Goal: Task Accomplishment & Management: Manage account settings

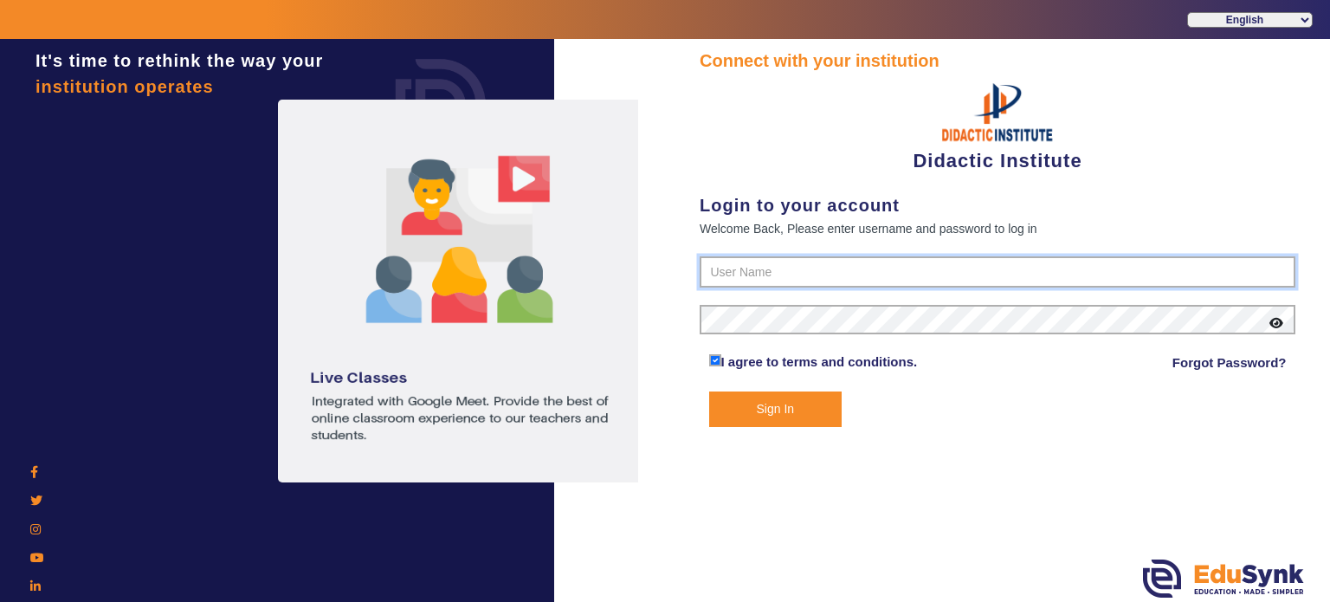
click at [815, 256] on input "text" at bounding box center [998, 271] width 596 height 31
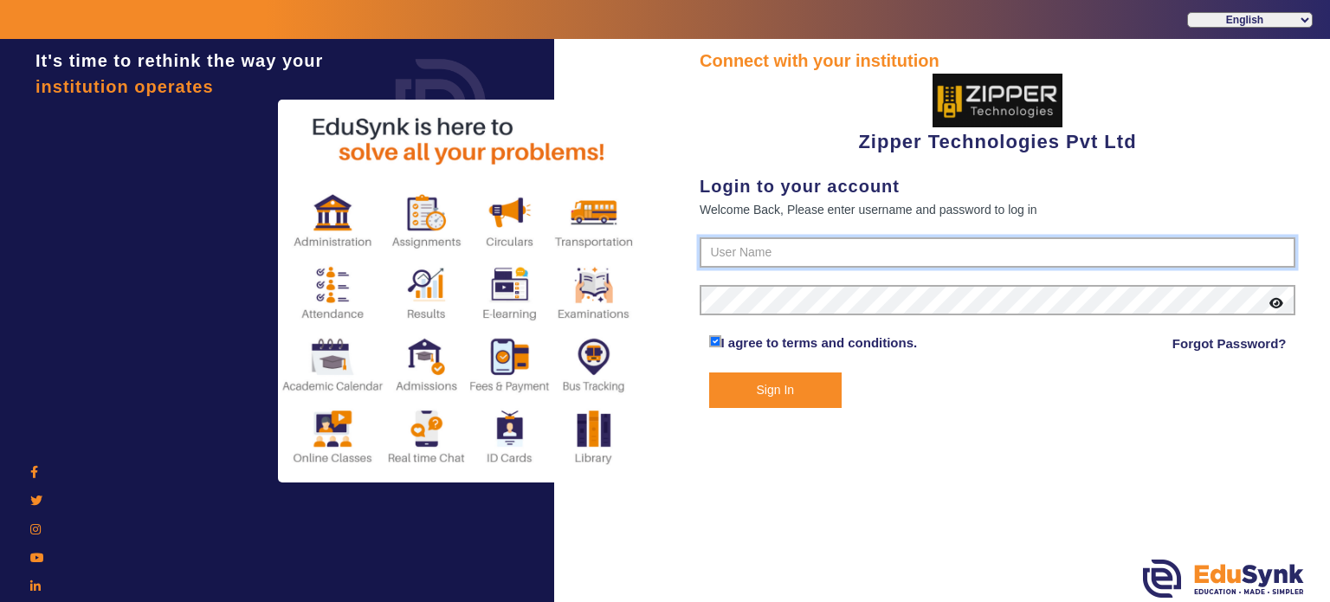
click at [740, 258] on input "text" at bounding box center [998, 252] width 596 height 31
type input "1008790000"
click at [709, 372] on button "Sign In" at bounding box center [775, 389] width 133 height 35
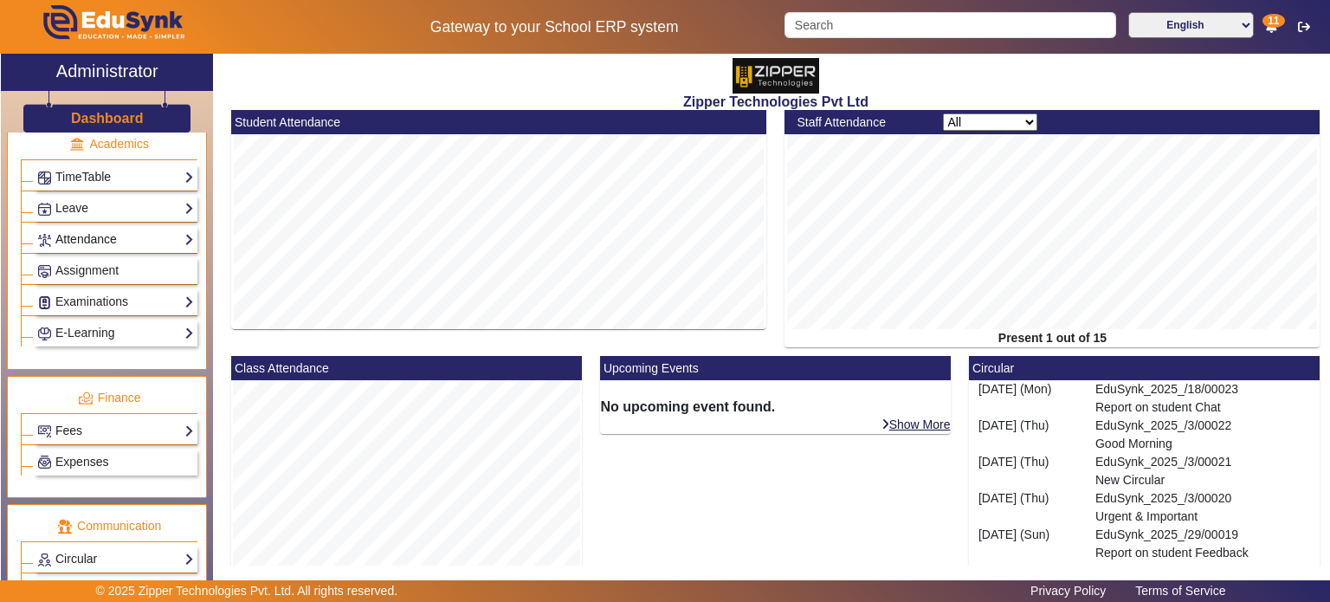
scroll to position [696, 0]
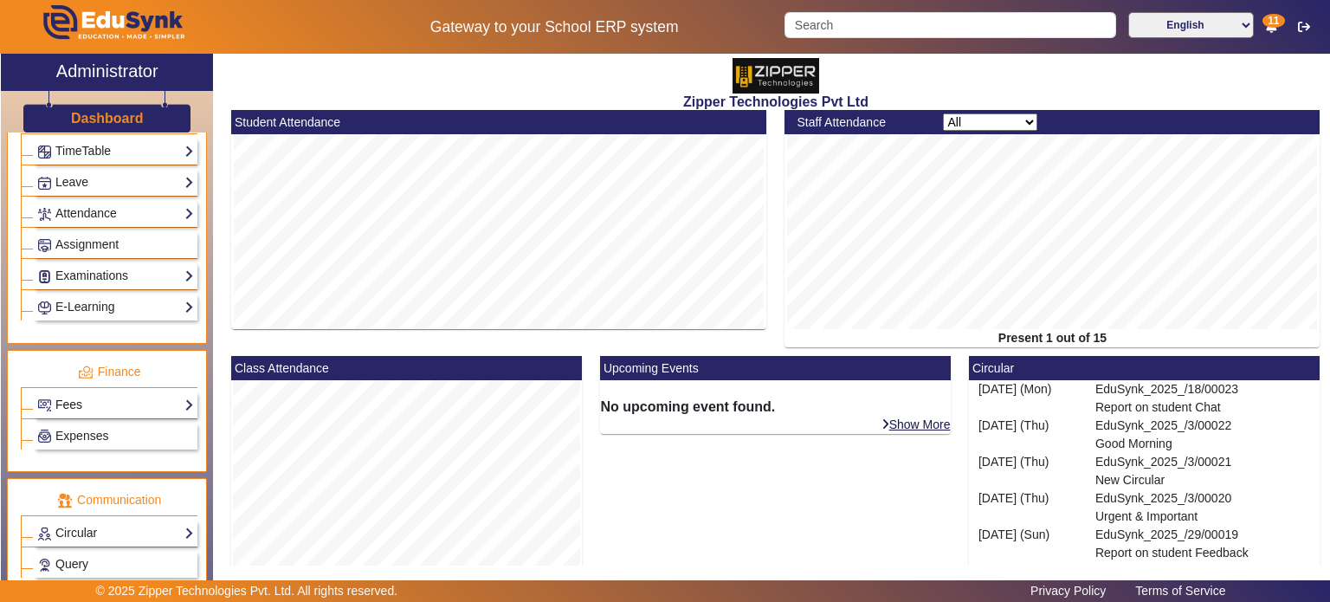
click at [111, 396] on link "Fees" at bounding box center [115, 405] width 157 height 20
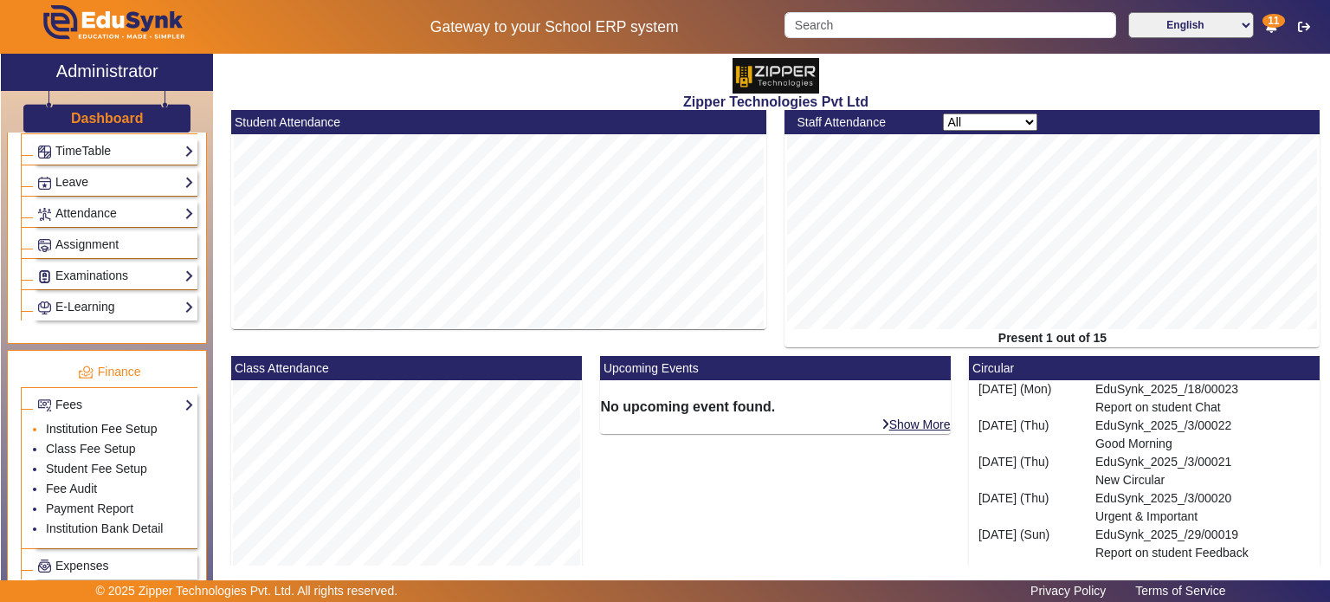
click at [105, 422] on link "Institution Fee Setup" at bounding box center [101, 429] width 111 height 14
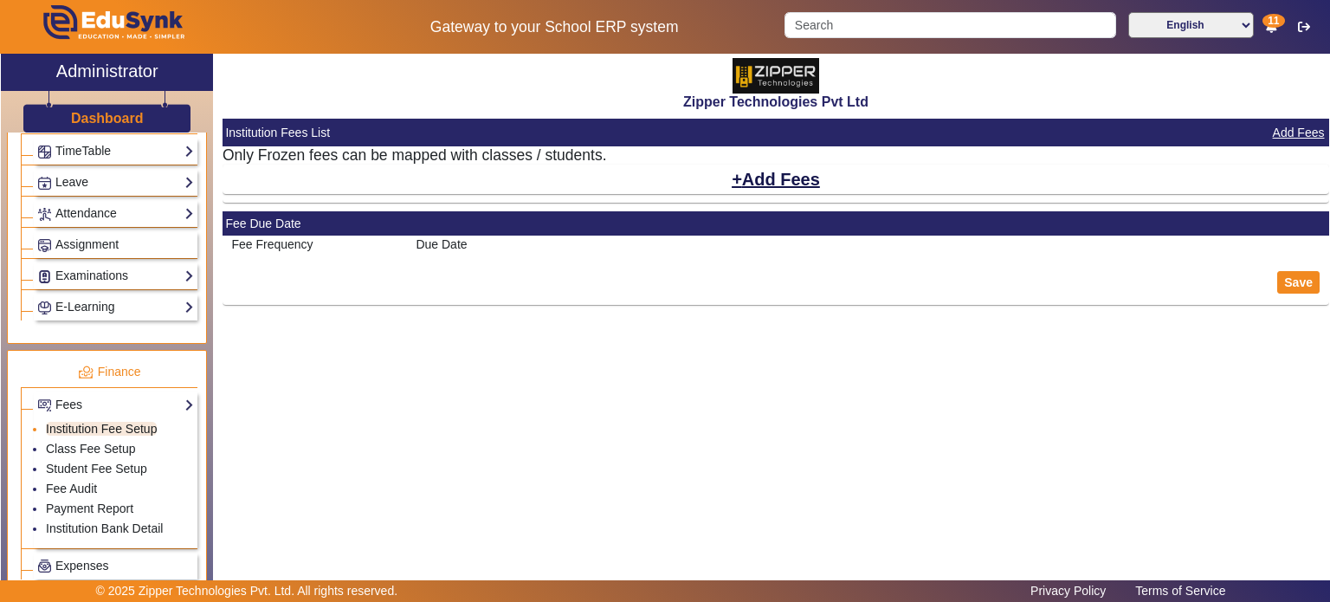
select select "5"
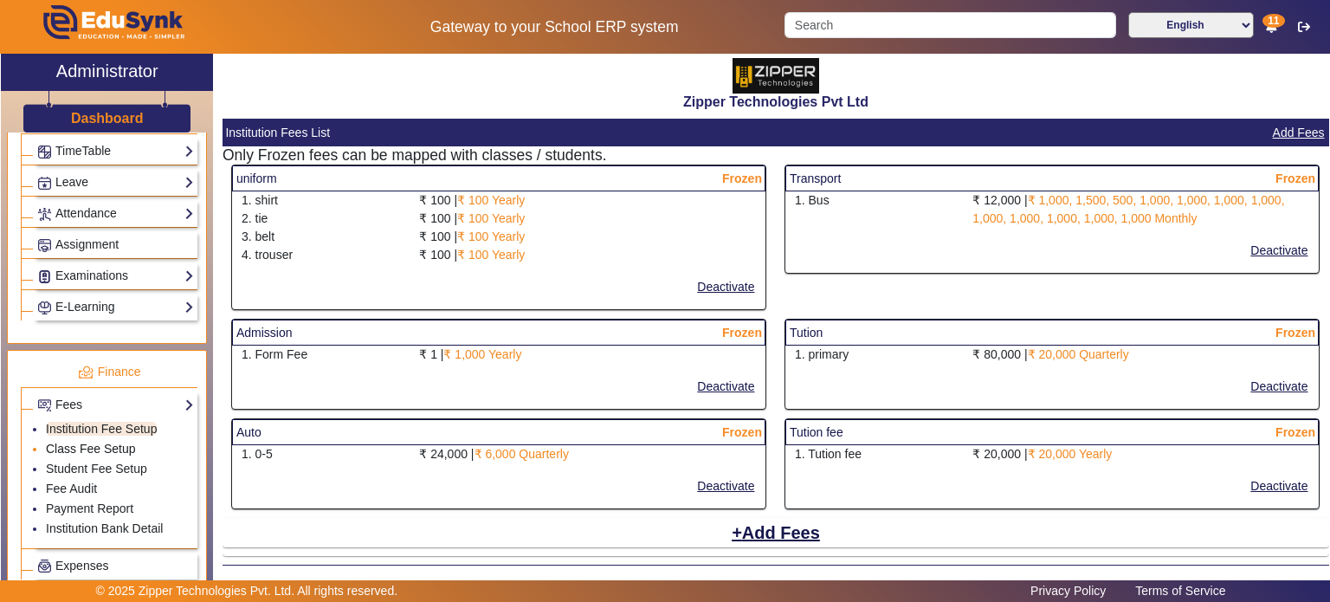
click at [109, 442] on link "Class Fee Setup" at bounding box center [91, 449] width 90 height 14
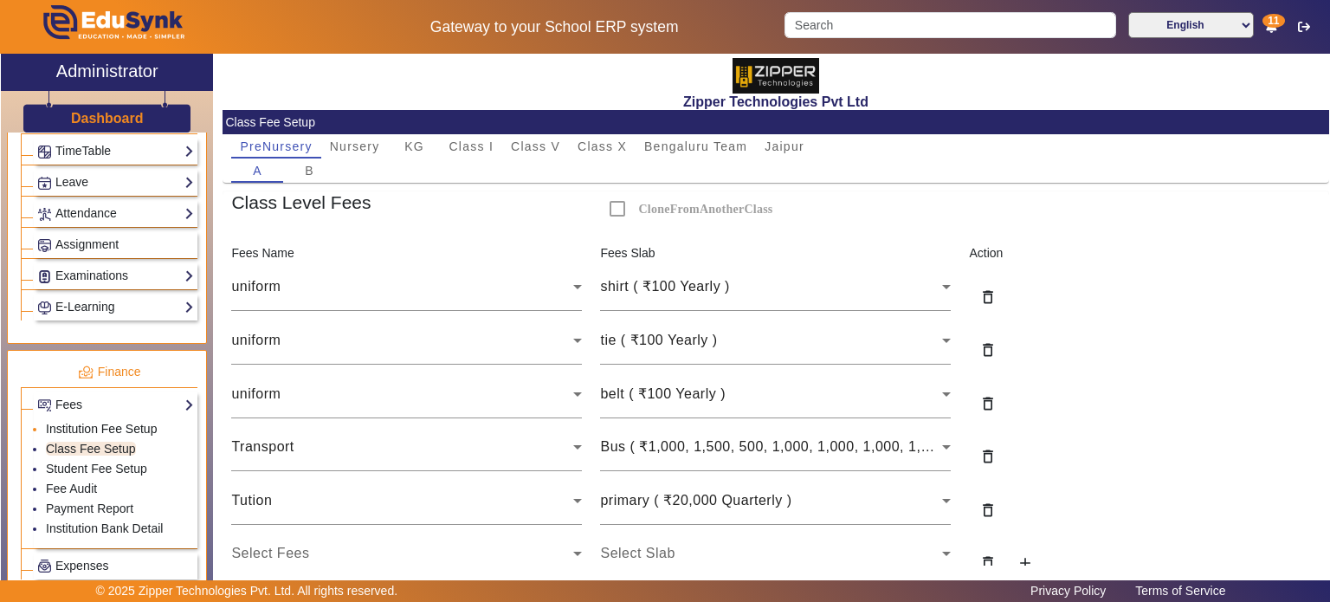
click at [113, 422] on link "Institution Fee Setup" at bounding box center [101, 429] width 111 height 14
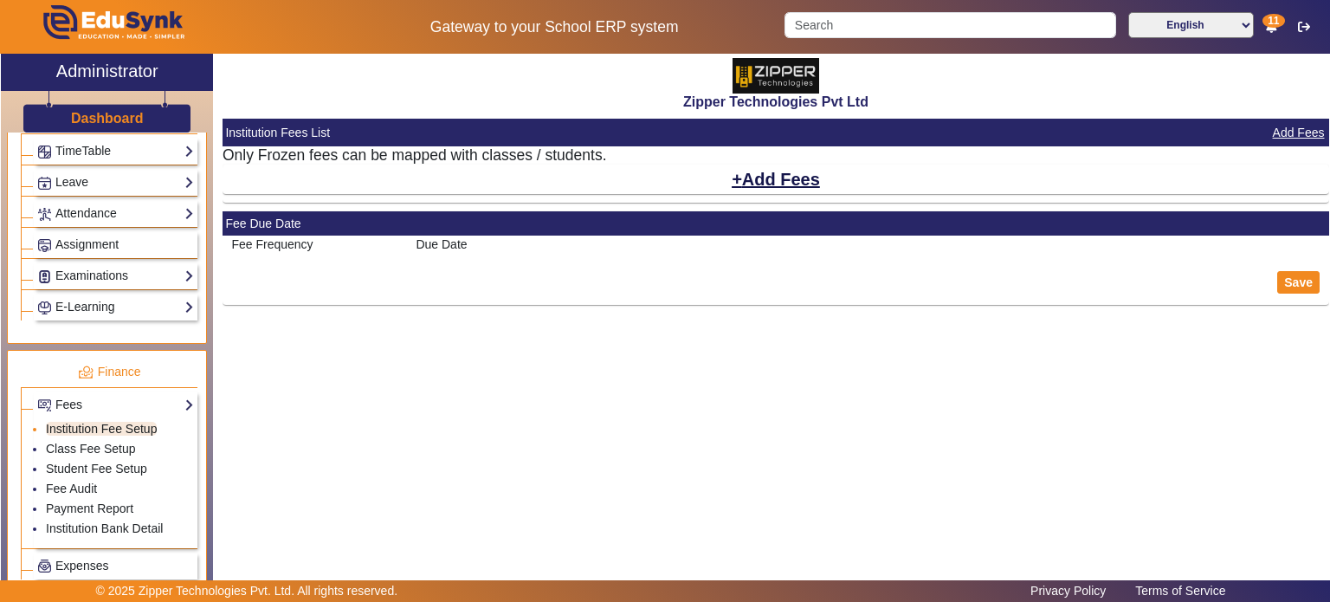
select select "5"
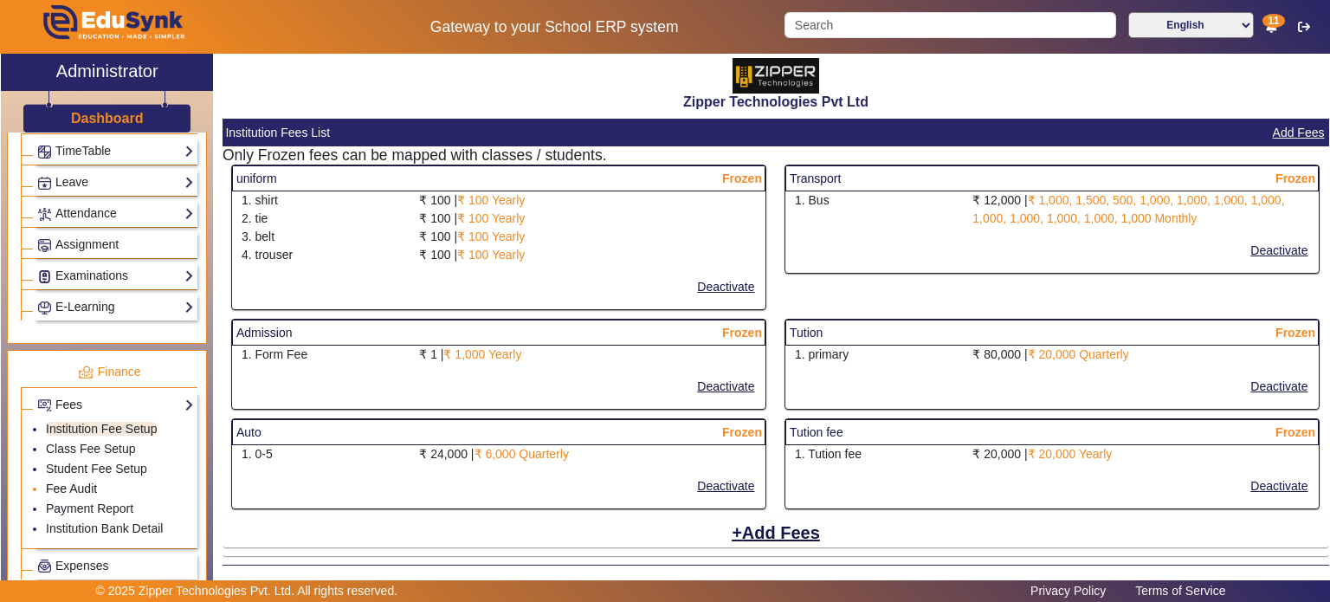
click at [89, 481] on link "Fee Audit" at bounding box center [71, 488] width 51 height 14
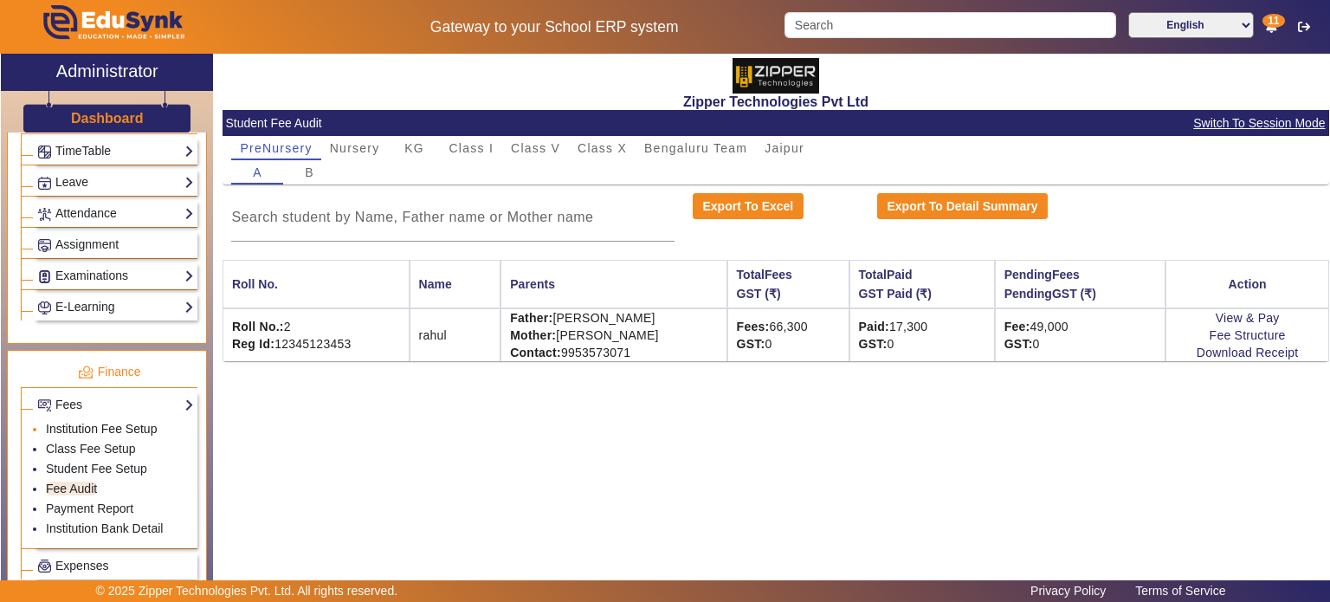
click at [118, 422] on link "Institution Fee Setup" at bounding box center [101, 429] width 111 height 14
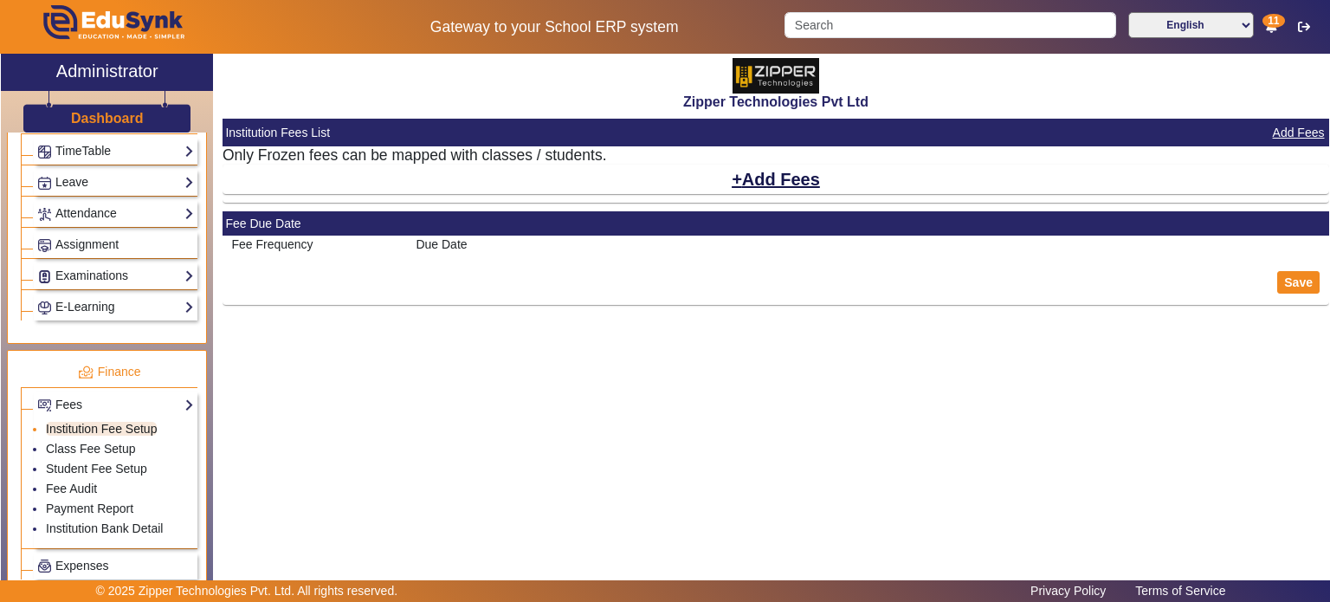
select select "5"
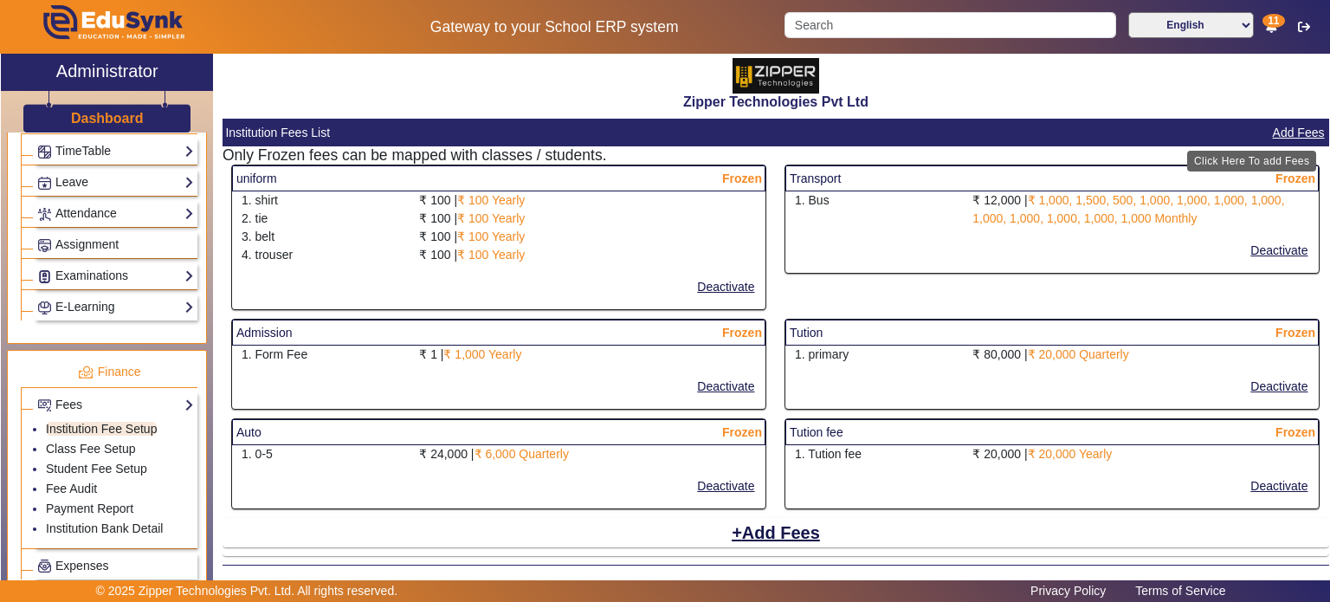
click at [1287, 128] on button "Add Fees" at bounding box center [1298, 133] width 55 height 22
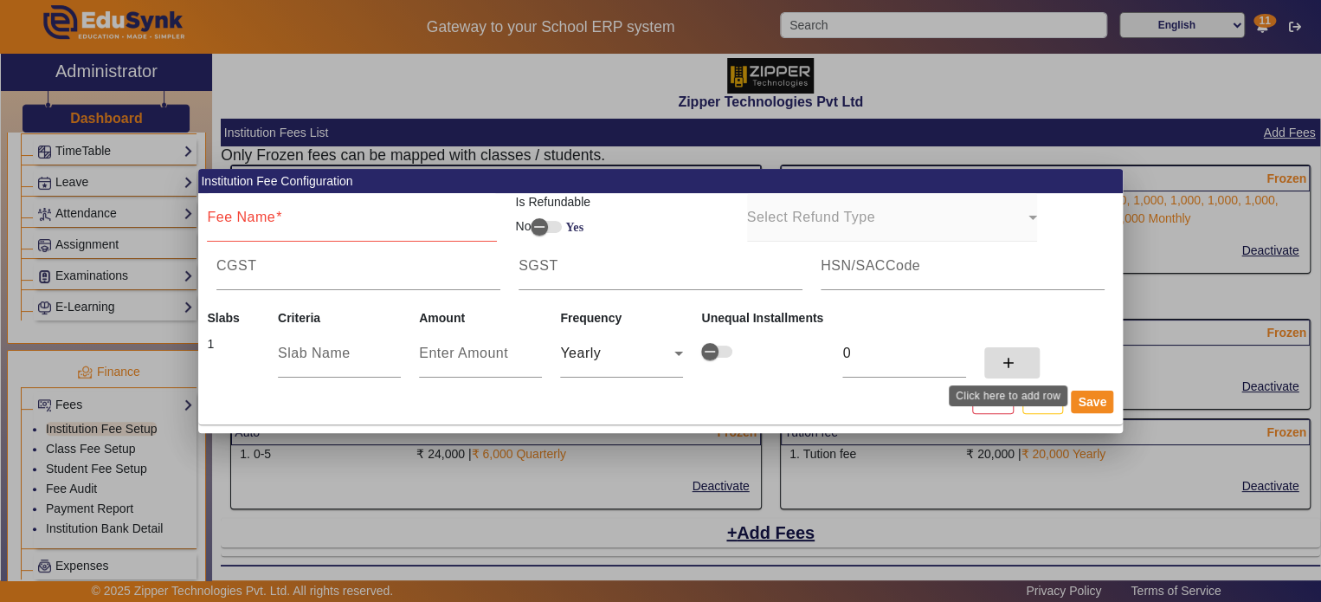
click at [995, 354] on span at bounding box center [1011, 363] width 55 height 42
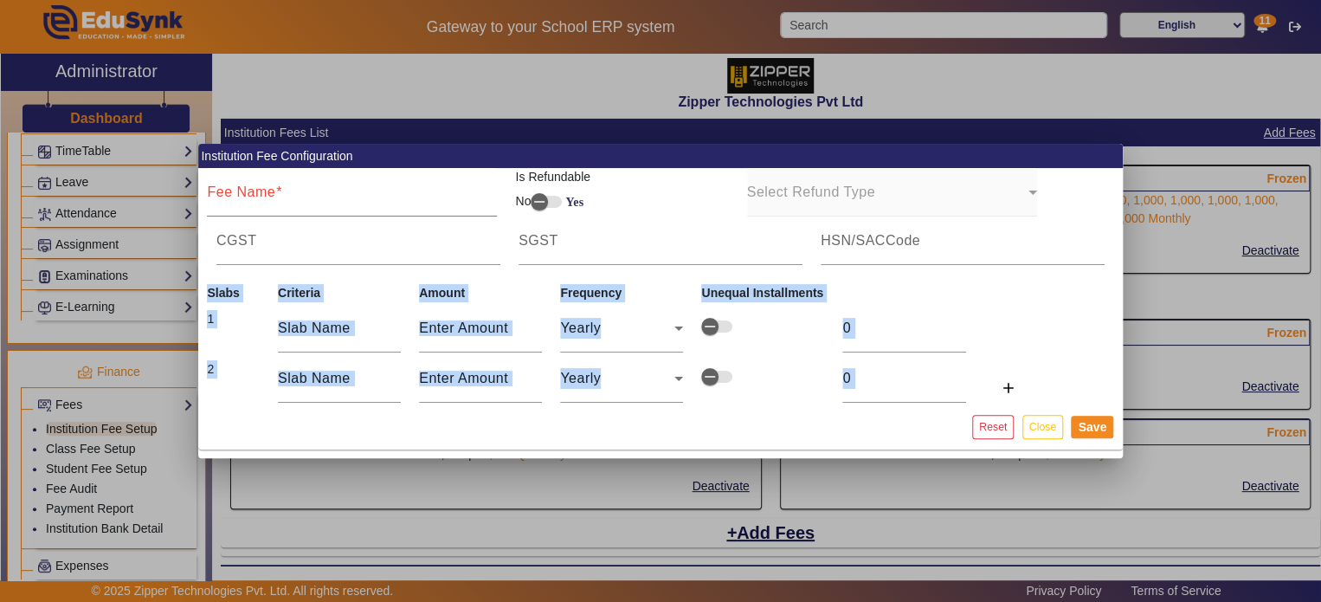
click at [995, 354] on tr "2 Yearly 0 add" at bounding box center [622, 378] width 848 height 51
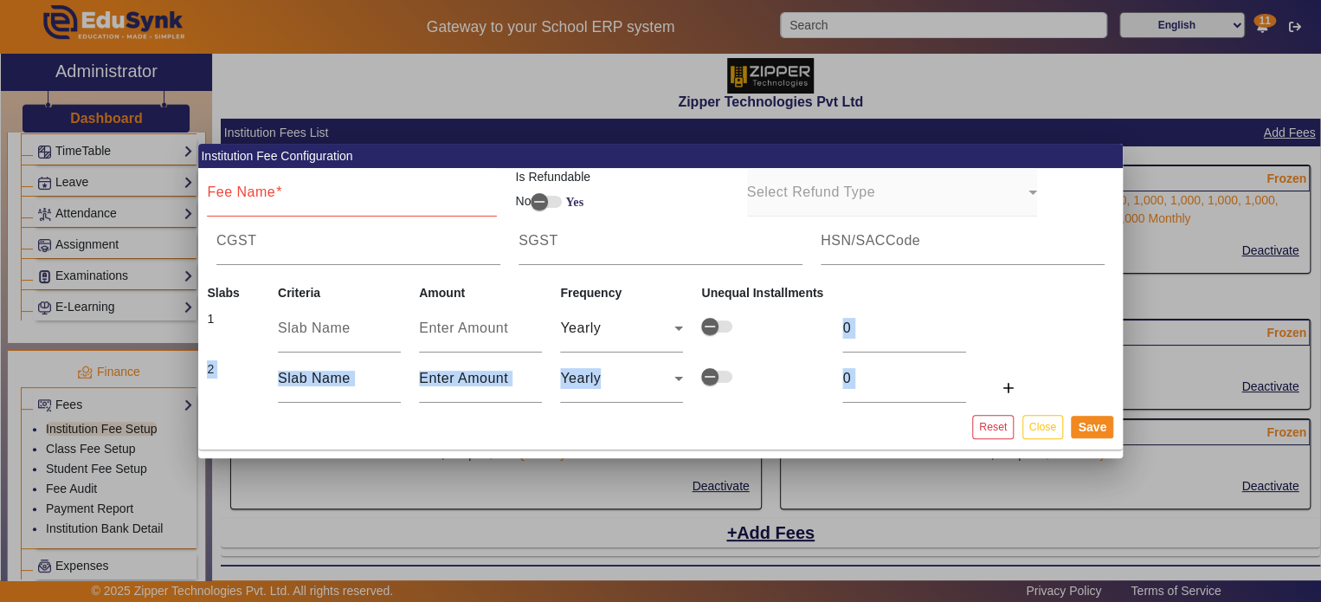
click at [995, 354] on tr "2 Yearly 0 add" at bounding box center [622, 378] width 848 height 51
drag, startPoint x: 995, startPoint y: 354, endPoint x: 999, endPoint y: 382, distance: 28.0
click at [999, 382] on tr "2 Yearly 0 add" at bounding box center [622, 378] width 848 height 51
click at [1000, 382] on mat-icon "add" at bounding box center [1008, 387] width 17 height 17
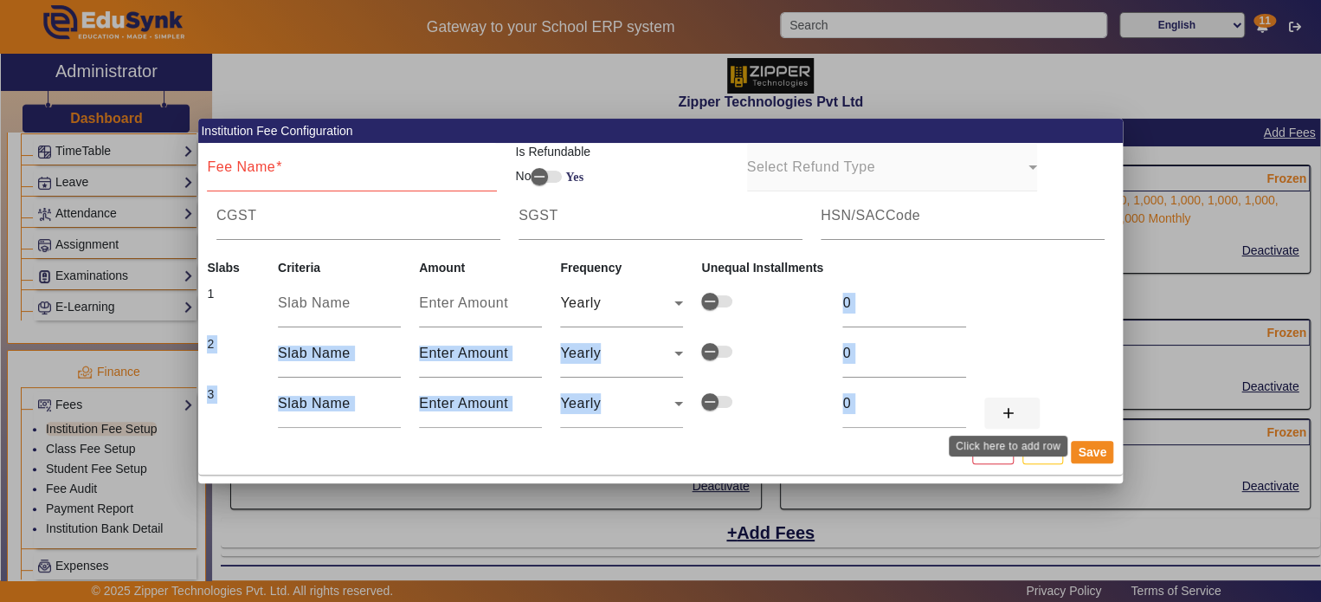
click at [1006, 415] on mat-icon "add" at bounding box center [1008, 412] width 17 height 17
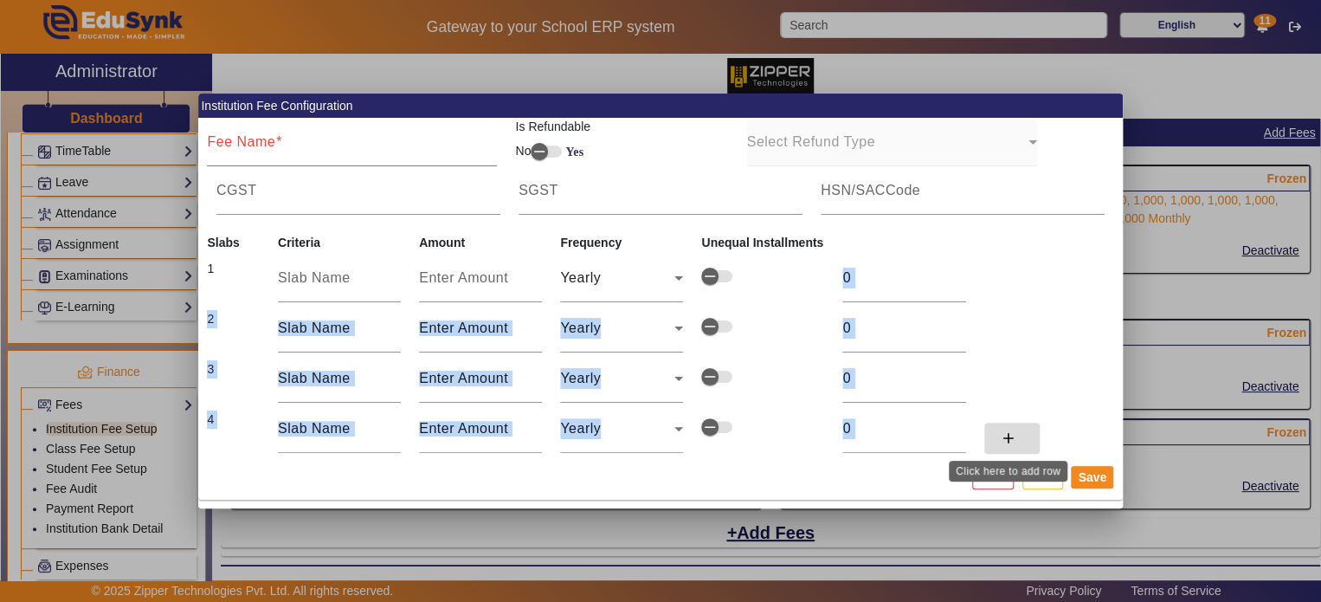
click at [1006, 436] on mat-icon "add" at bounding box center [1008, 437] width 17 height 17
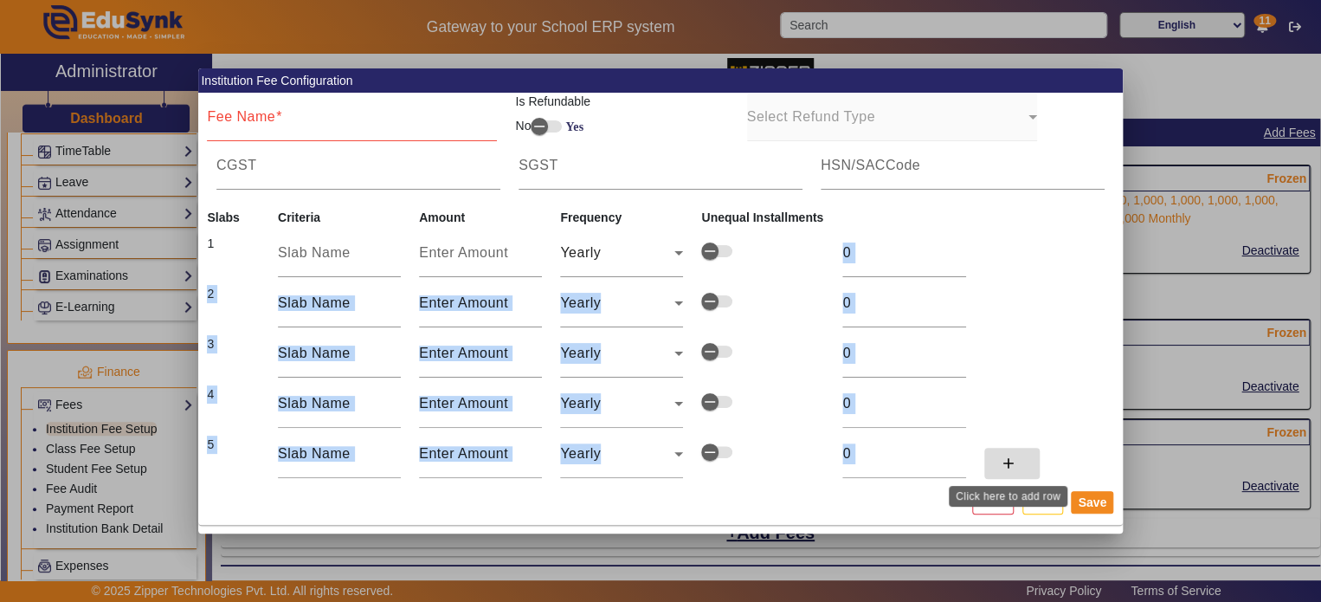
click at [1006, 453] on span at bounding box center [1011, 463] width 55 height 42
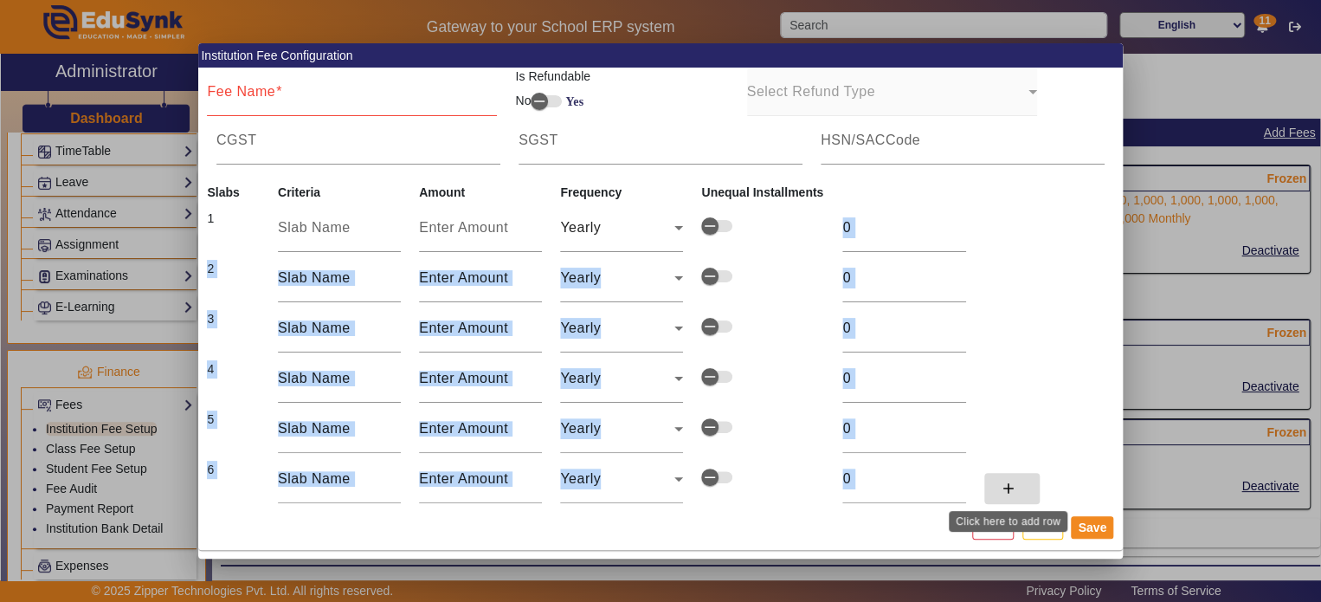
click at [1006, 478] on span at bounding box center [1011, 489] width 55 height 42
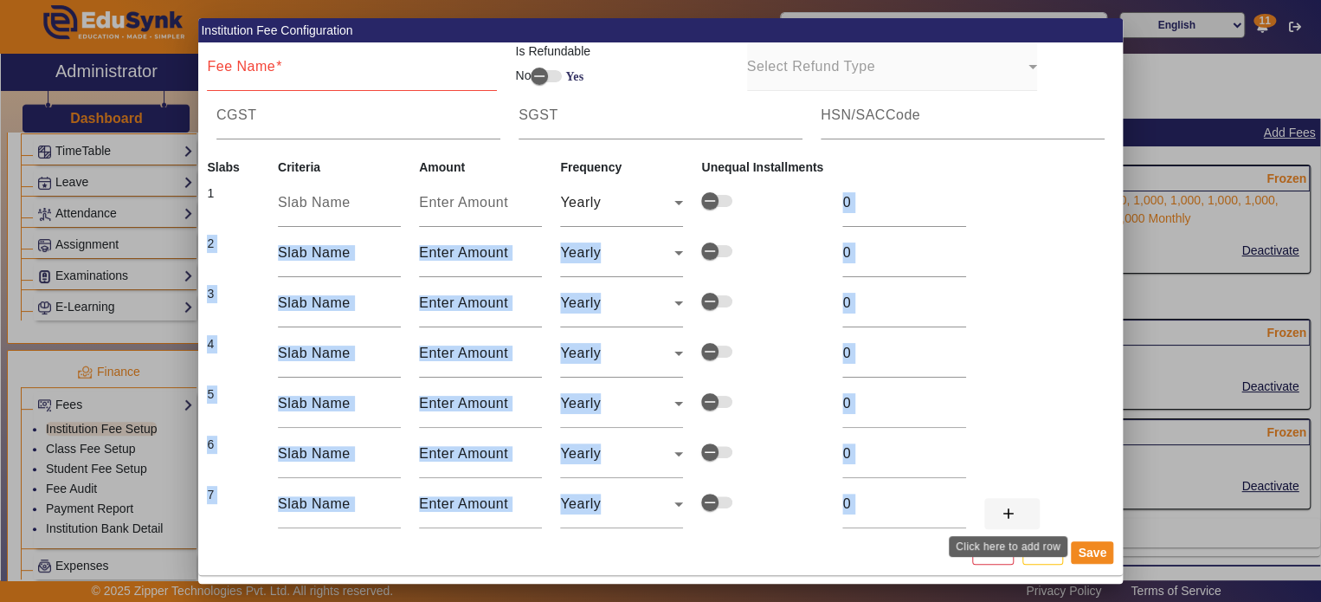
click at [1005, 502] on span at bounding box center [1011, 514] width 55 height 42
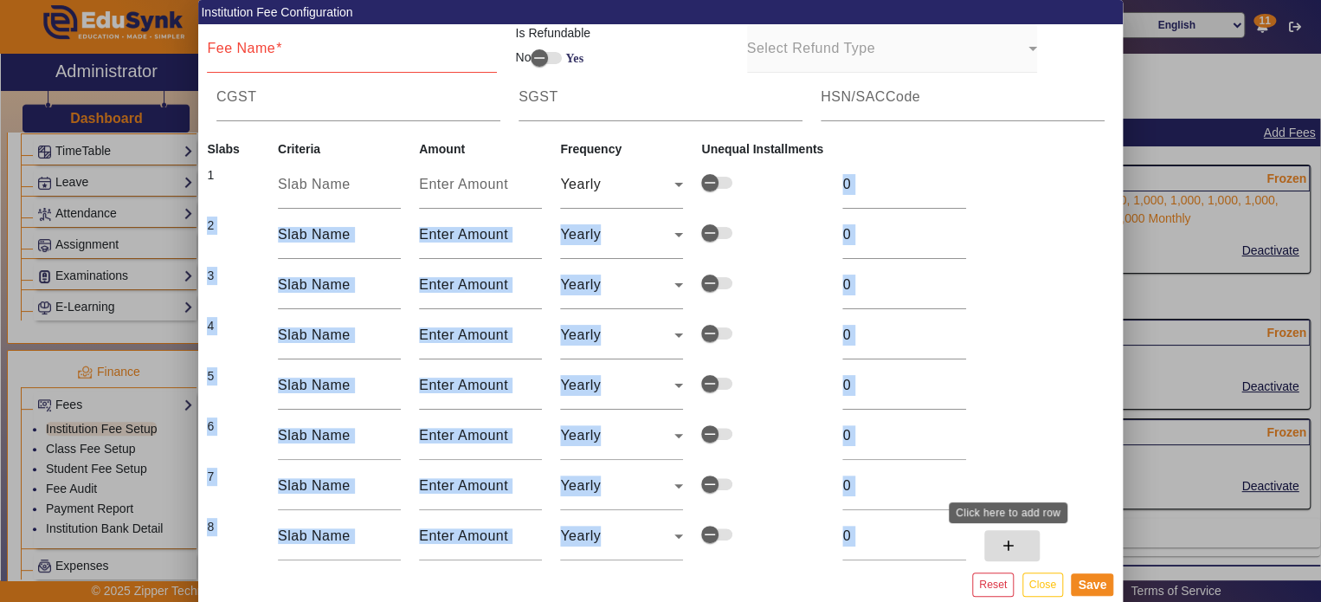
click at [1002, 549] on mat-icon "add" at bounding box center [1008, 545] width 17 height 17
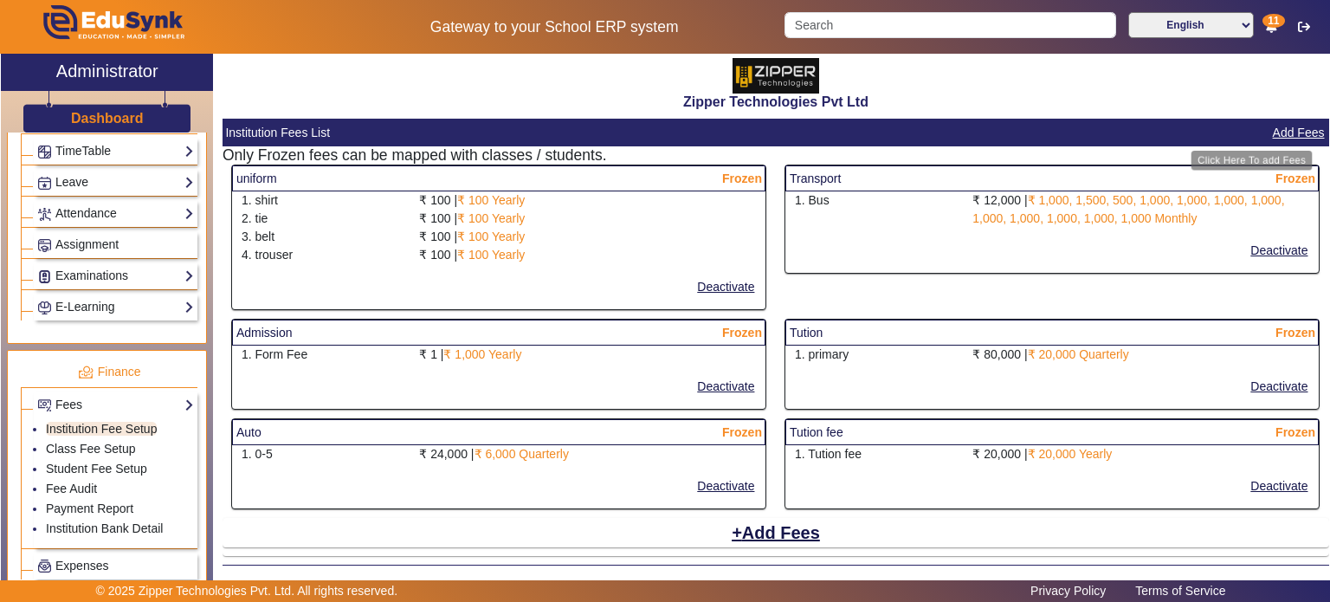
scroll to position [73, 0]
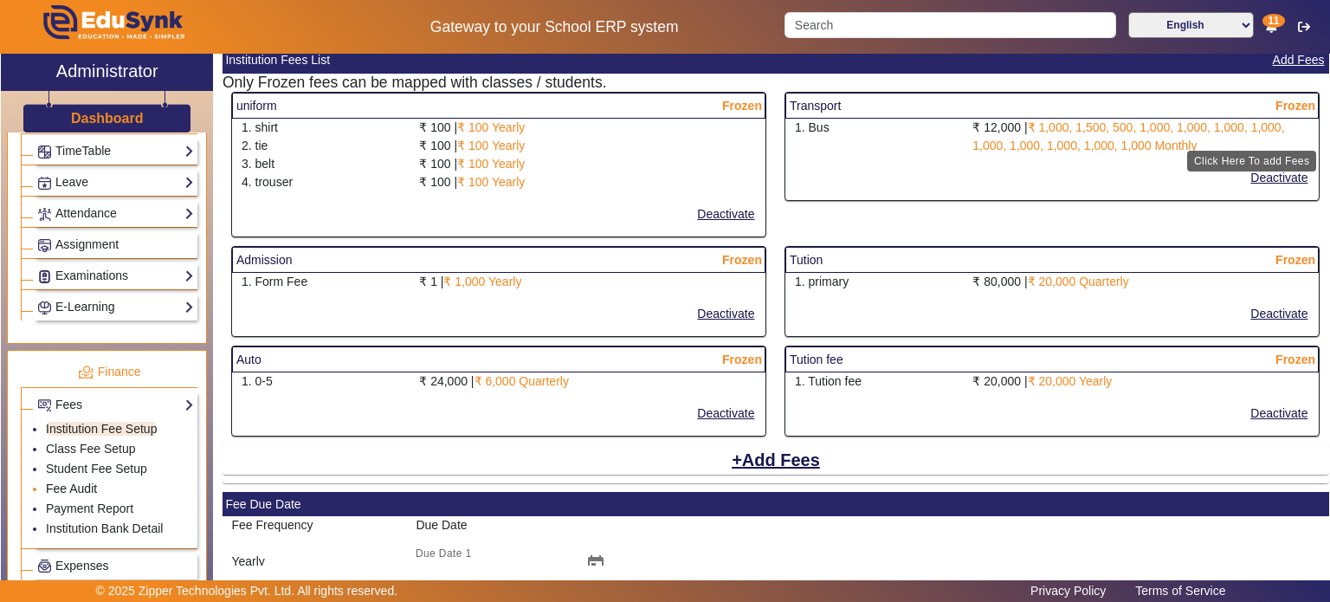
click at [81, 481] on link "Fee Audit" at bounding box center [71, 488] width 51 height 14
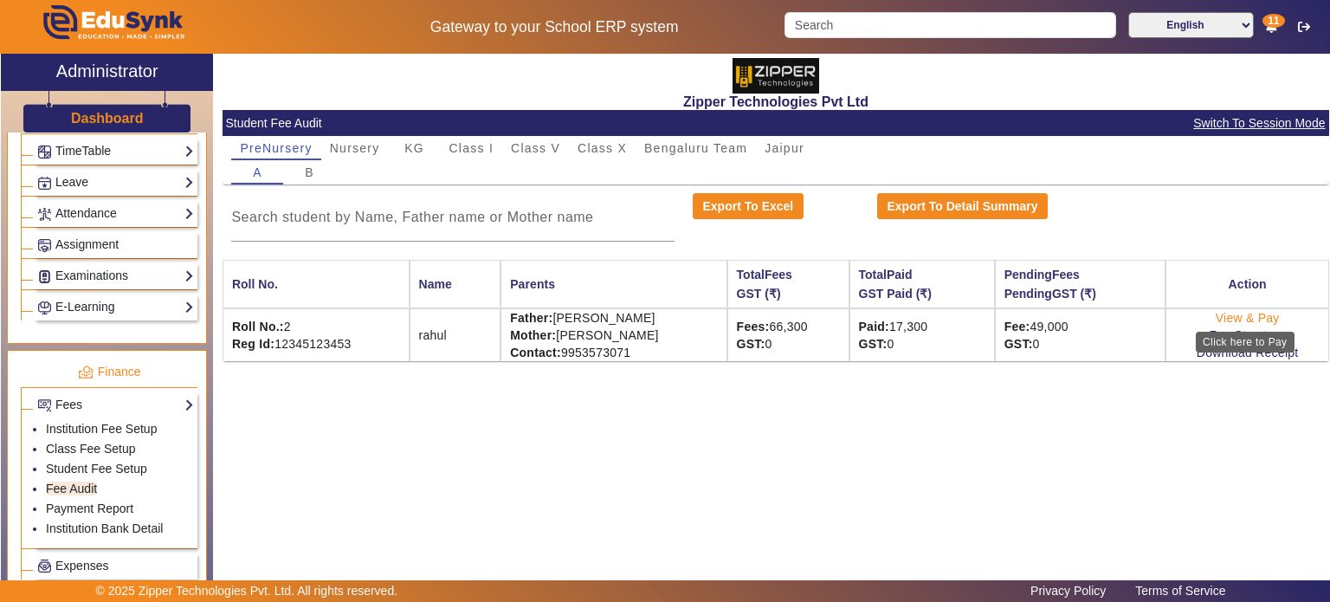
click at [1248, 319] on link "View & Pay" at bounding box center [1248, 318] width 64 height 14
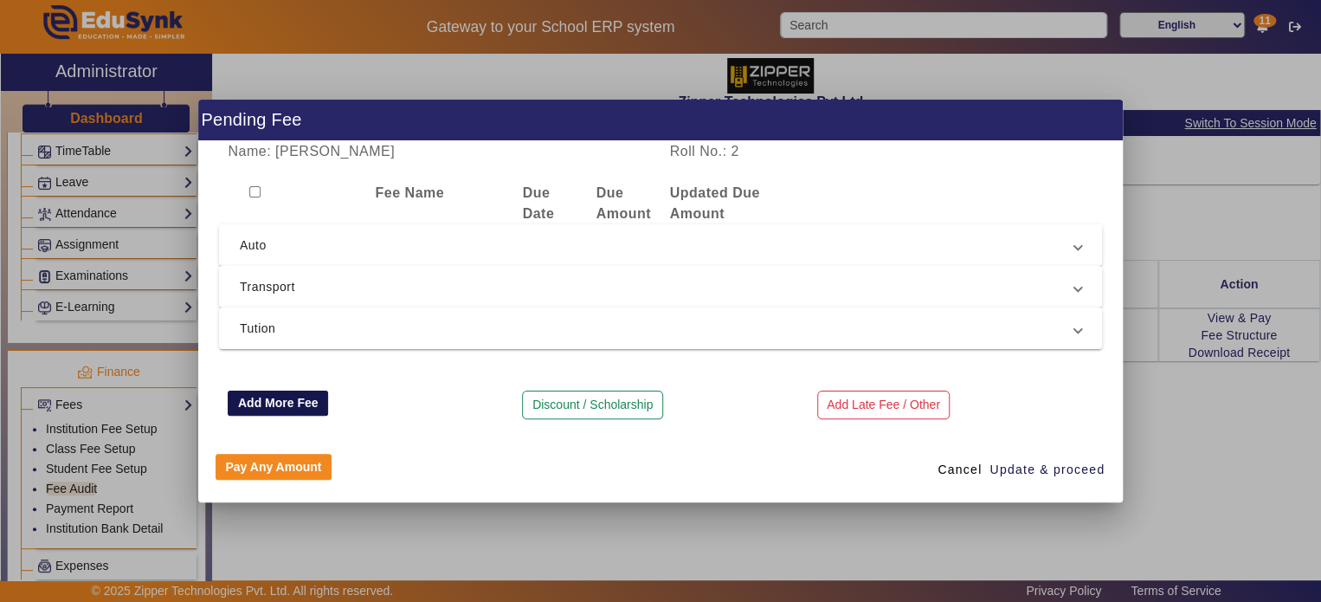
click at [263, 409] on button "Add More Fee" at bounding box center [278, 403] width 100 height 26
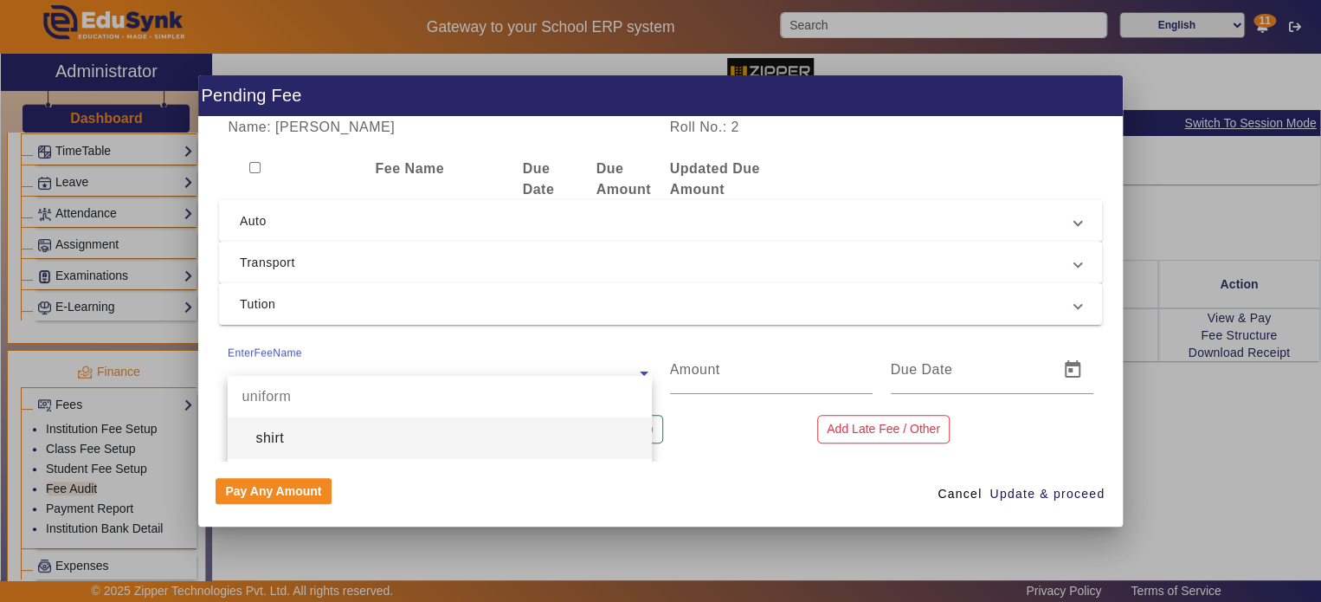
click at [332, 370] on input "text" at bounding box center [439, 373] width 423 height 21
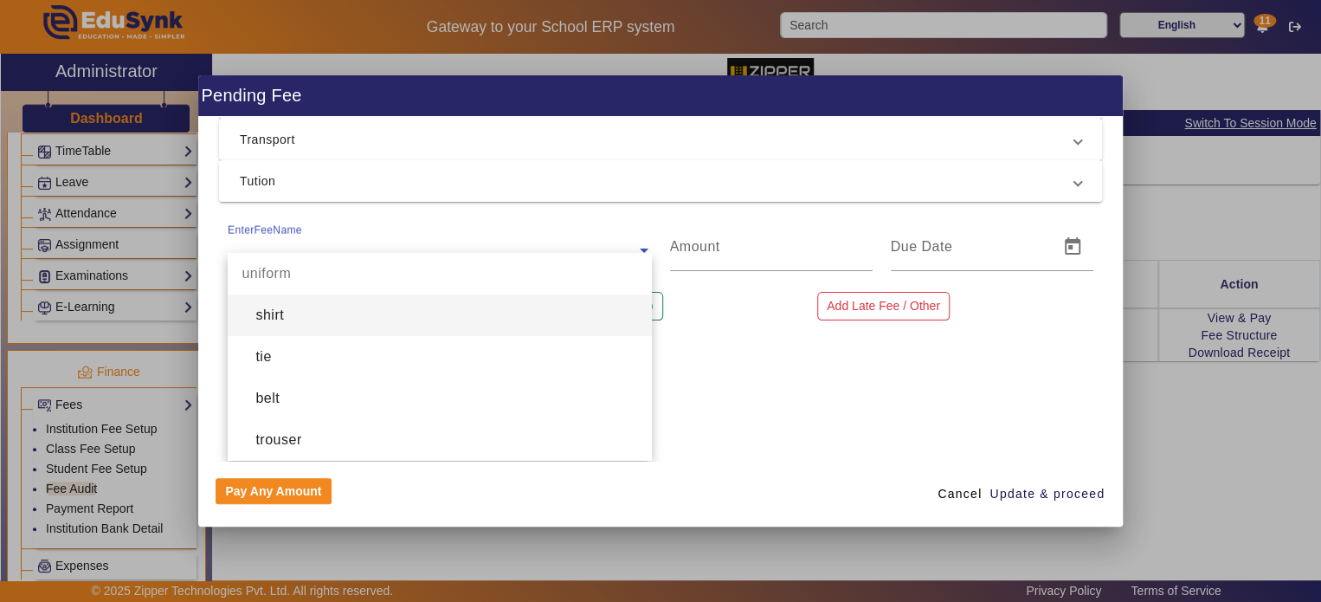
click at [382, 319] on div "shirt" at bounding box center [439, 315] width 423 height 42
type input "100"
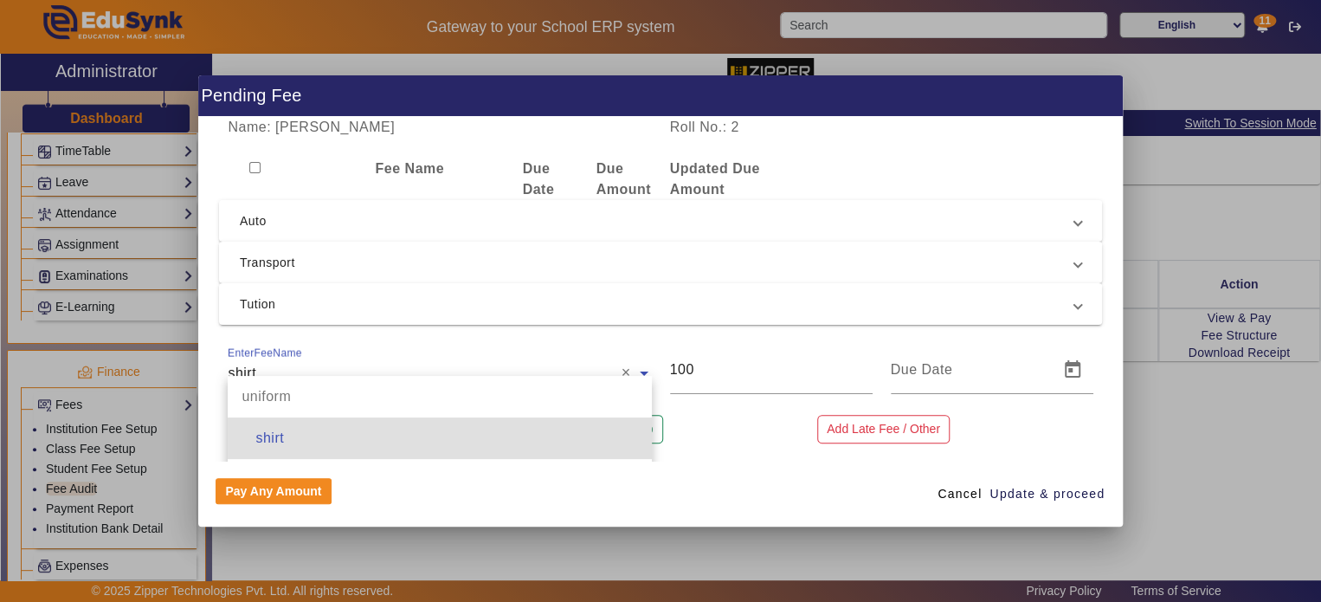
click at [407, 381] on ng-select "EnterFeeName × shirt × uniform shirt tie belt trouser Transport Bus Admission F…" at bounding box center [439, 369] width 423 height 48
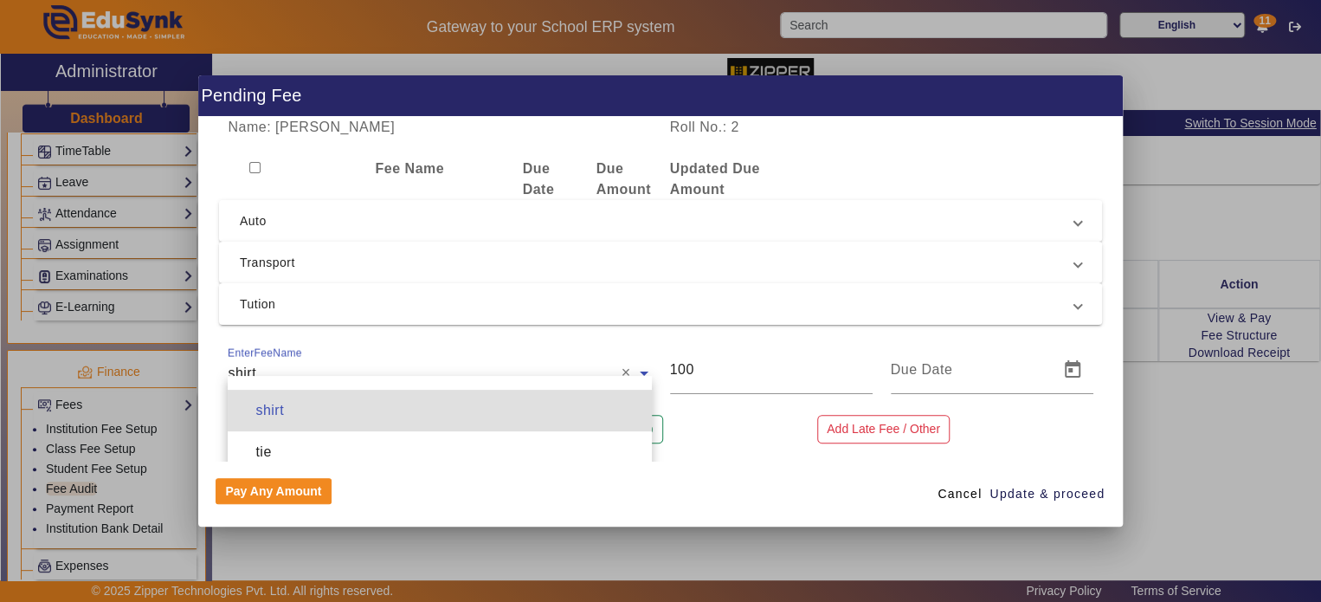
scroll to position [65, 0]
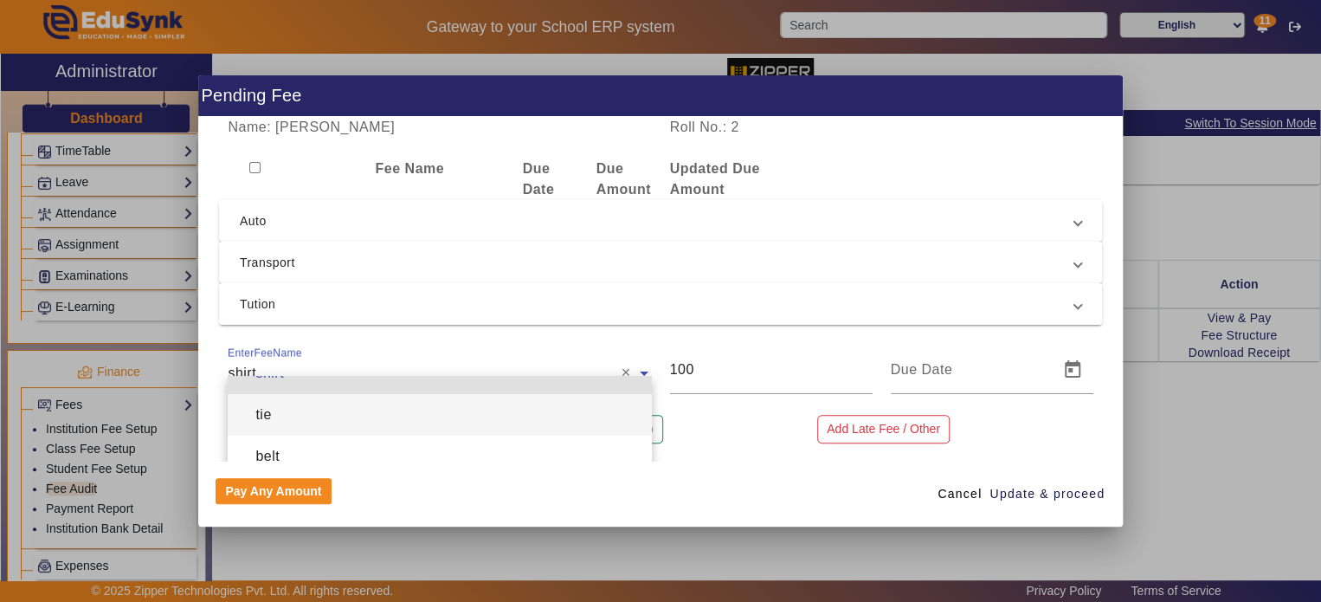
click at [386, 434] on div "tie" at bounding box center [439, 415] width 423 height 42
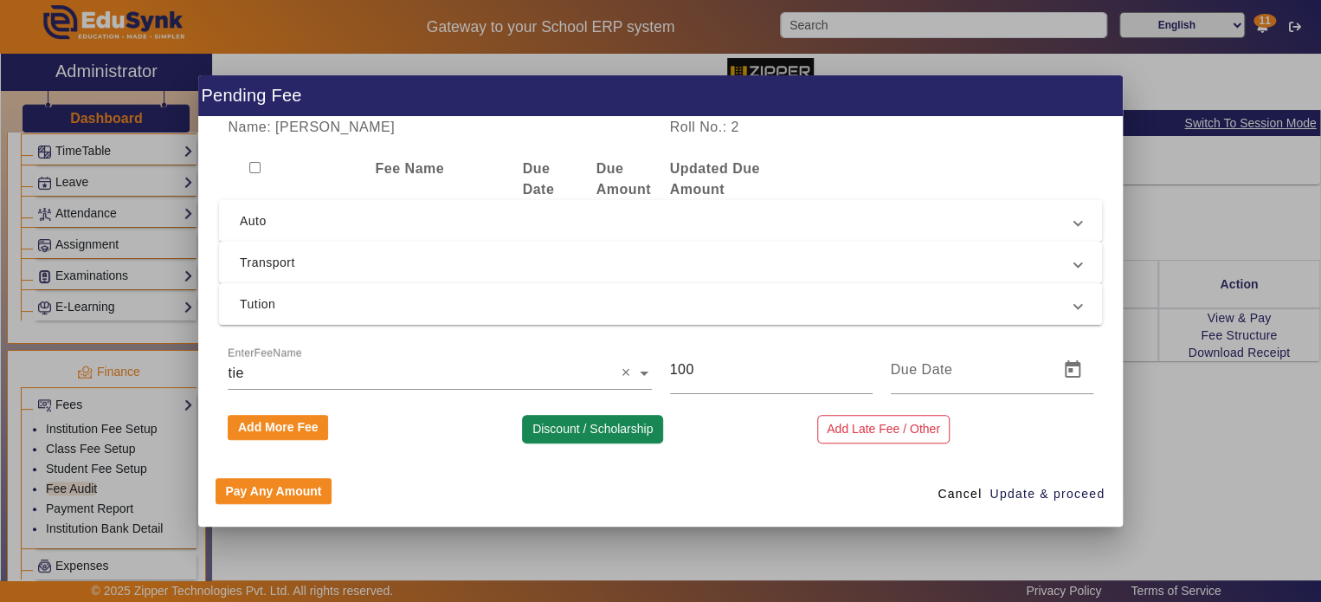
click at [610, 419] on button "Discount / Scholarship" at bounding box center [592, 429] width 140 height 29
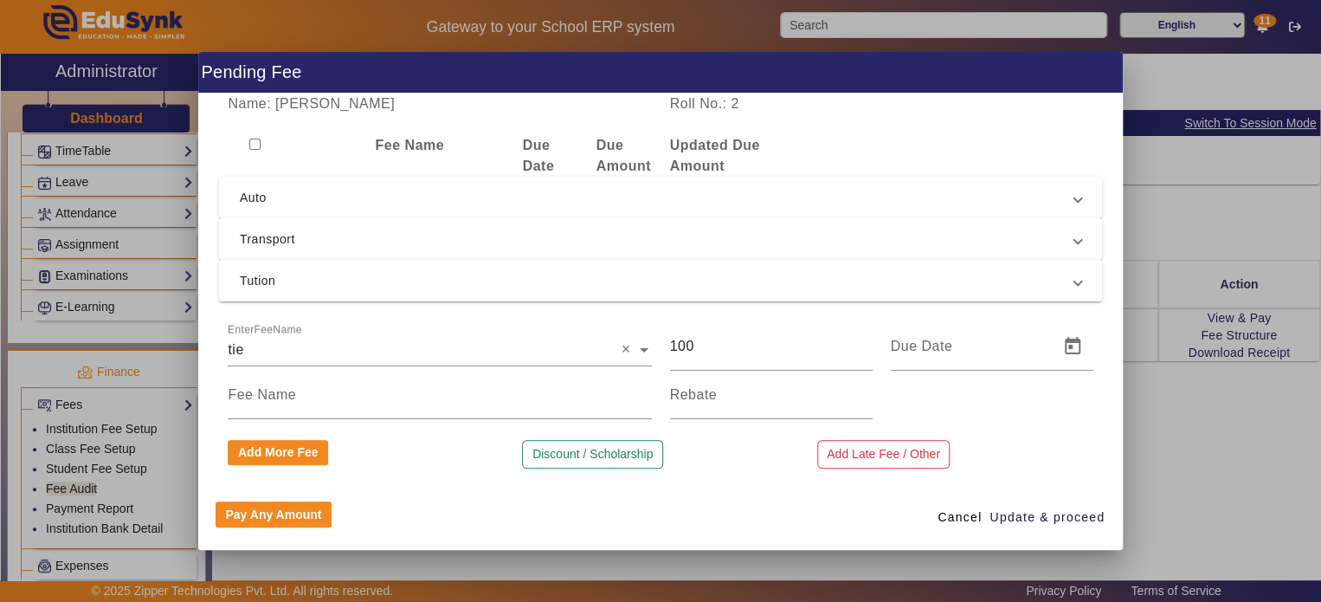
scroll to position [0, 0]
click at [956, 516] on span "Cancel" at bounding box center [960, 517] width 44 height 18
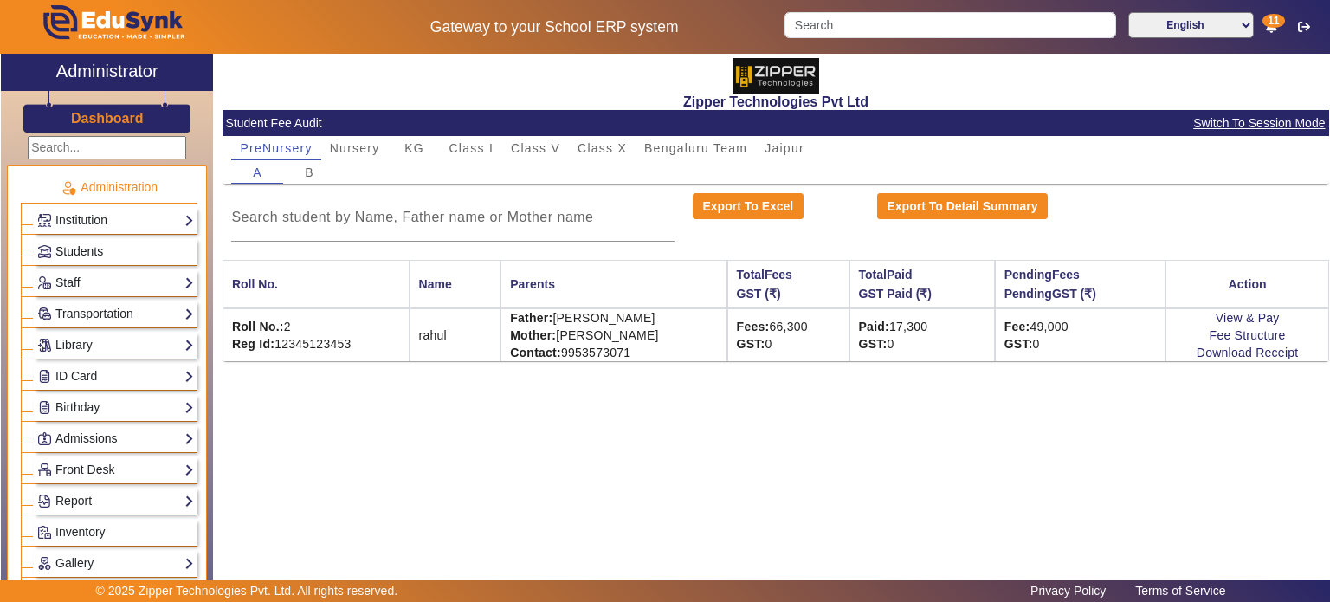
click at [94, 248] on span "Students" at bounding box center [79, 251] width 48 height 14
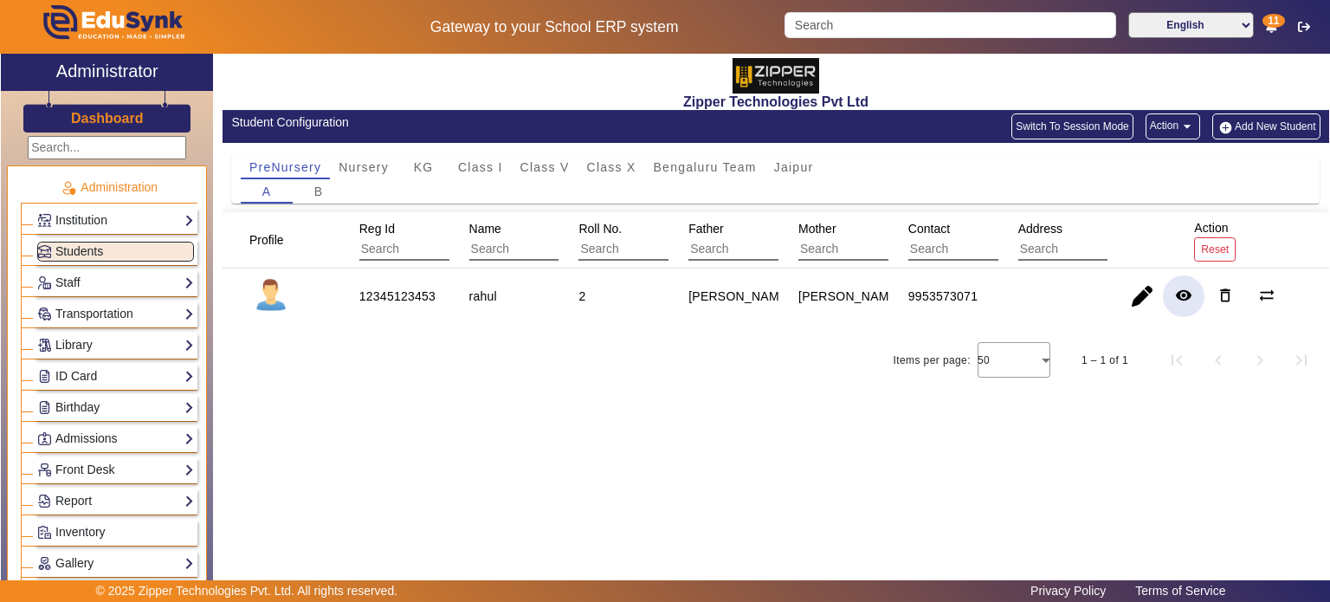
click at [1190, 297] on mat-icon "remove_red_eye" at bounding box center [1183, 295] width 17 height 17
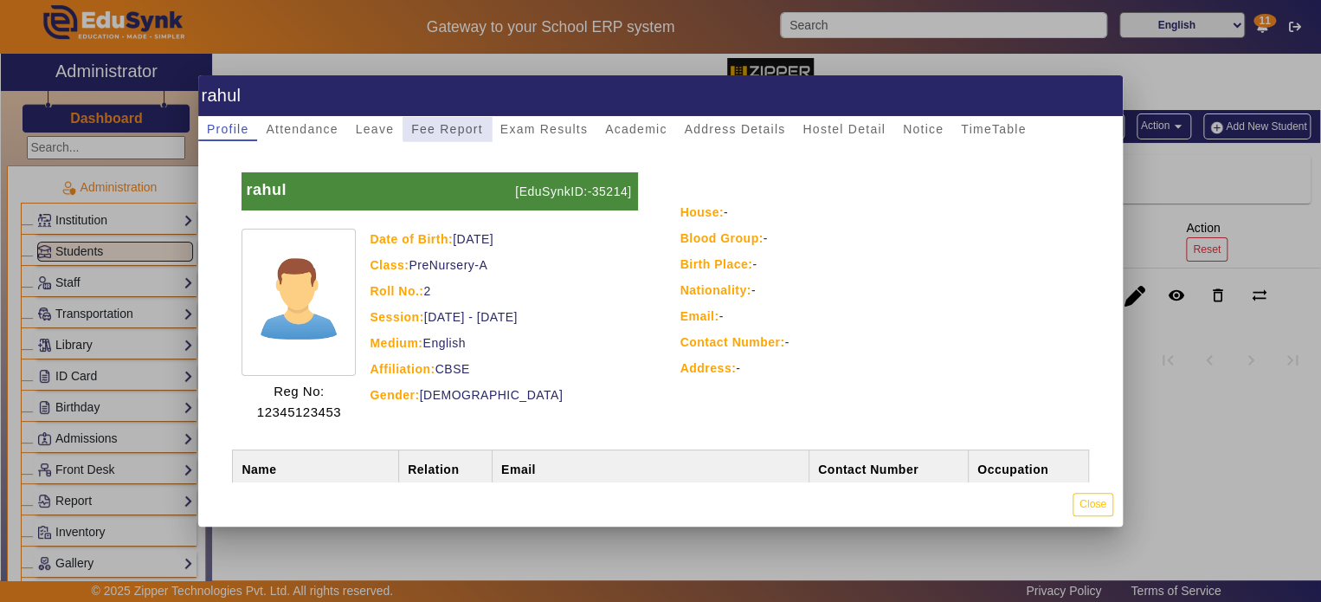
click at [454, 123] on span "Fee Report" at bounding box center [447, 129] width 72 height 12
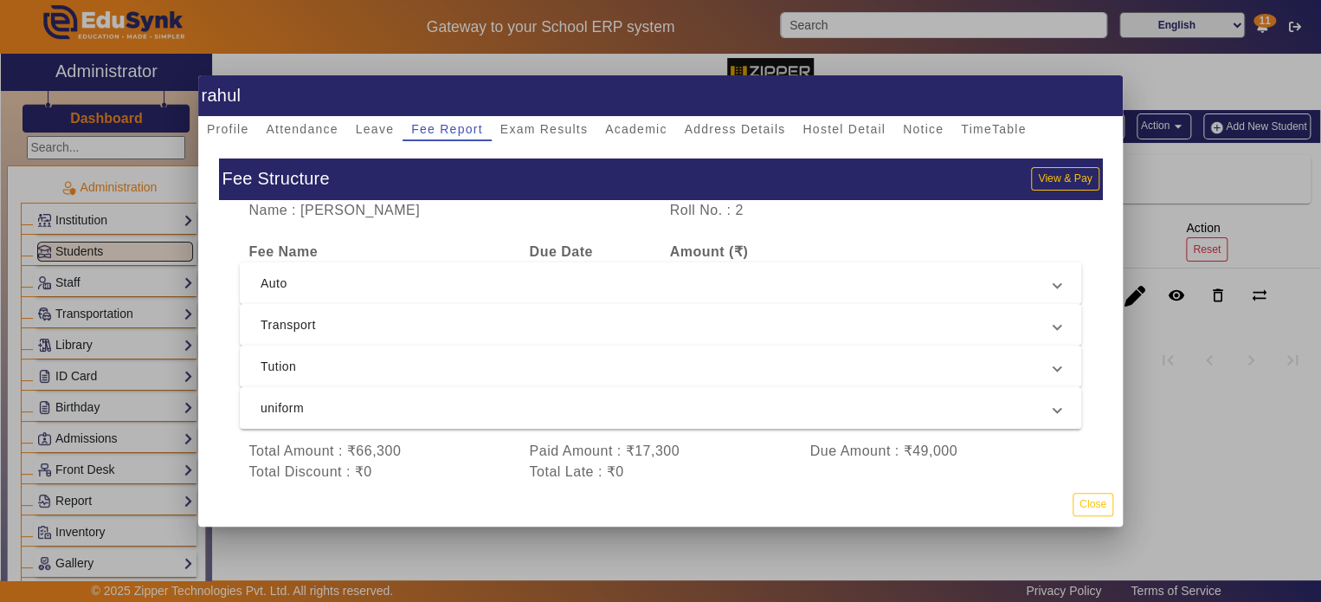
click at [491, 268] on mat-expansion-panel-header "Auto" at bounding box center [661, 283] width 842 height 42
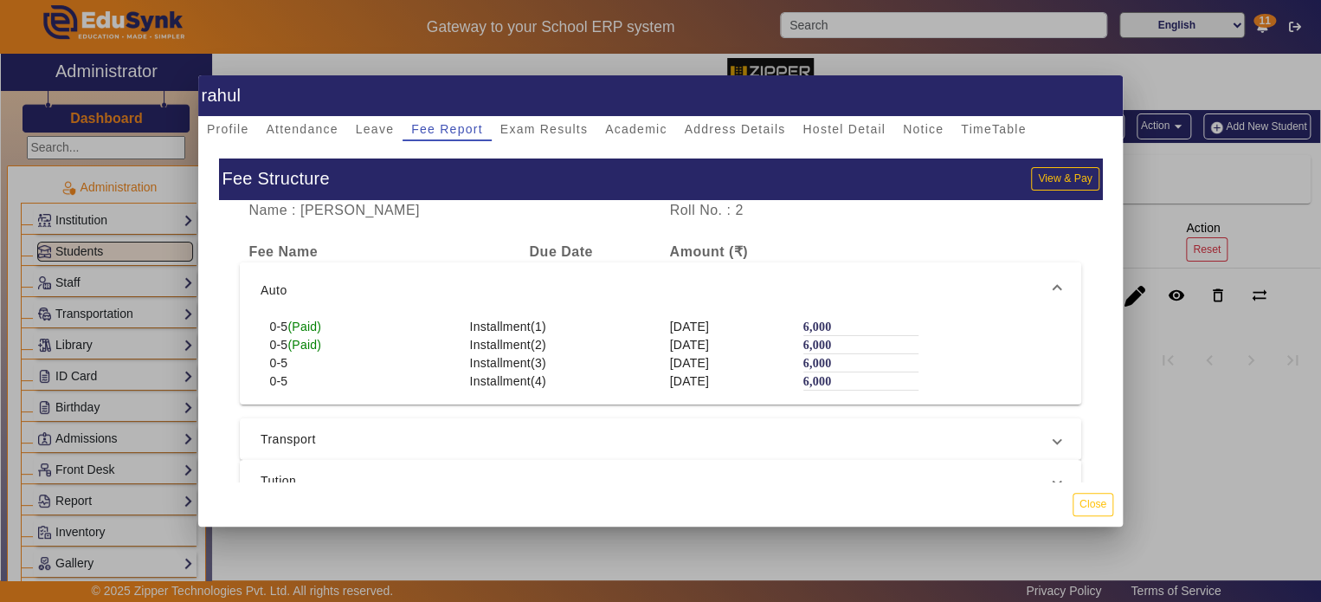
scroll to position [22, 0]
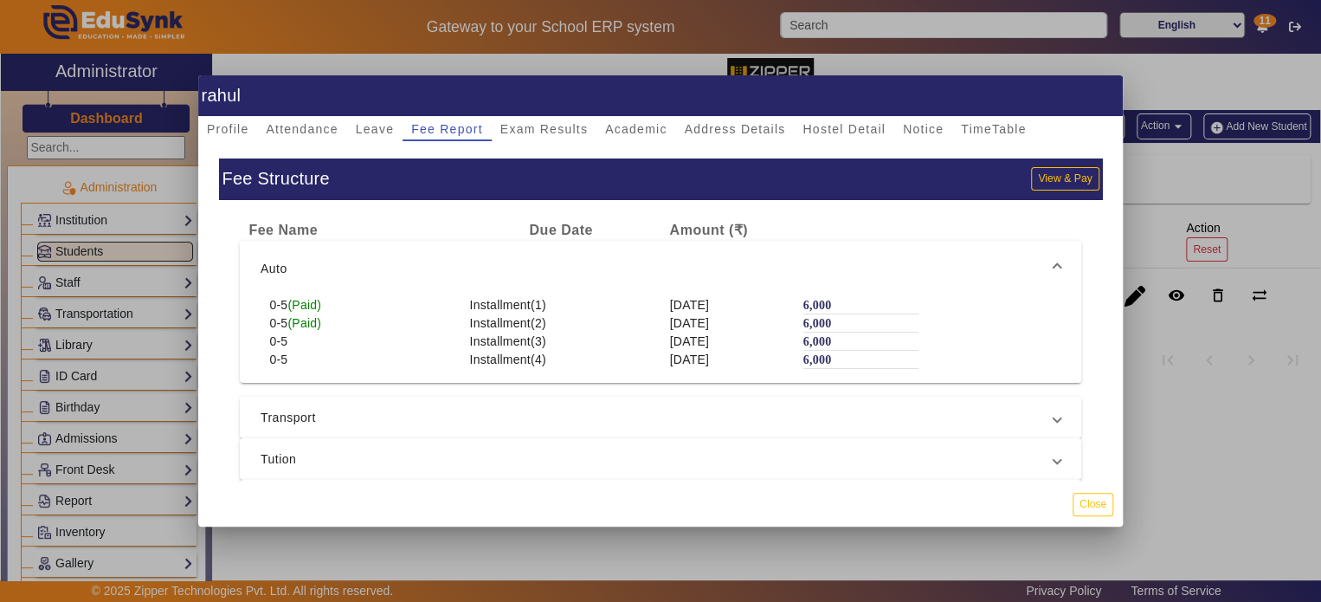
click at [526, 398] on mat-expansion-panel-header "Transport" at bounding box center [661, 418] width 842 height 42
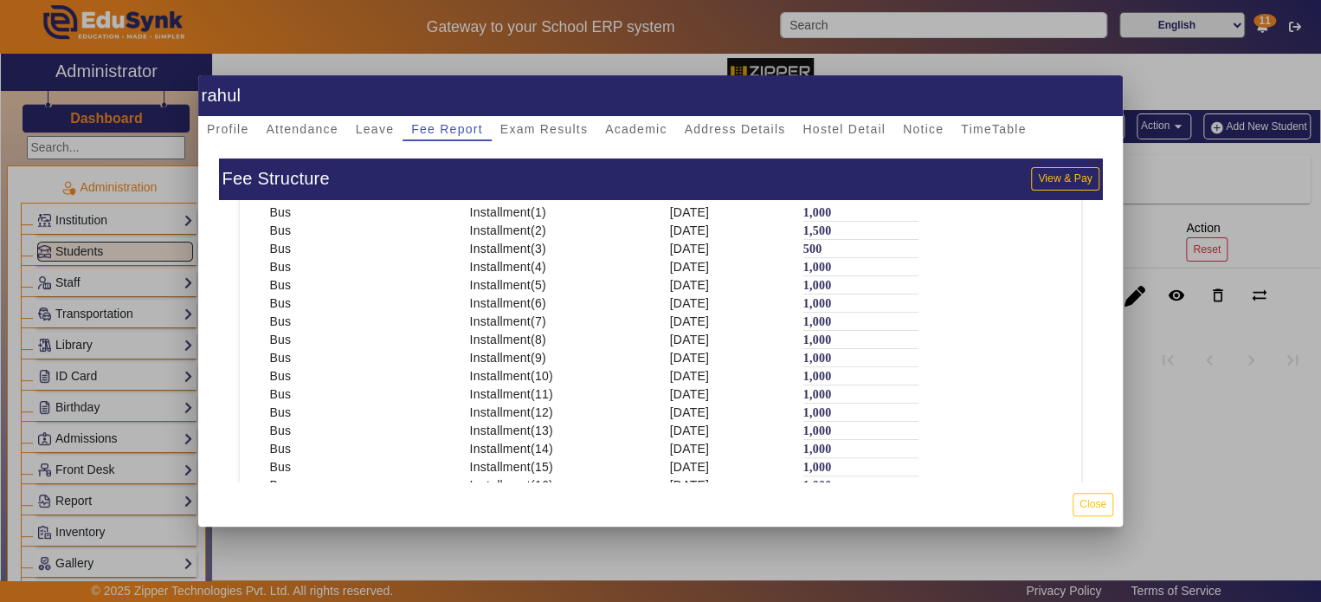
scroll to position [0, 0]
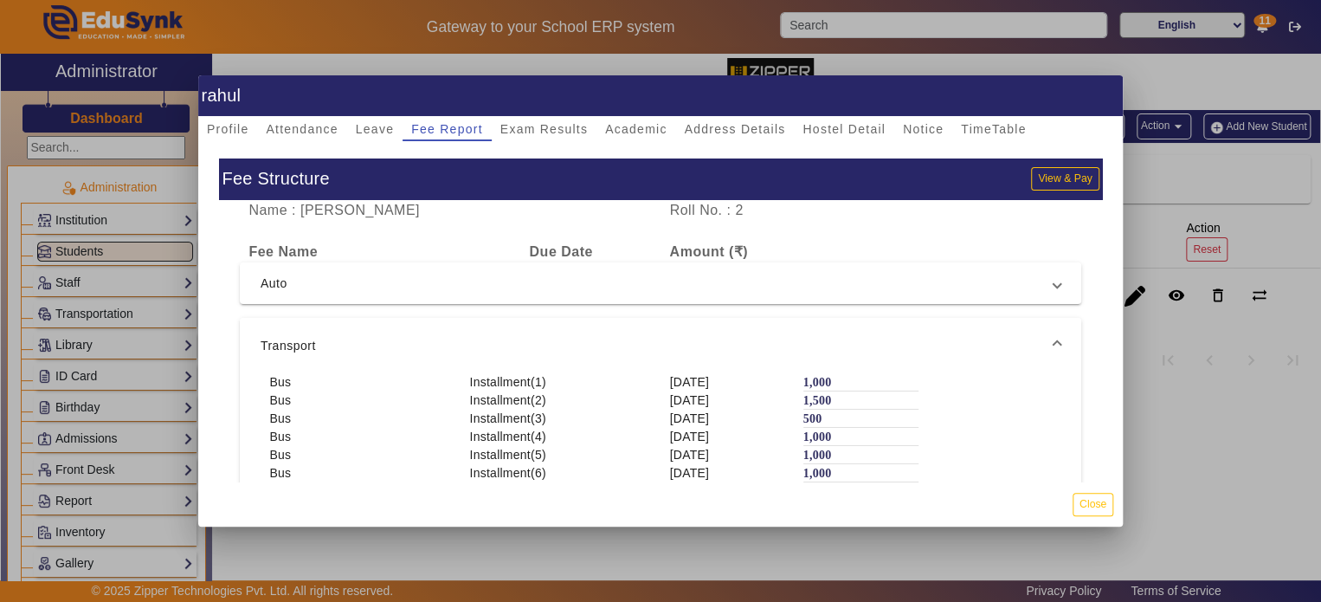
click at [526, 335] on span "Transport" at bounding box center [657, 345] width 793 height 21
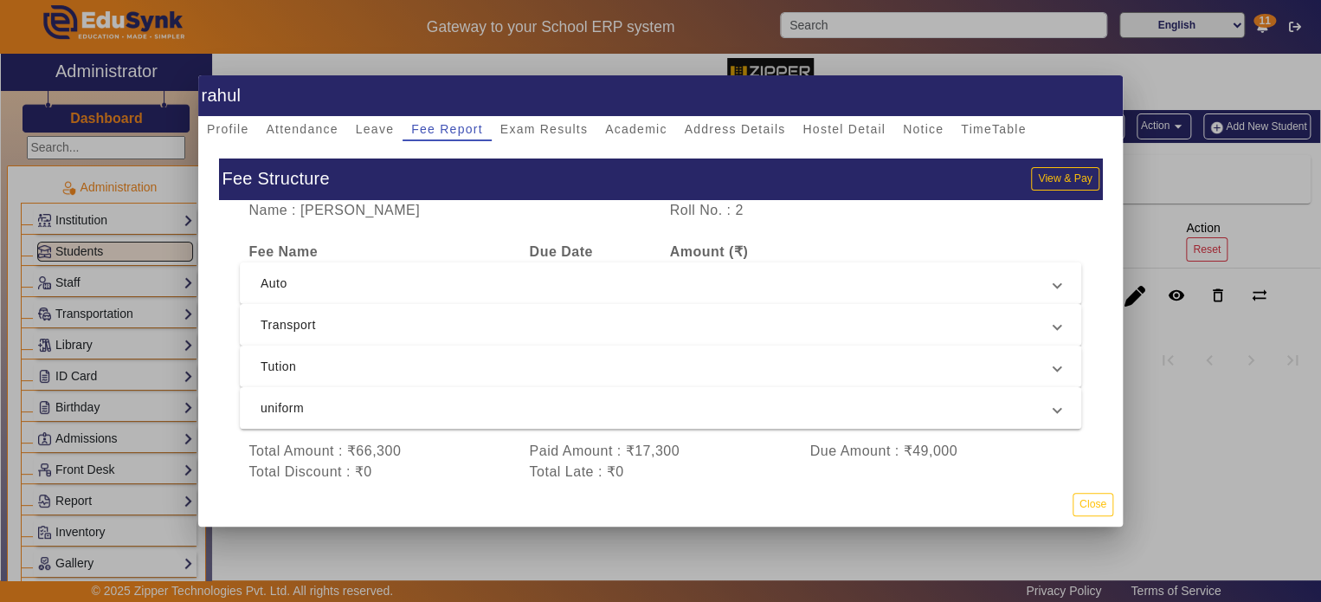
scroll to position [3, 0]
click at [526, 364] on span "Tution" at bounding box center [657, 366] width 793 height 21
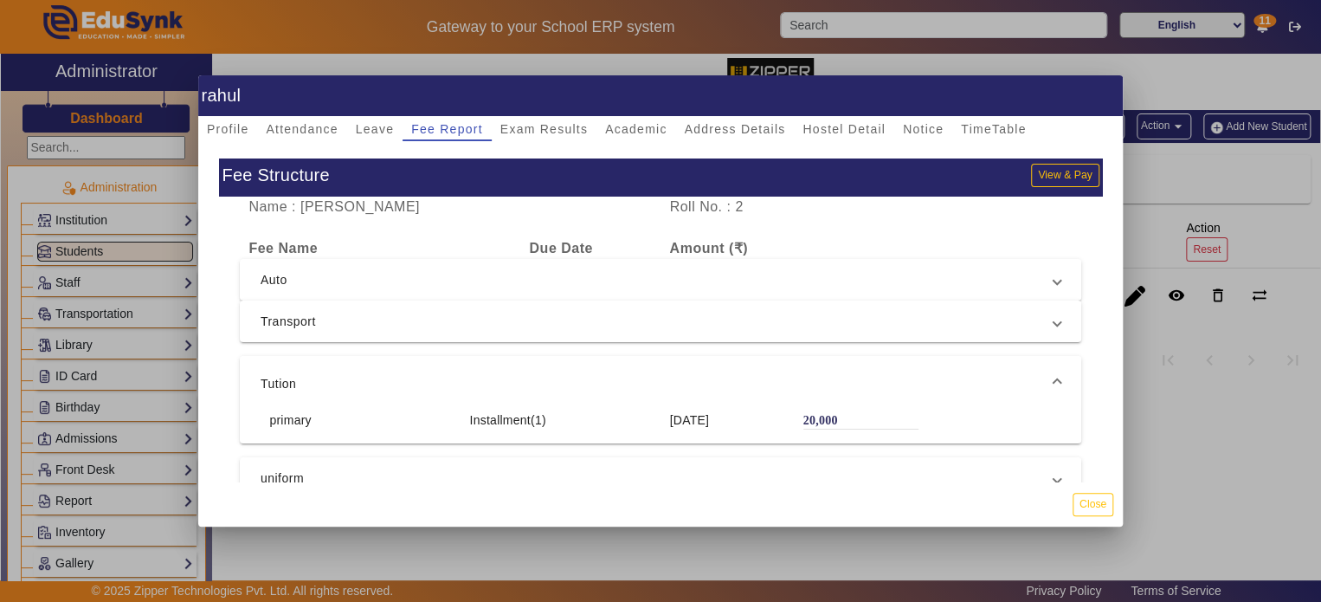
scroll to position [76, 0]
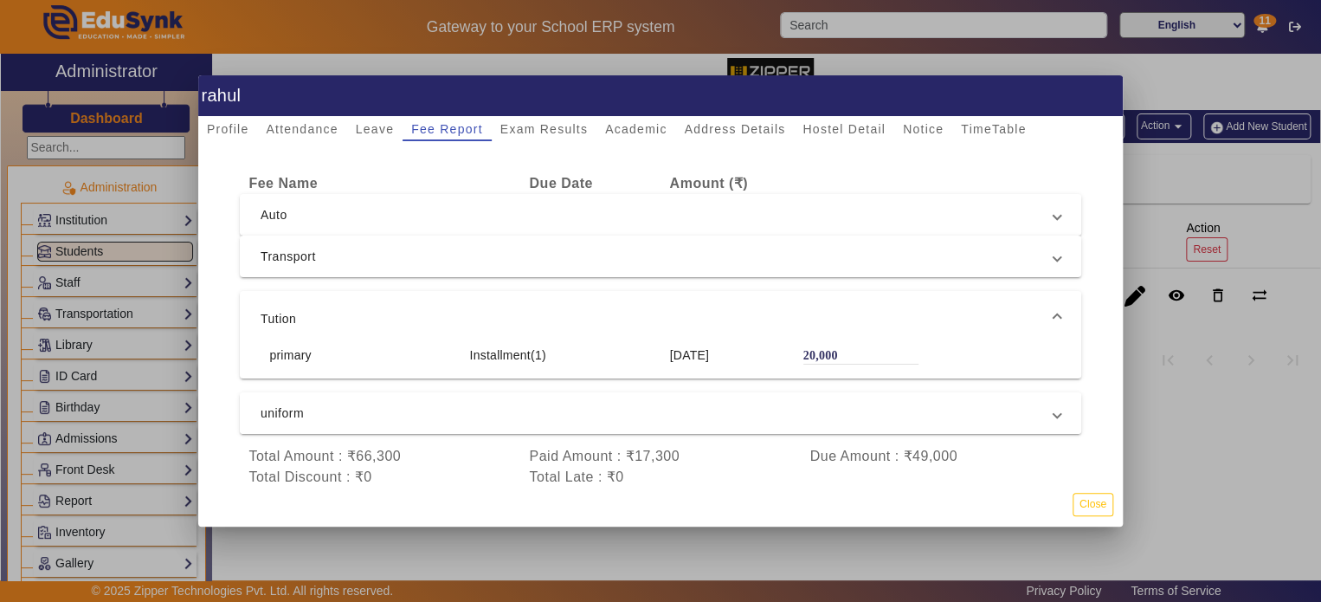
click at [532, 403] on span "uniform" at bounding box center [657, 413] width 793 height 21
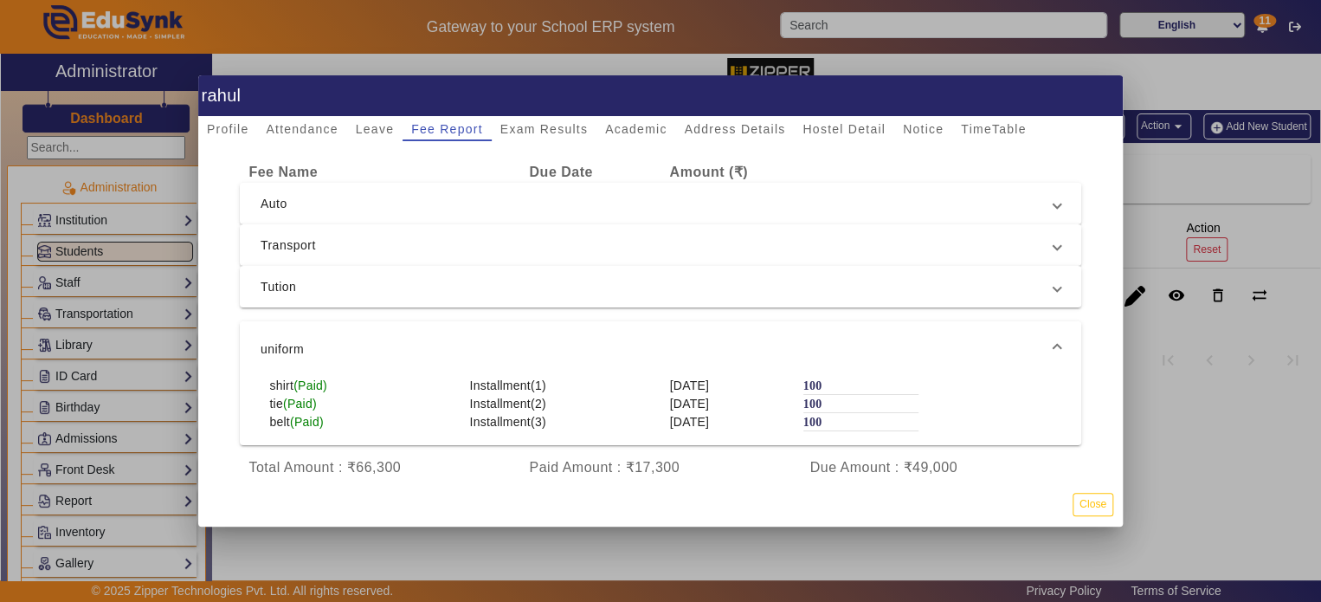
scroll to position [0, 0]
click at [571, 197] on span "Auto" at bounding box center [657, 207] width 793 height 21
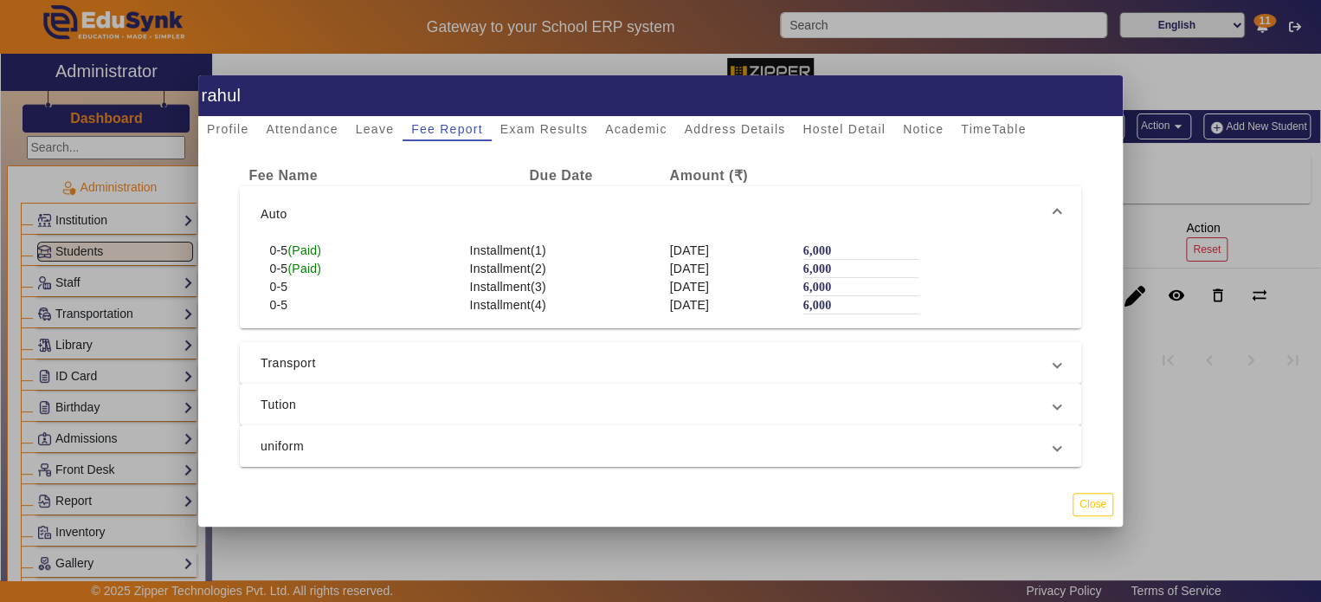
click at [553, 355] on span "Transport" at bounding box center [657, 362] width 793 height 21
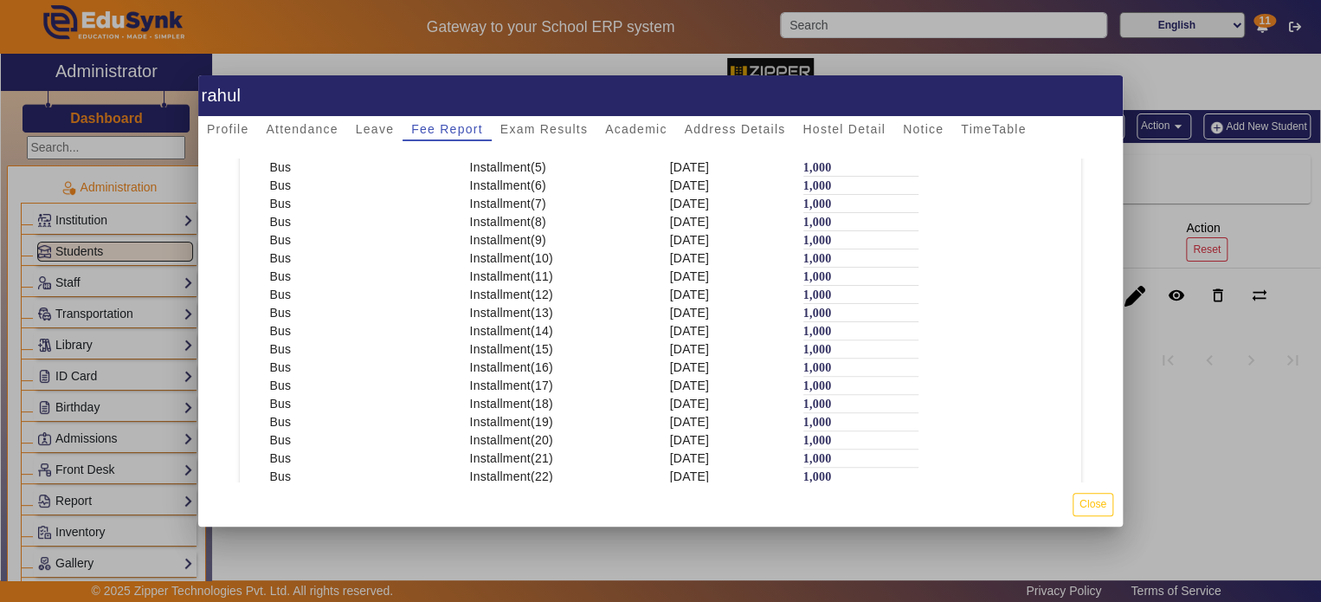
scroll to position [360, 0]
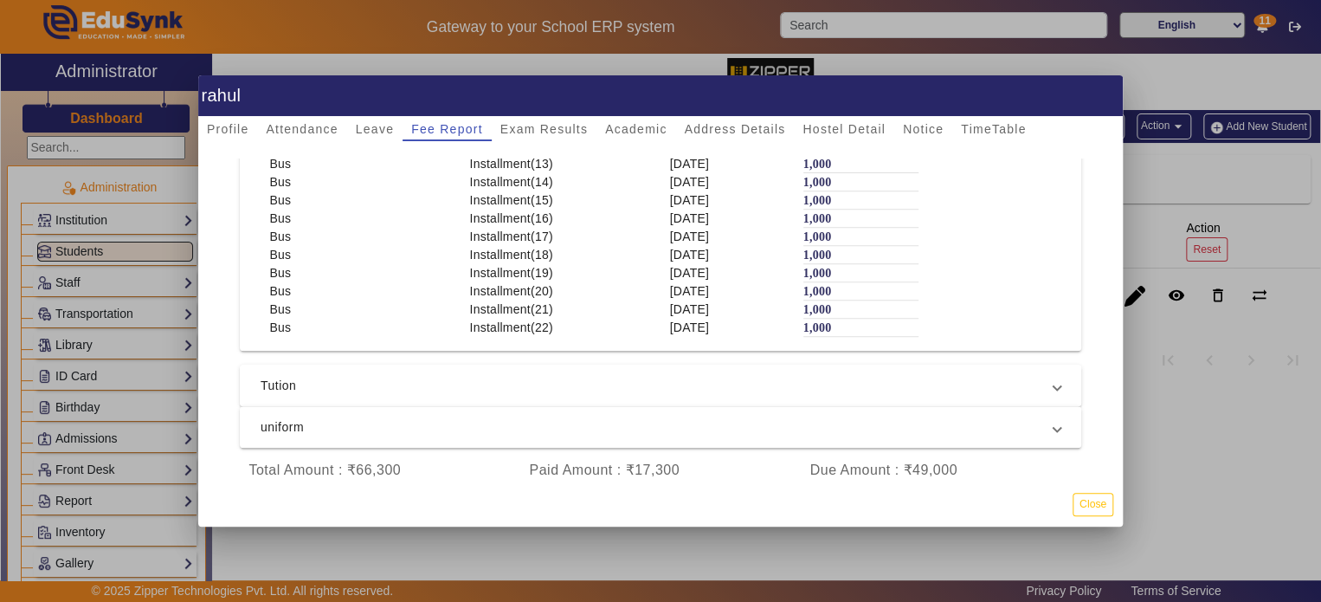
click at [551, 375] on span "Tution" at bounding box center [657, 385] width 793 height 21
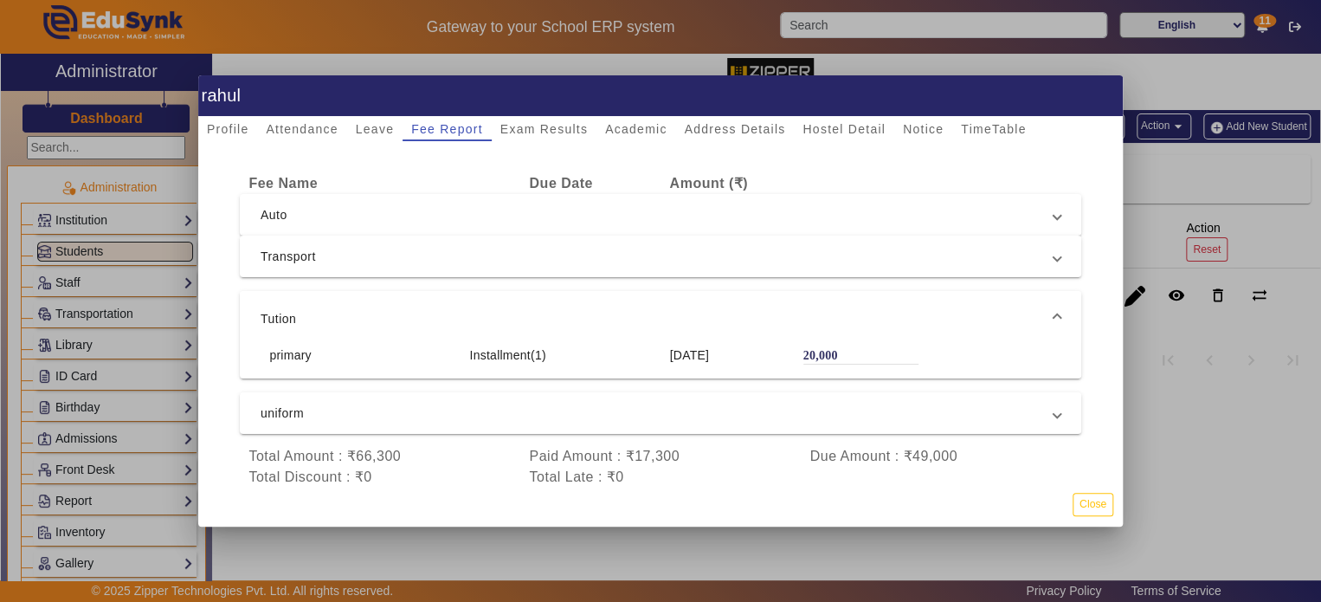
scroll to position [77, 0]
click at [553, 416] on mat-expansion-panel-header "uniform" at bounding box center [661, 413] width 842 height 42
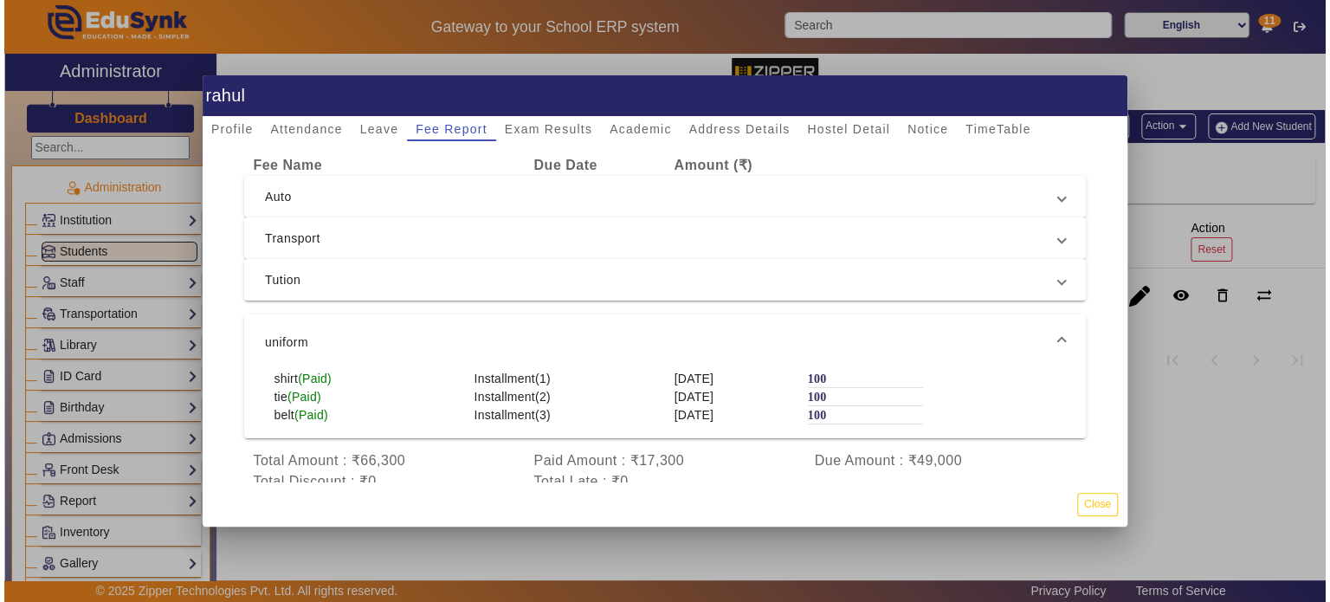
scroll to position [0, 0]
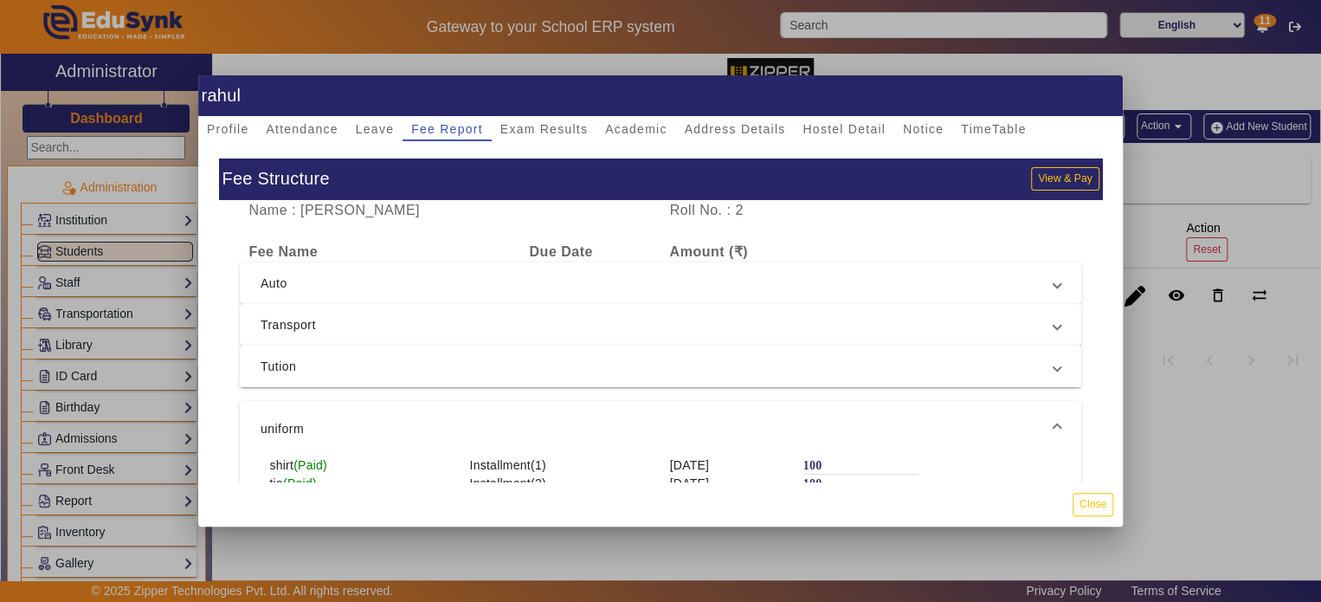
click at [545, 271] on mat-expansion-panel-header "Auto" at bounding box center [661, 283] width 842 height 42
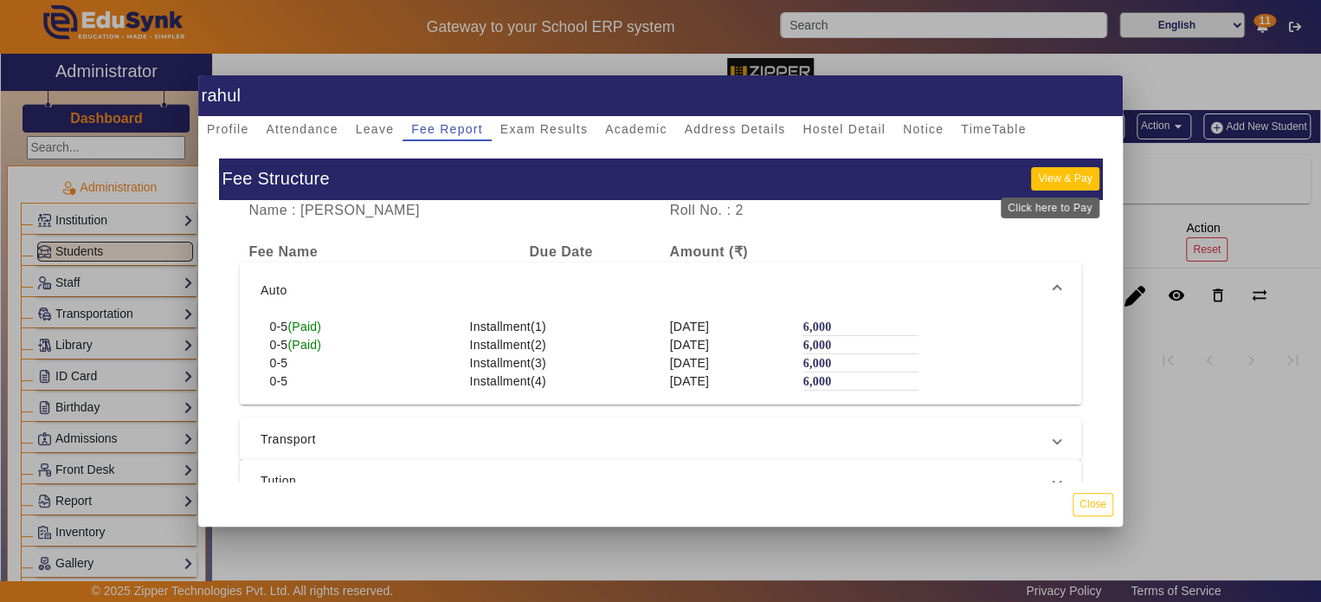
click at [1036, 182] on button "View & Pay" at bounding box center [1065, 178] width 68 height 23
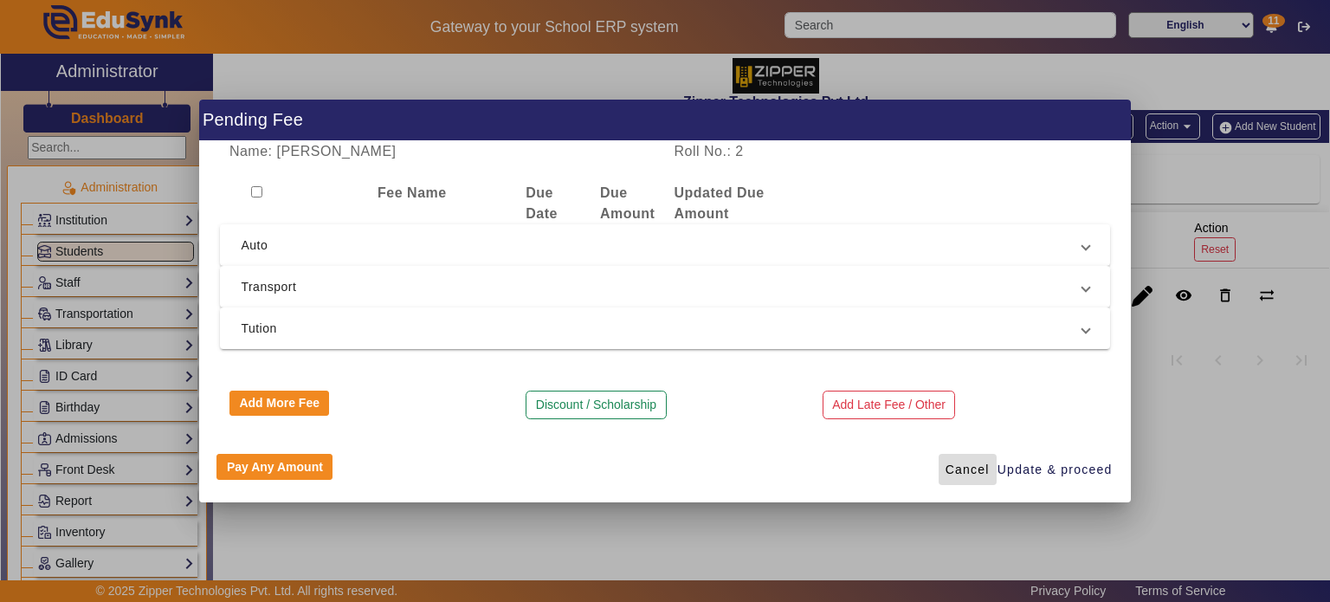
click at [971, 467] on span "Cancel" at bounding box center [967, 470] width 44 height 18
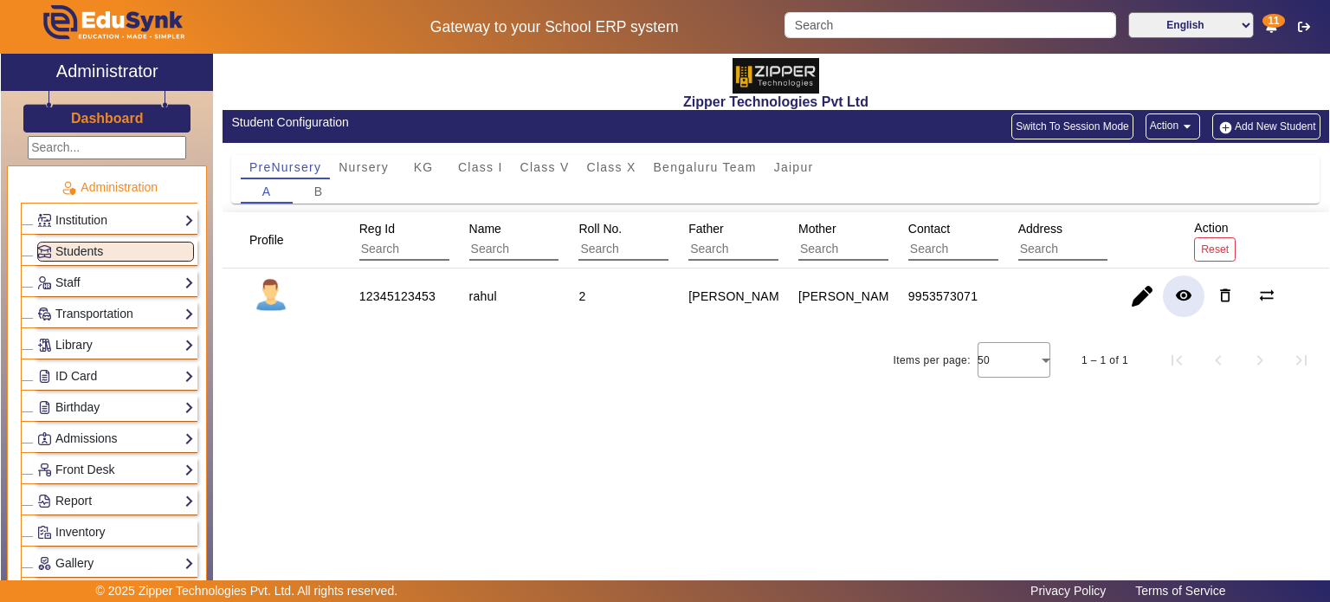
click at [1196, 297] on span "button" at bounding box center [1184, 296] width 42 height 42
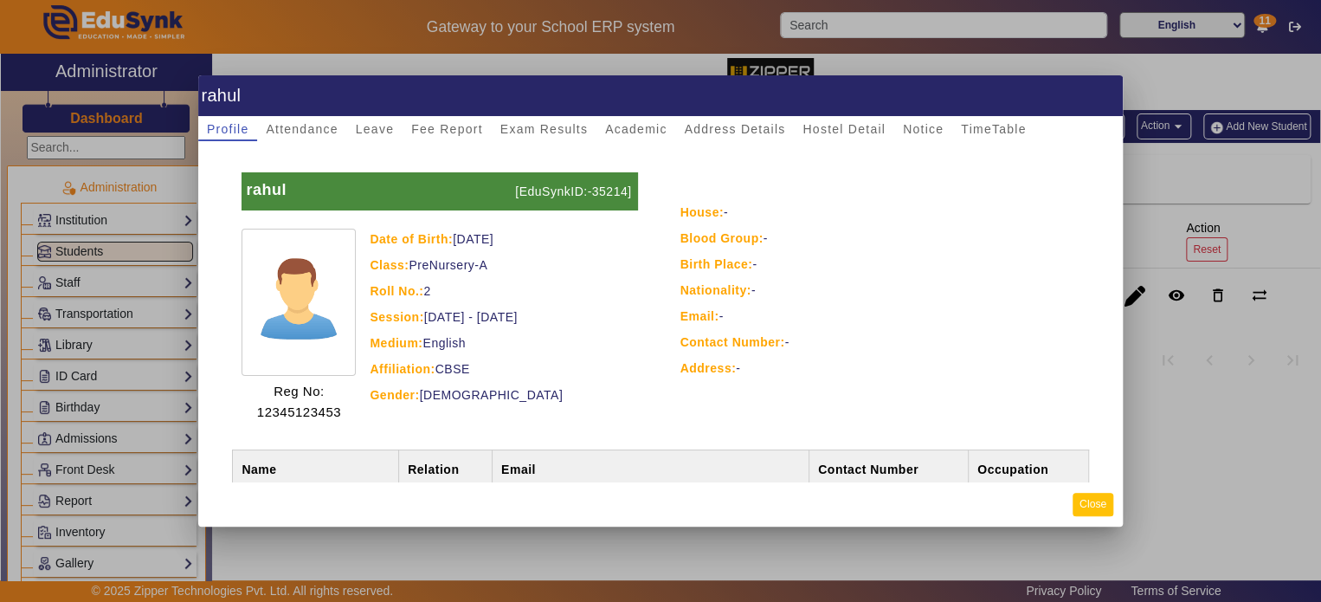
click at [1094, 504] on button "Close" at bounding box center [1093, 504] width 41 height 23
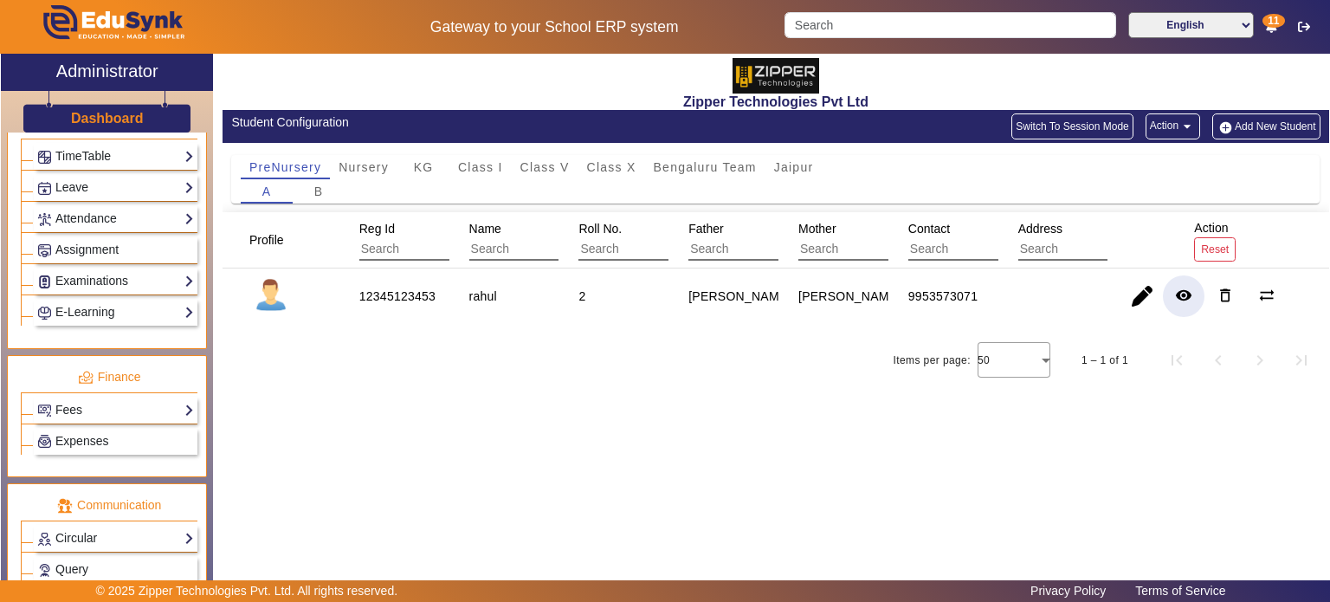
scroll to position [701, 0]
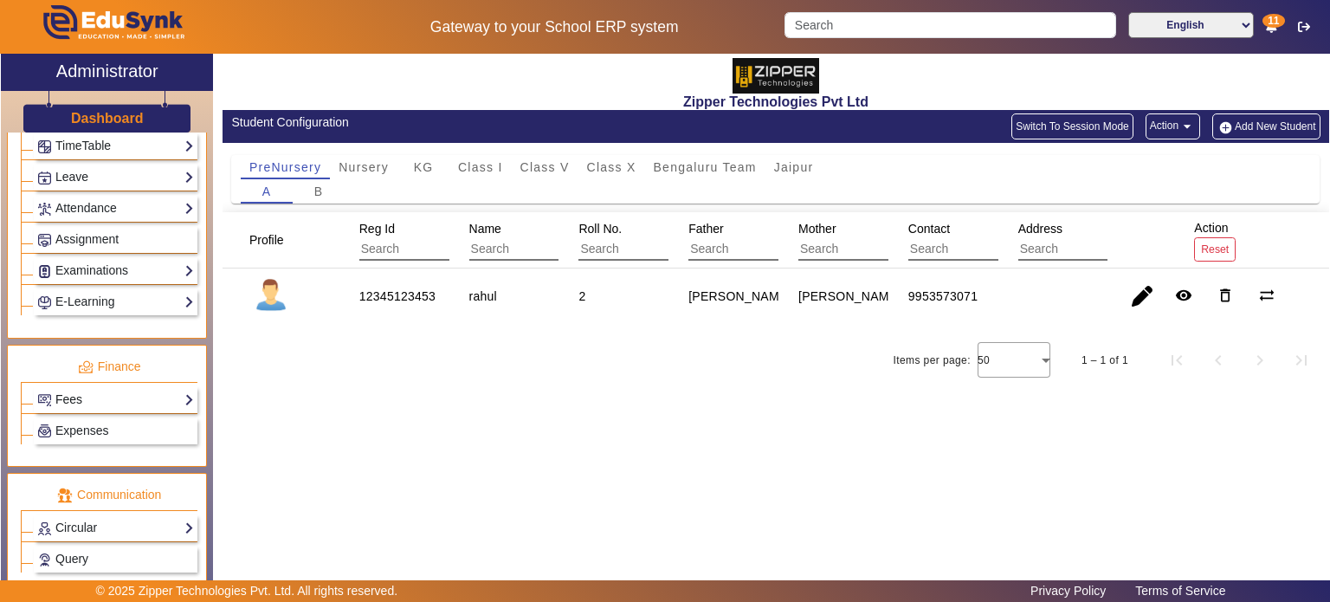
click at [123, 390] on link "Fees" at bounding box center [115, 400] width 157 height 20
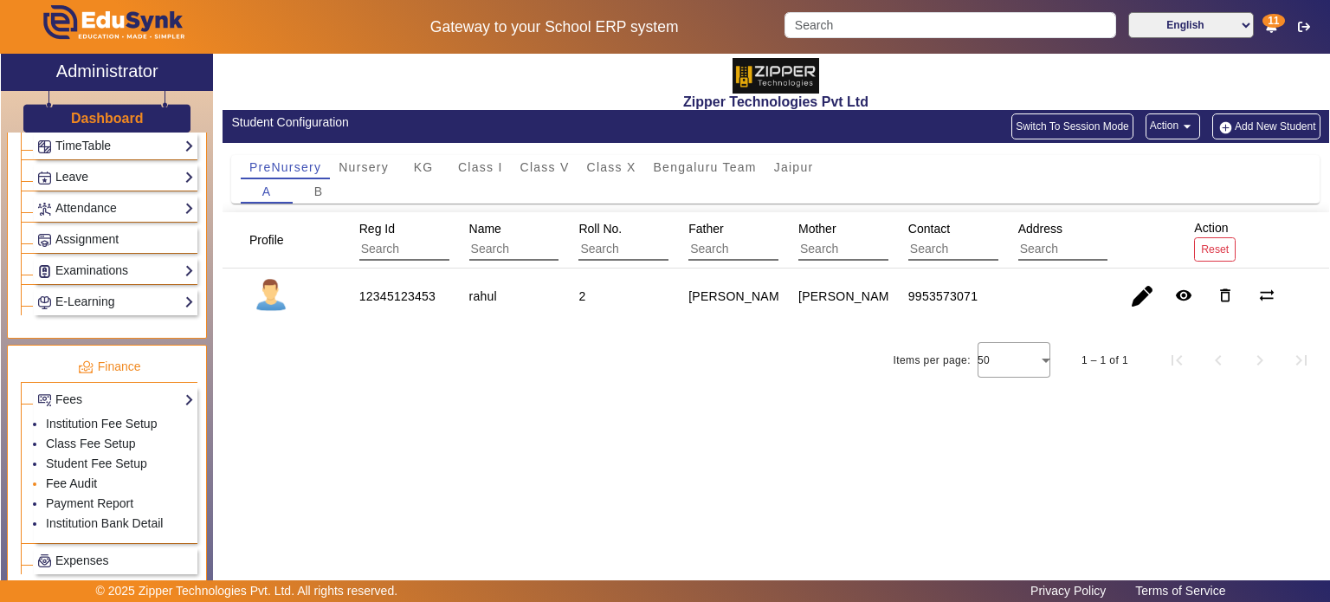
click at [91, 476] on link "Fee Audit" at bounding box center [71, 483] width 51 height 14
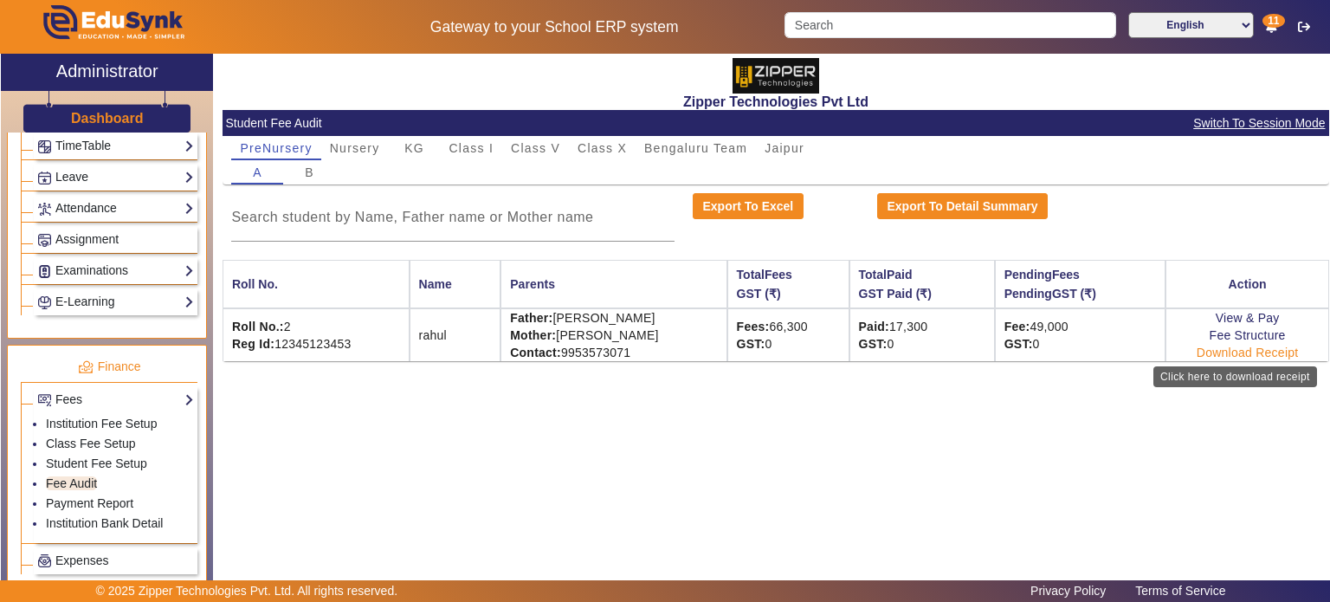
click at [1246, 351] on link "Download Receipt" at bounding box center [1248, 352] width 102 height 14
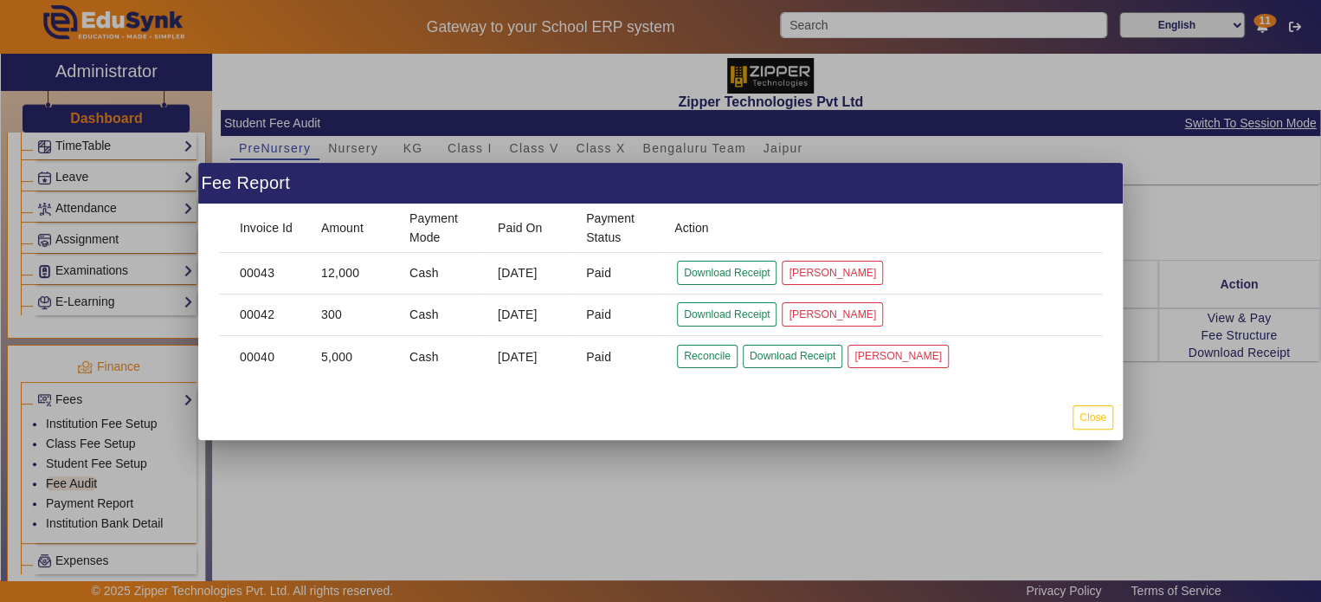
click at [74, 312] on div at bounding box center [660, 301] width 1321 height 602
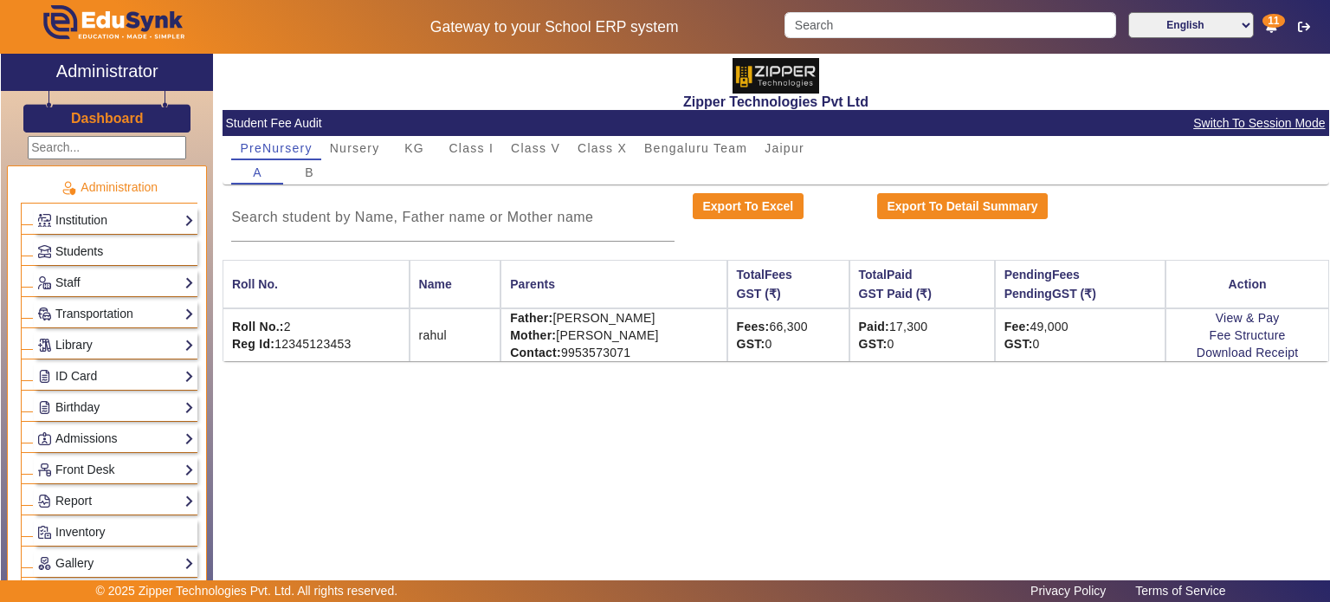
click at [97, 255] on span "Students" at bounding box center [79, 251] width 48 height 14
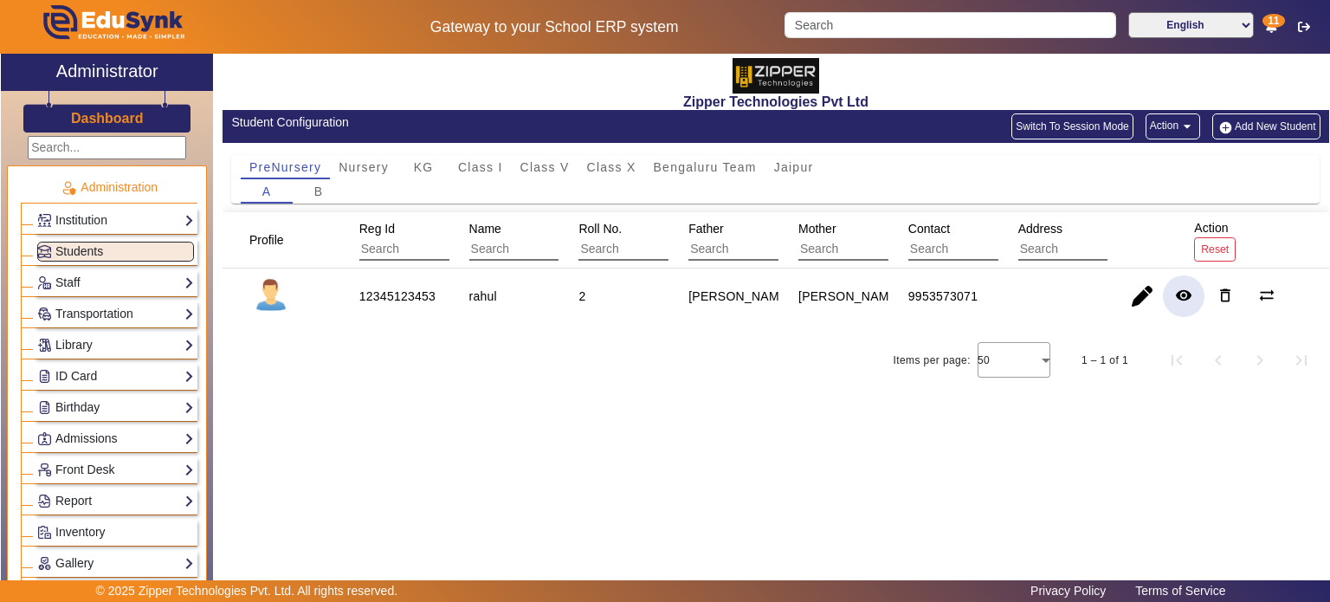
click at [1183, 300] on mat-icon "remove_red_eye" at bounding box center [1183, 295] width 17 height 17
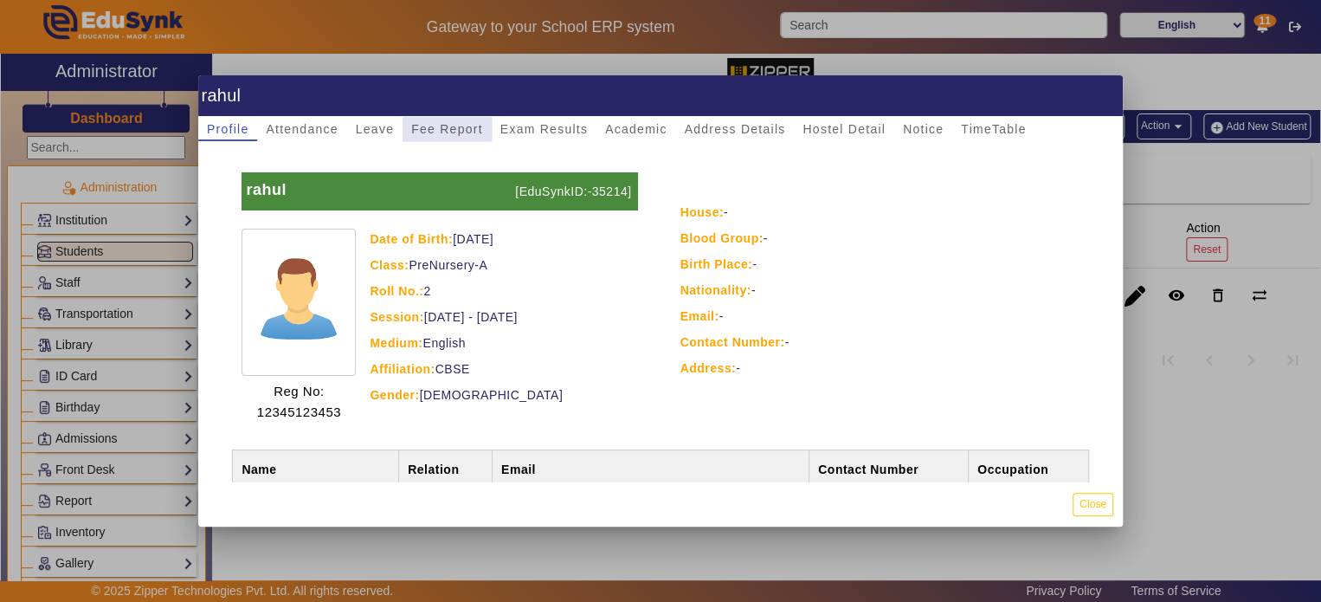
click at [443, 129] on span "Fee Report" at bounding box center [447, 129] width 72 height 12
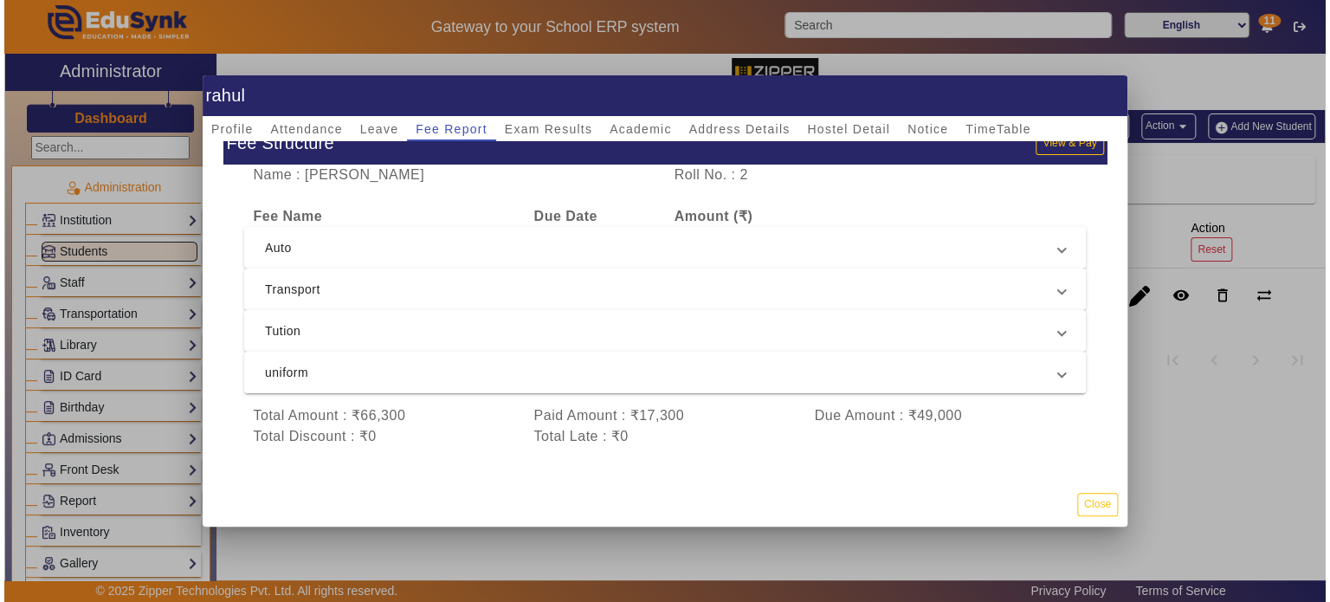
scroll to position [9, 0]
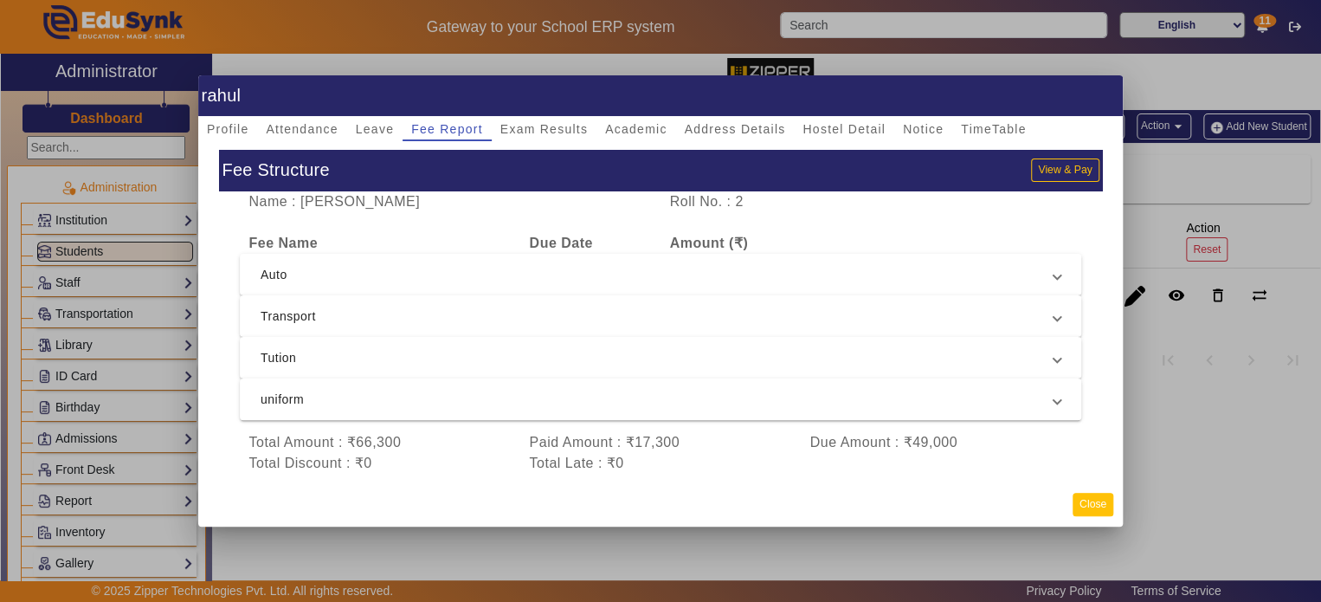
click at [1113, 513] on button "Close" at bounding box center [1093, 504] width 41 height 23
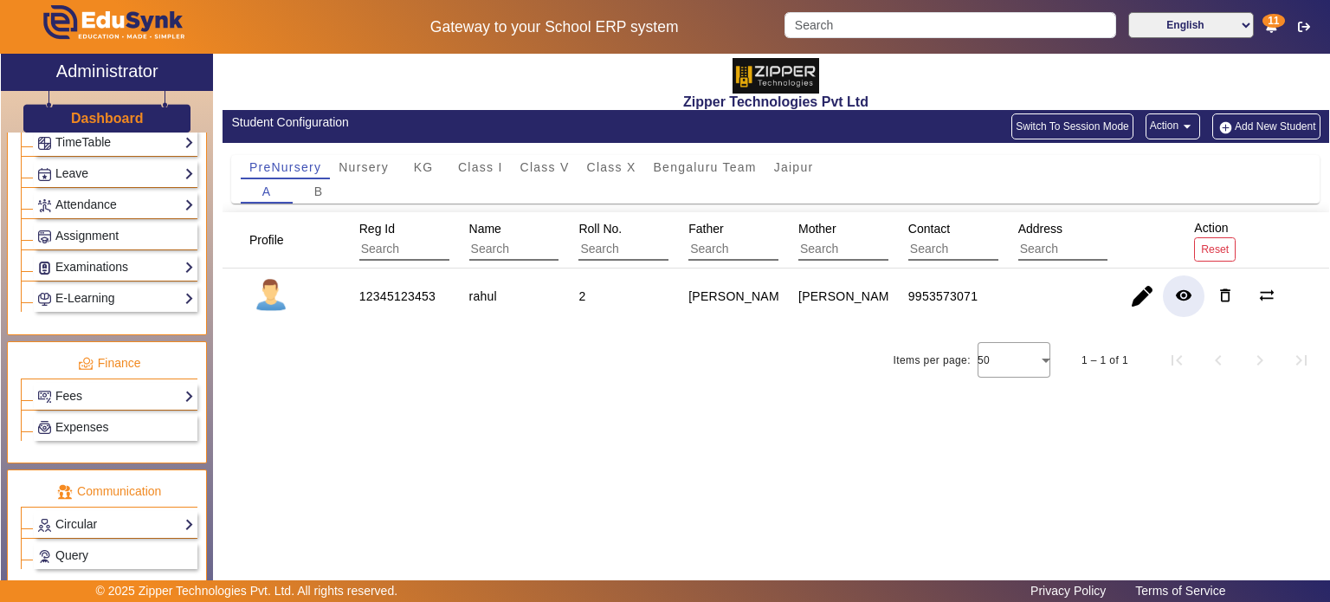
scroll to position [706, 0]
click at [130, 385] on link "Fees" at bounding box center [115, 395] width 157 height 20
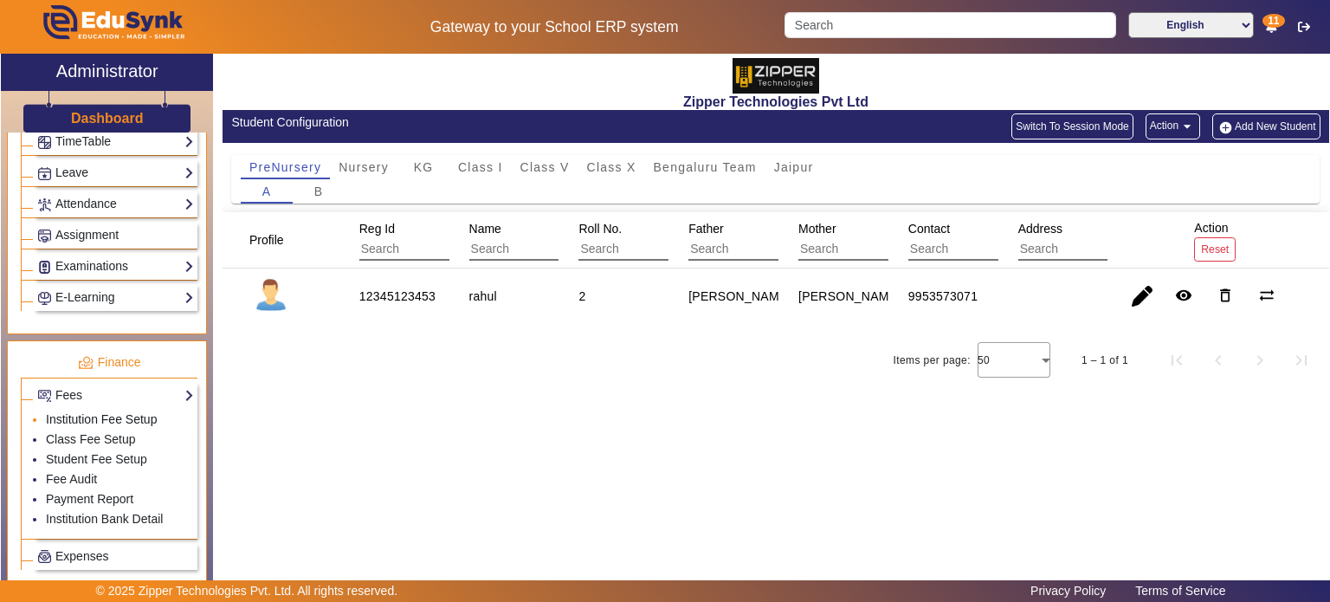
click at [118, 412] on link "Institution Fee Setup" at bounding box center [101, 419] width 111 height 14
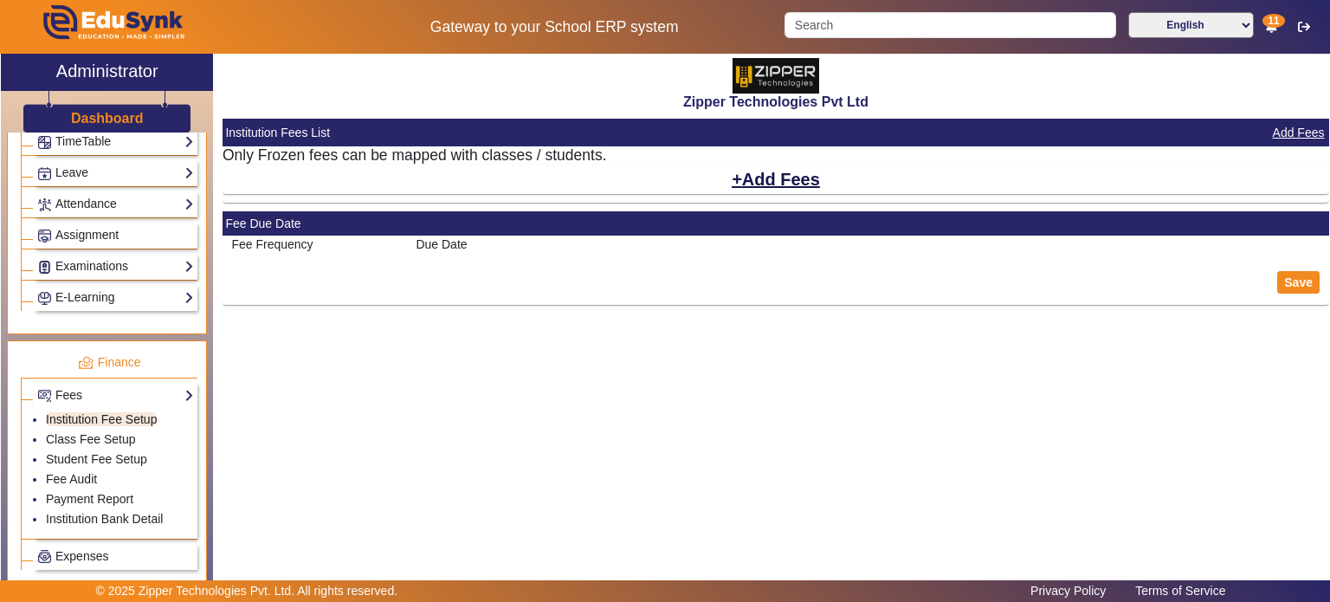
select select "5"
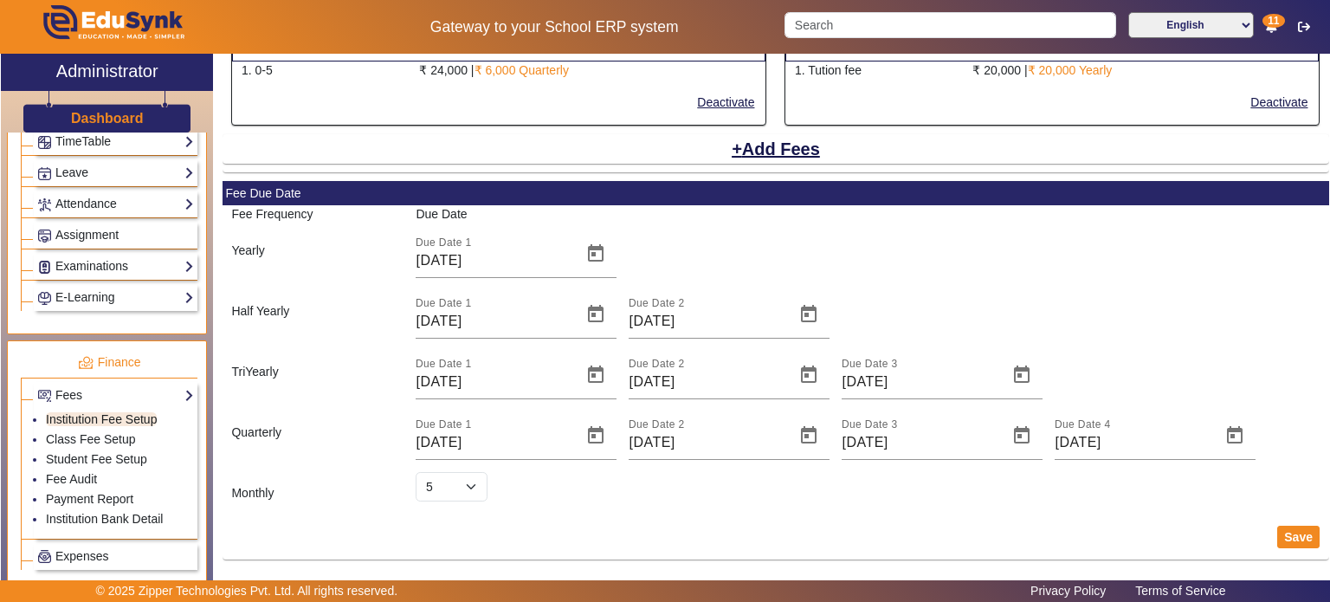
scroll to position [383, 0]
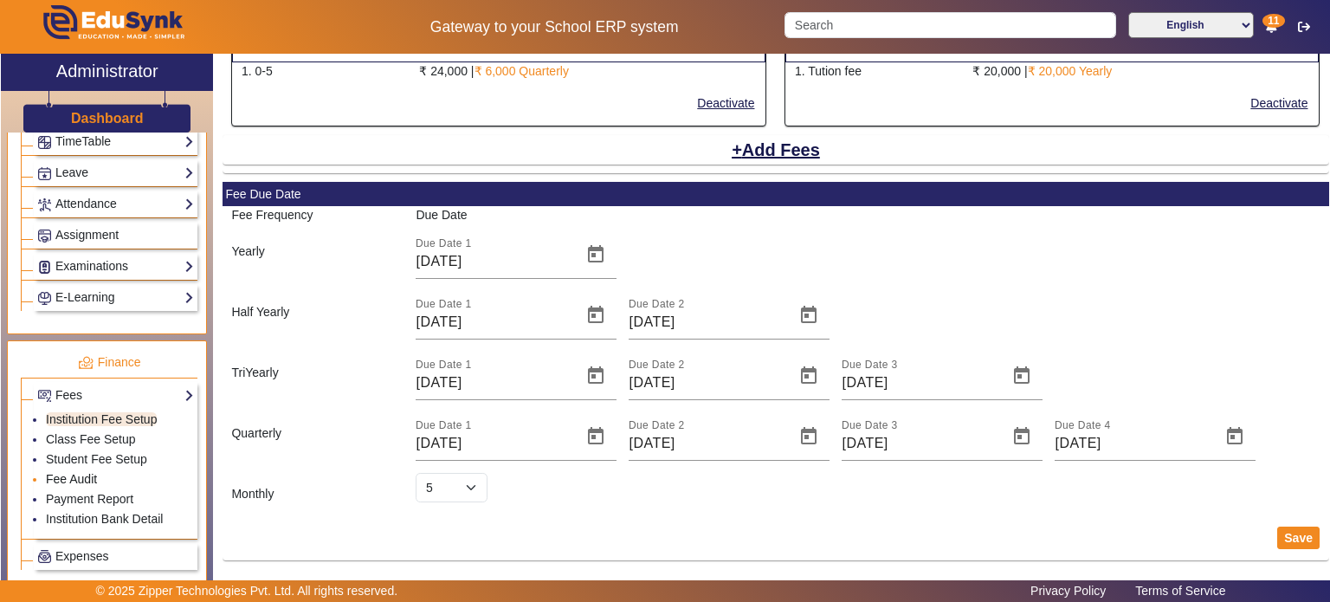
click at [87, 472] on link "Fee Audit" at bounding box center [71, 479] width 51 height 14
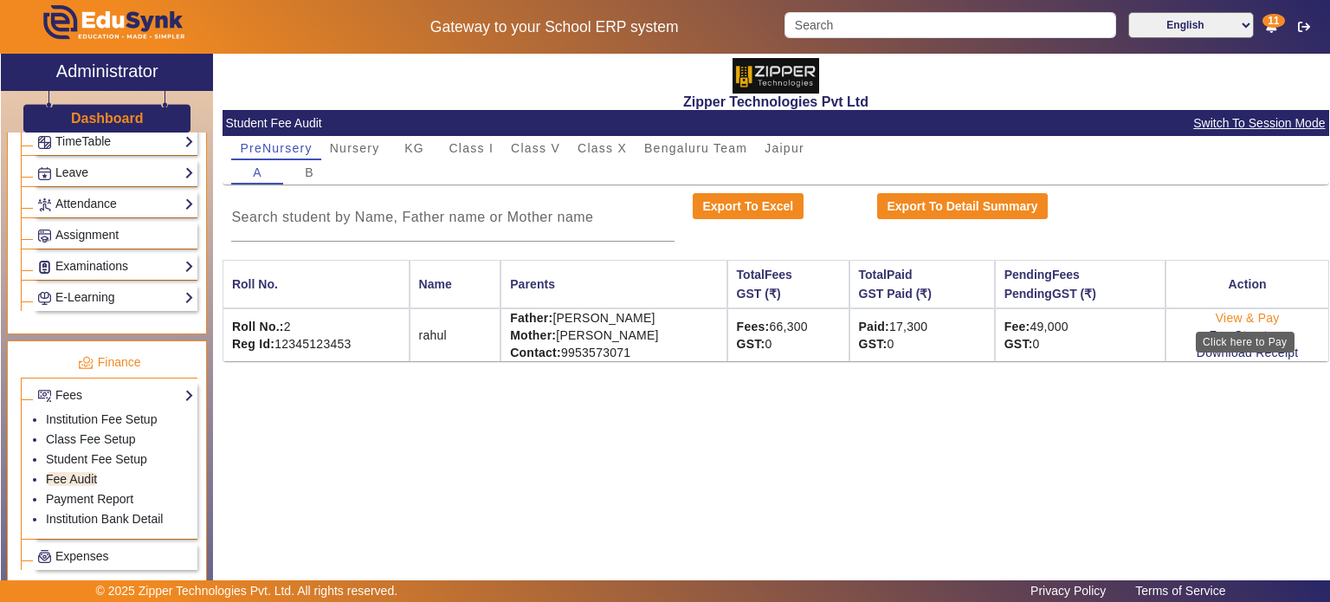
click at [1250, 314] on link "View & Pay" at bounding box center [1248, 318] width 64 height 14
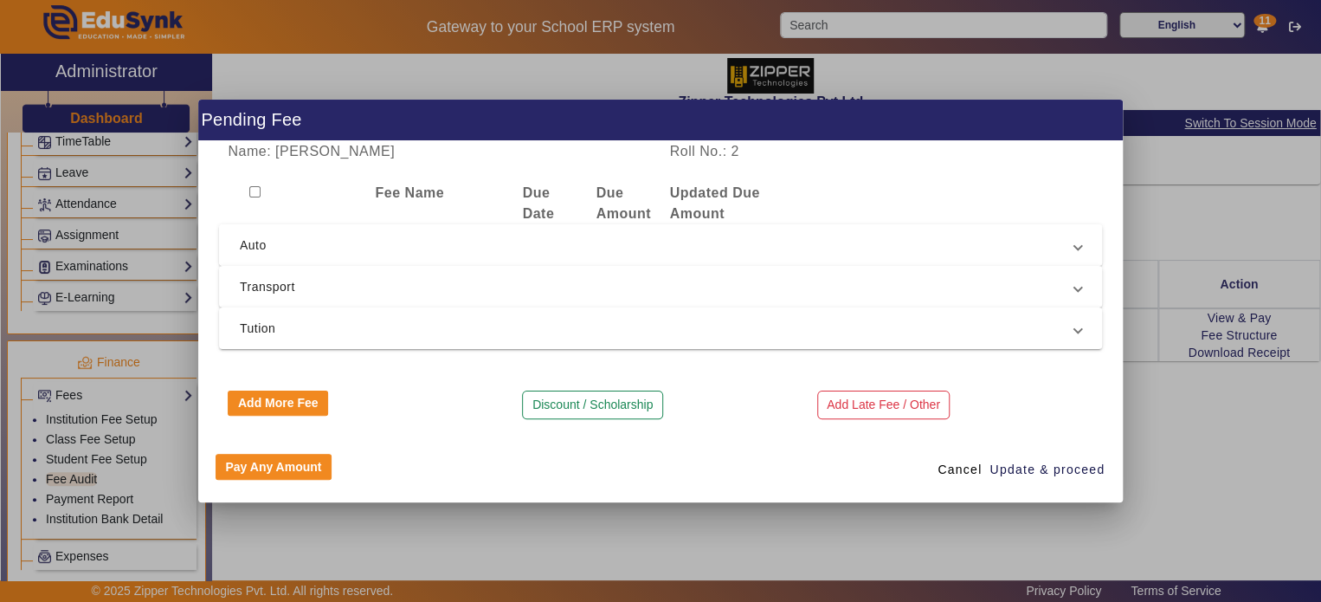
click at [447, 258] on mat-expansion-panel-header "Auto" at bounding box center [660, 245] width 883 height 42
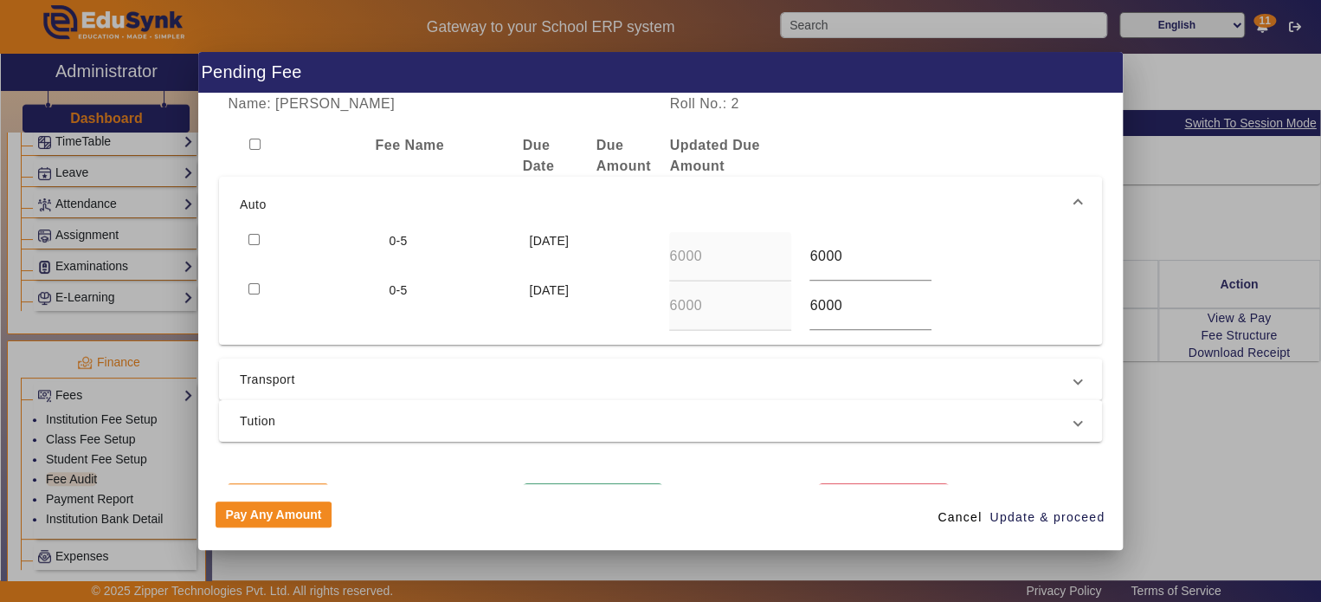
click at [258, 235] on div at bounding box center [310, 256] width 140 height 49
click at [255, 238] on input "checkbox" at bounding box center [253, 239] width 11 height 11
checkbox input "true"
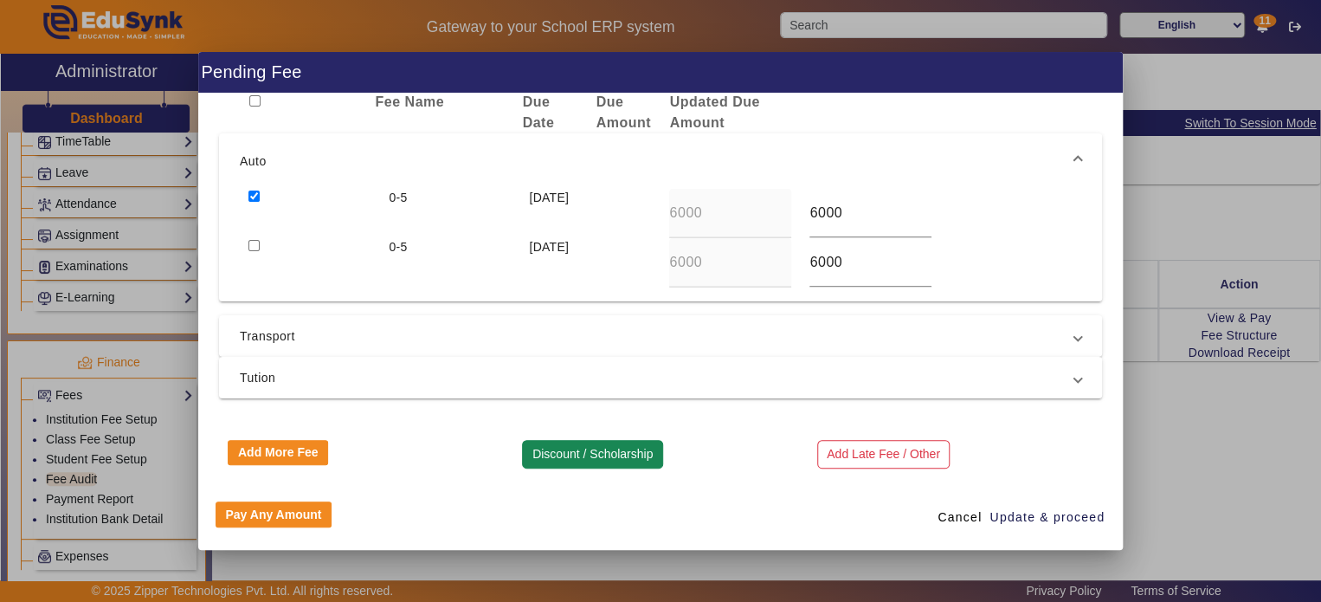
click at [581, 462] on button "Discount / Scholarship" at bounding box center [592, 454] width 140 height 29
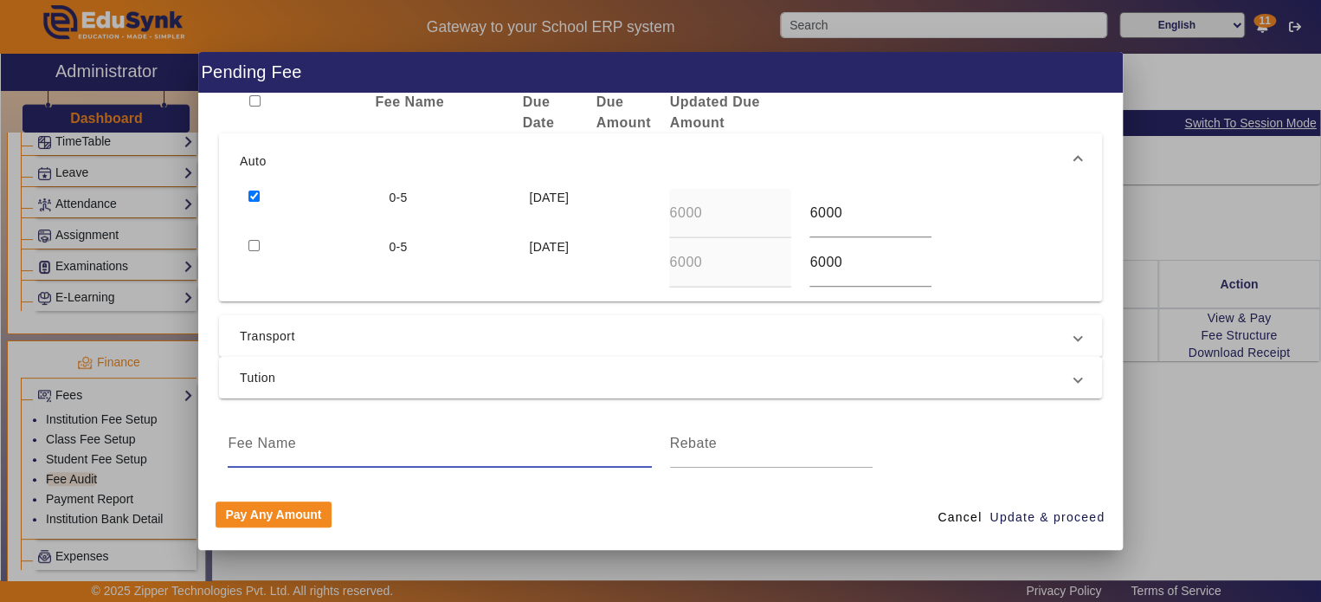
click at [429, 442] on input at bounding box center [439, 443] width 423 height 21
type input "discount"
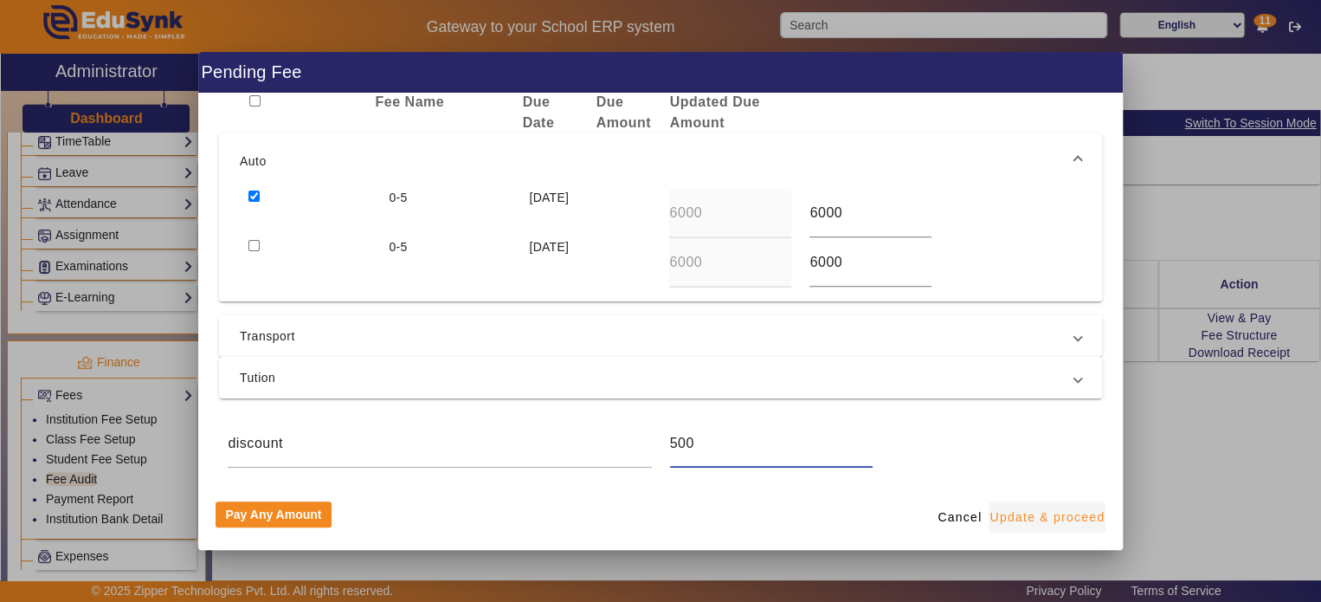
type input "500"
click at [1050, 511] on span "Update & proceed" at bounding box center [1047, 517] width 115 height 18
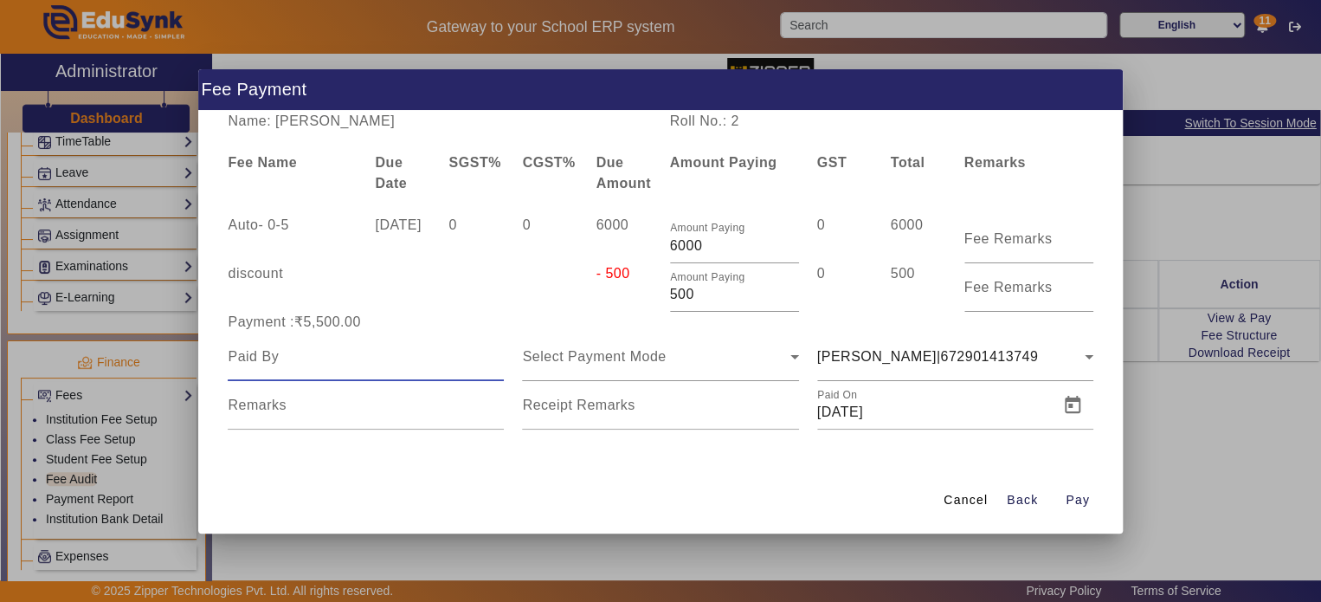
click at [381, 365] on input at bounding box center [366, 356] width 276 height 21
type input "surya"
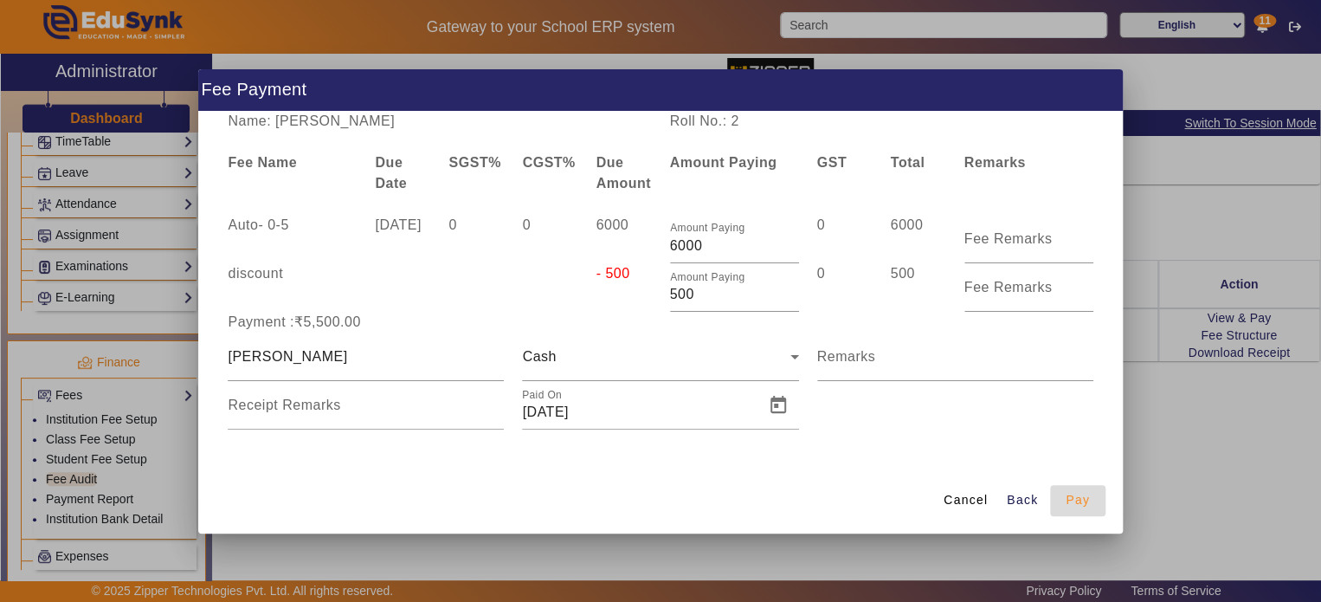
click at [1072, 491] on span "Pay" at bounding box center [1078, 500] width 24 height 18
type input "0"
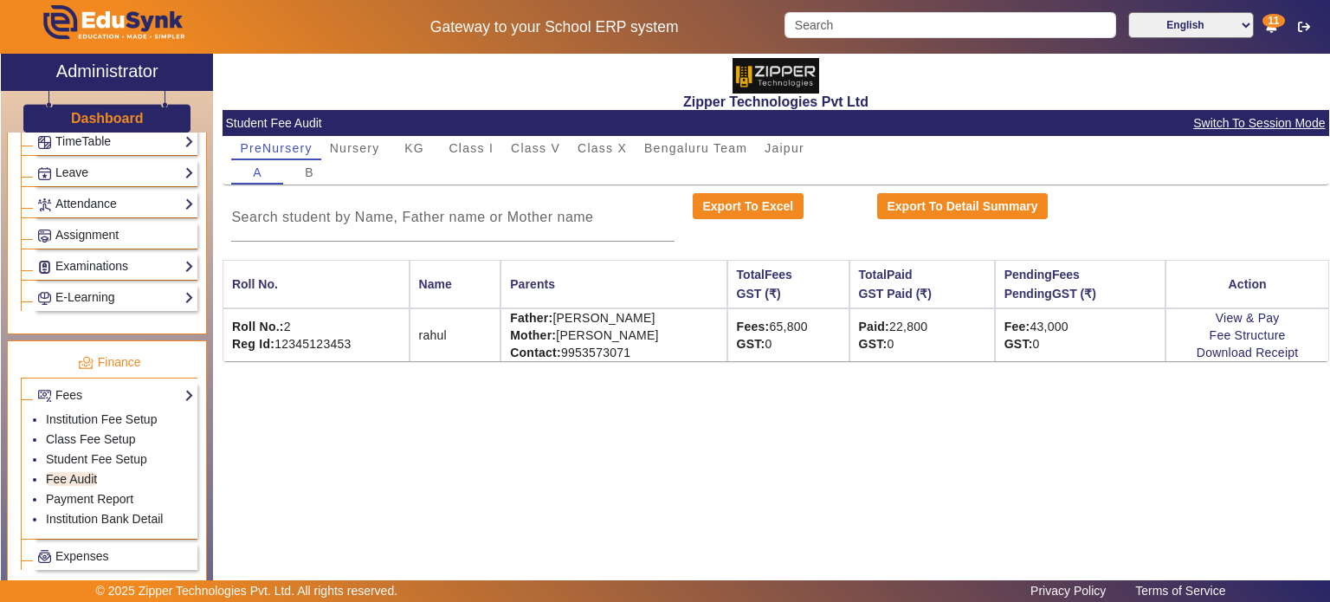
click at [1245, 325] on td "View & Pay Fee Structure Download Receipt" at bounding box center [1247, 334] width 164 height 53
click at [1255, 313] on link "View & Pay" at bounding box center [1248, 318] width 64 height 14
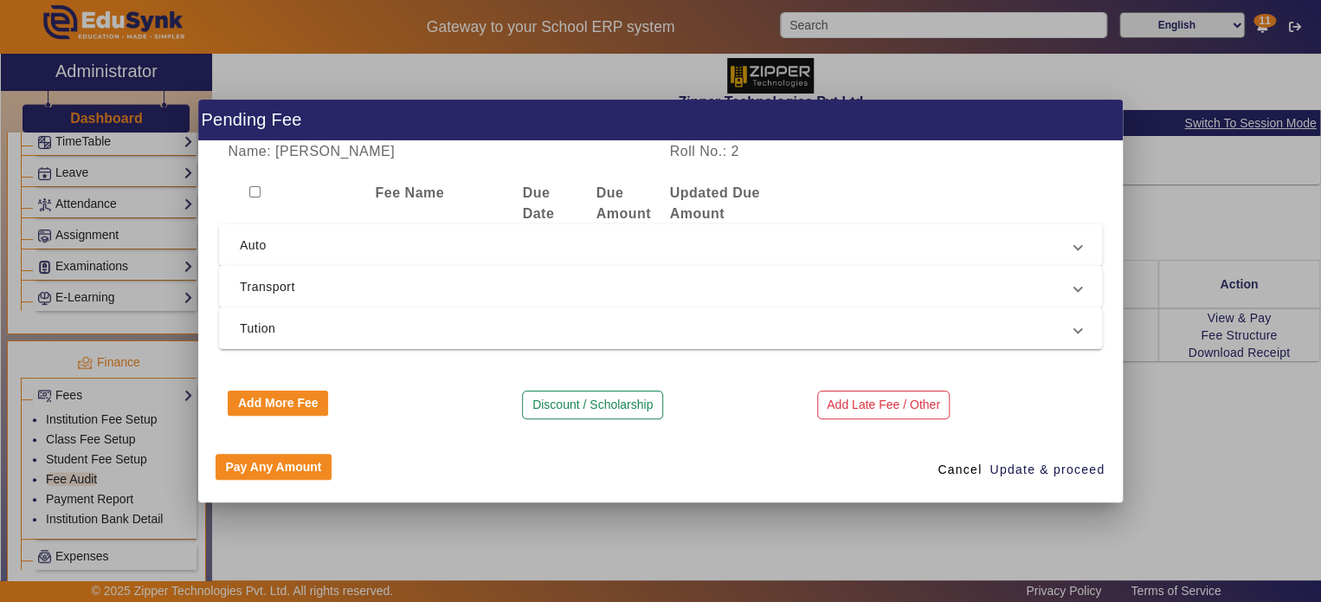
click at [281, 290] on span "Transport" at bounding box center [657, 286] width 835 height 21
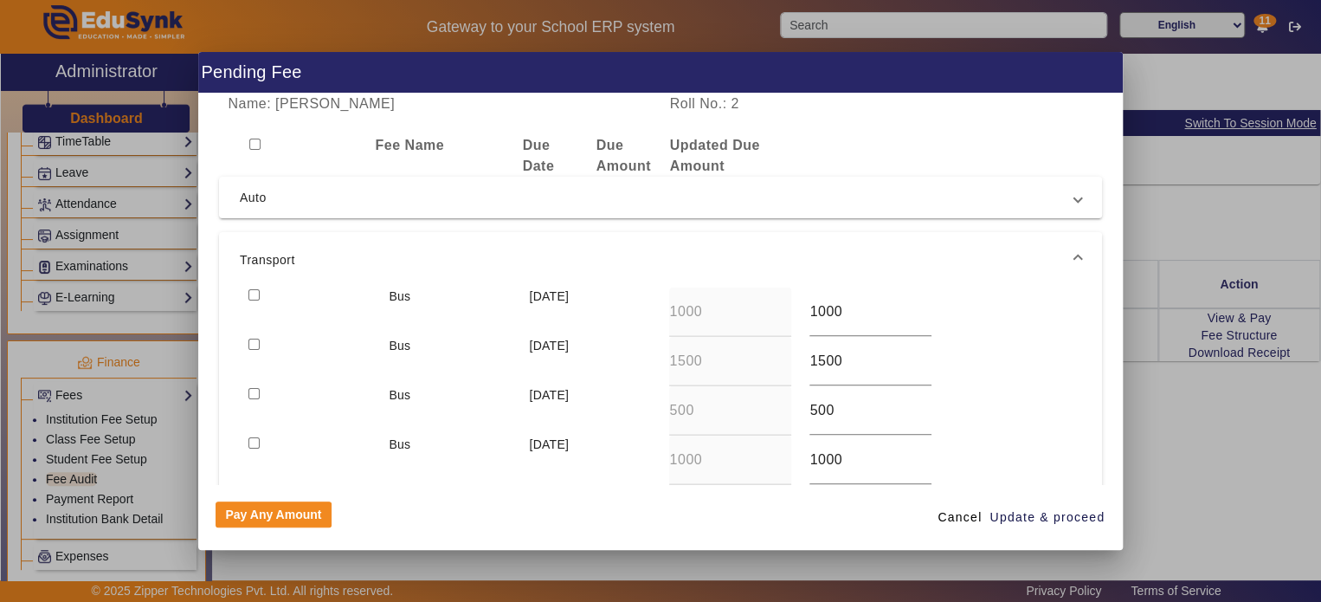
click at [255, 289] on input "checkbox" at bounding box center [253, 294] width 11 height 11
checkbox input "true"
click at [524, 208] on mat-expansion-panel-header "Auto" at bounding box center [660, 198] width 883 height 42
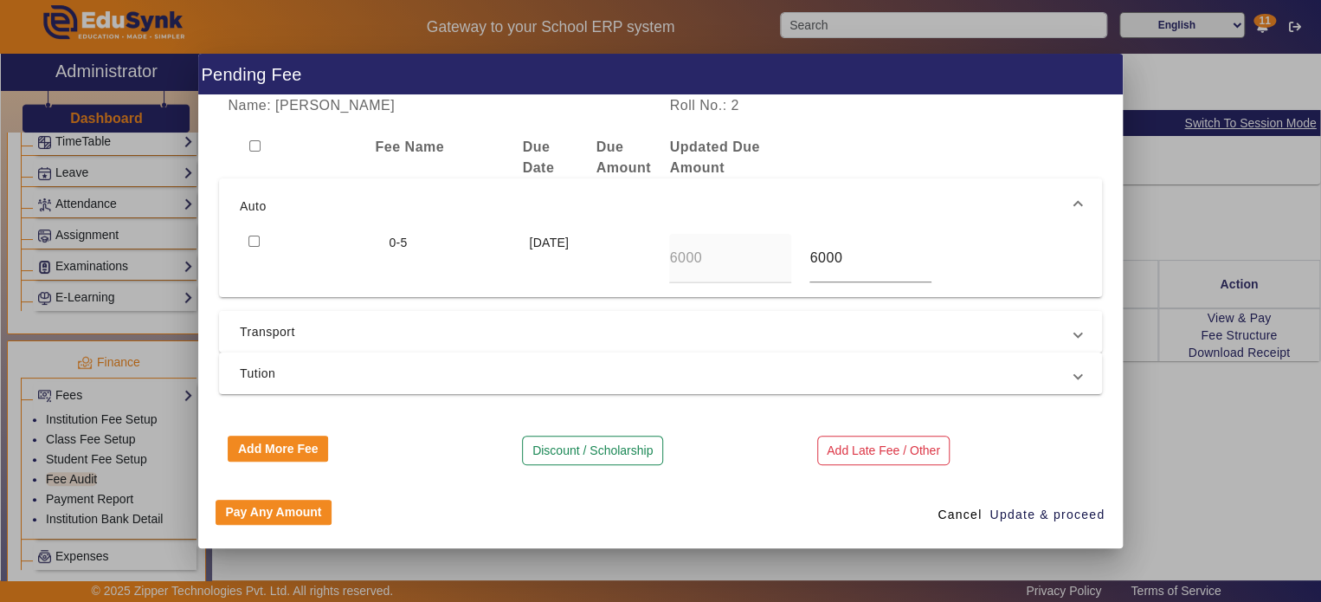
click at [512, 315] on mat-expansion-panel-header "Transport" at bounding box center [660, 332] width 883 height 42
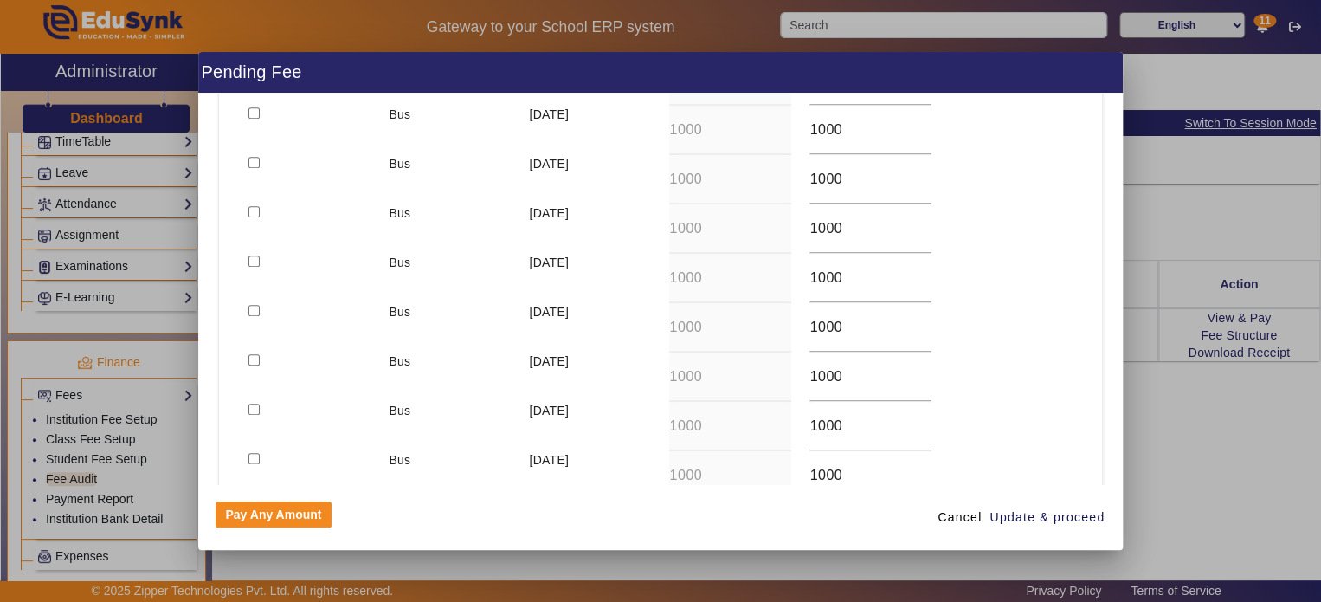
scroll to position [1041, 0]
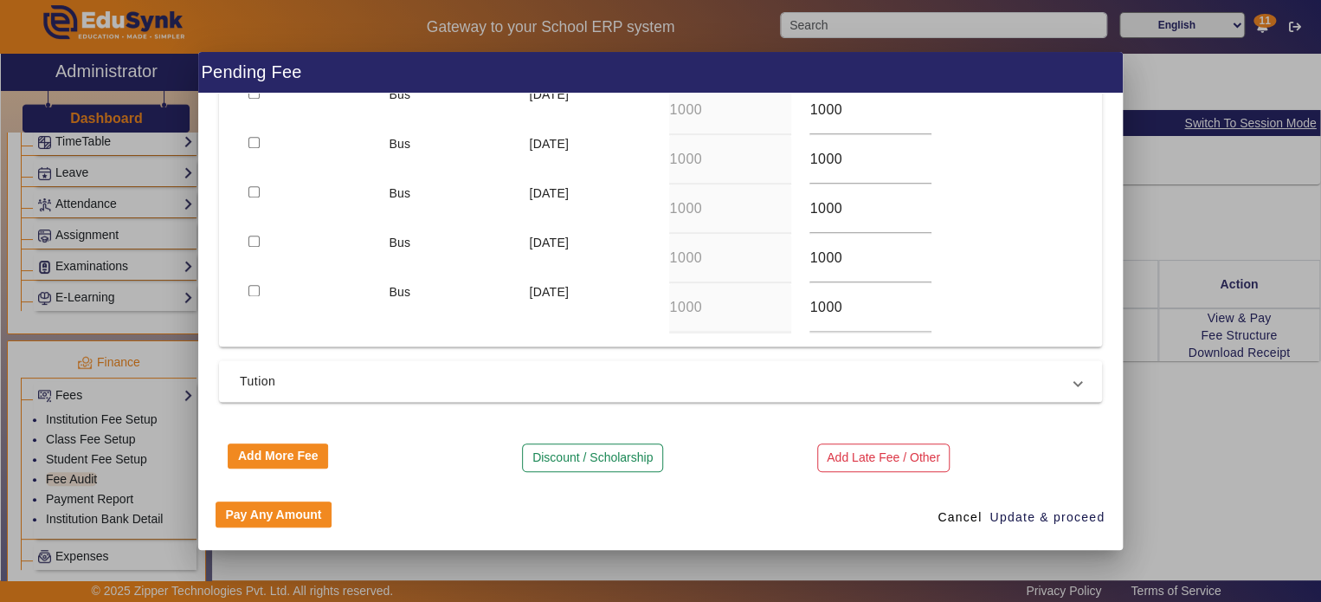
click at [509, 360] on mat-expansion-panel-header "Tution" at bounding box center [660, 381] width 883 height 42
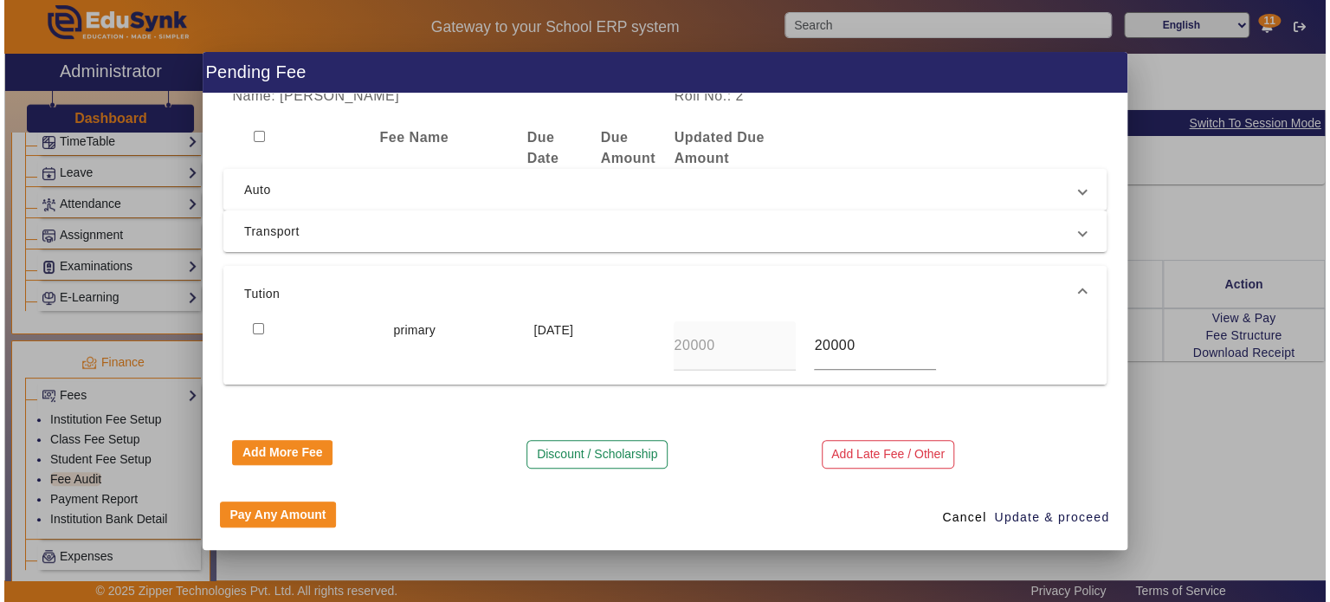
scroll to position [0, 0]
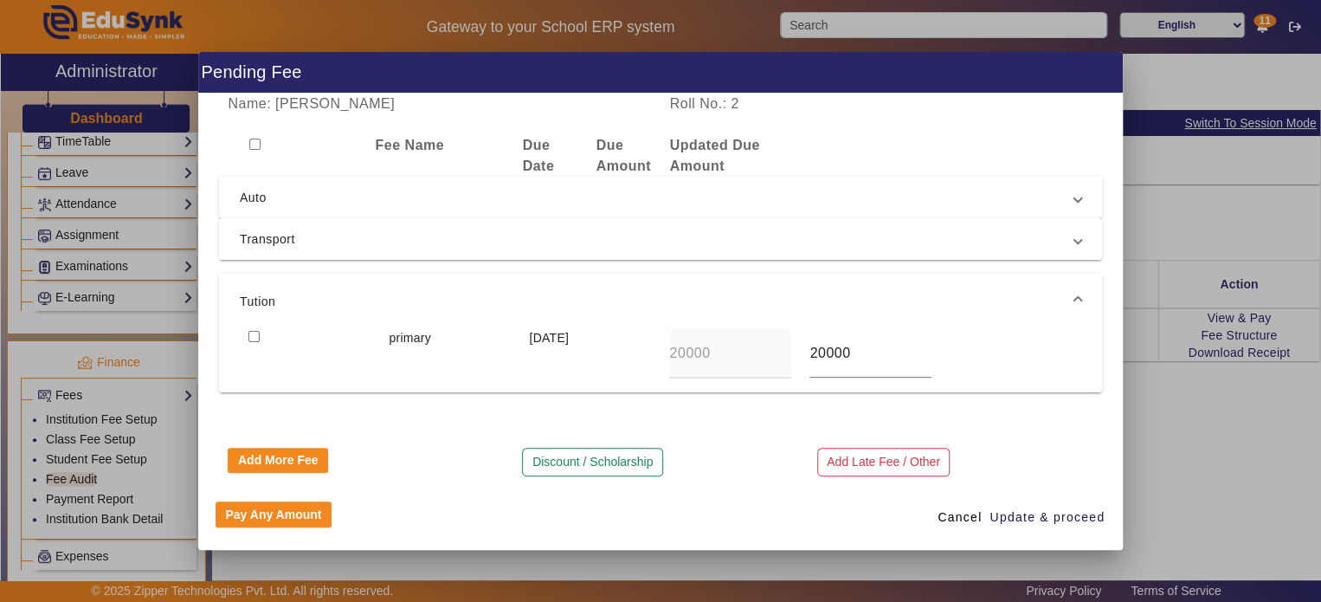
click at [616, 242] on span "Transport" at bounding box center [657, 239] width 835 height 21
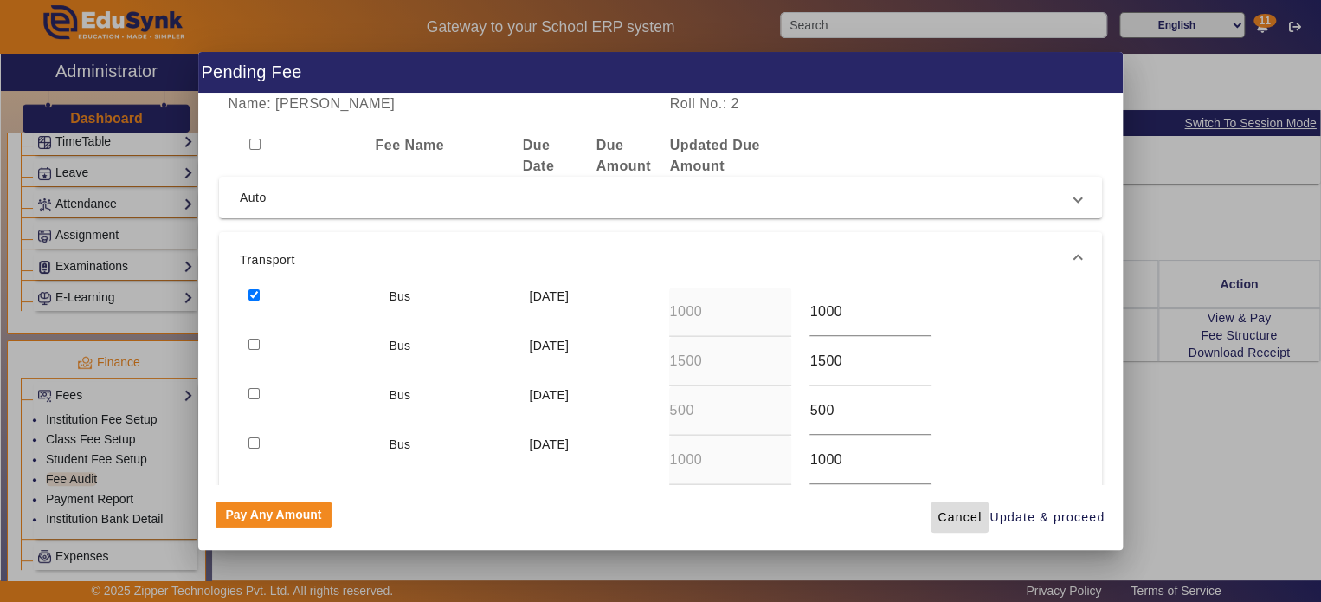
click at [963, 518] on span "Cancel" at bounding box center [960, 517] width 44 height 18
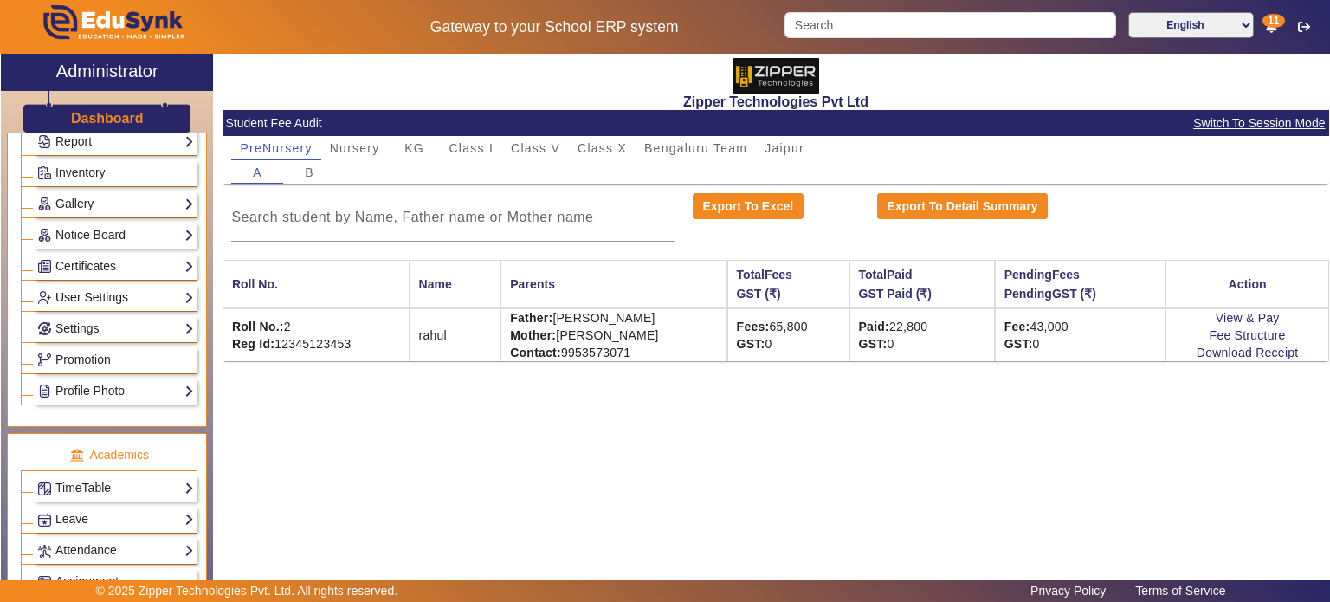
scroll to position [478, 0]
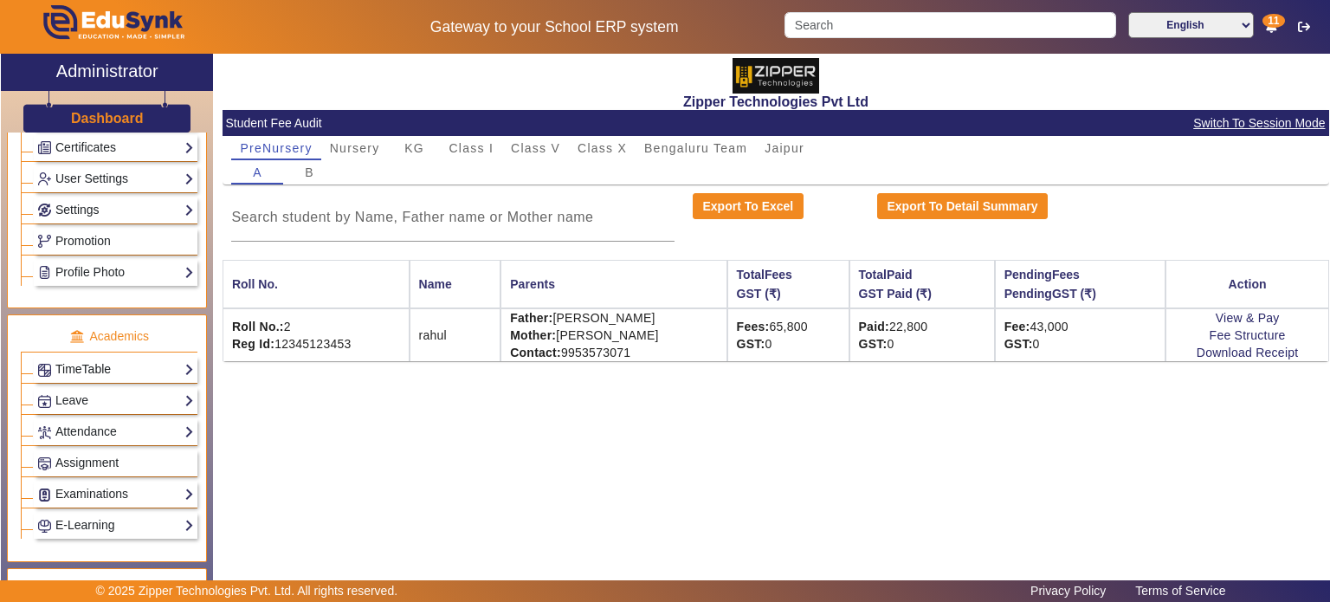
click at [125, 359] on link "TimeTable" at bounding box center [115, 369] width 157 height 20
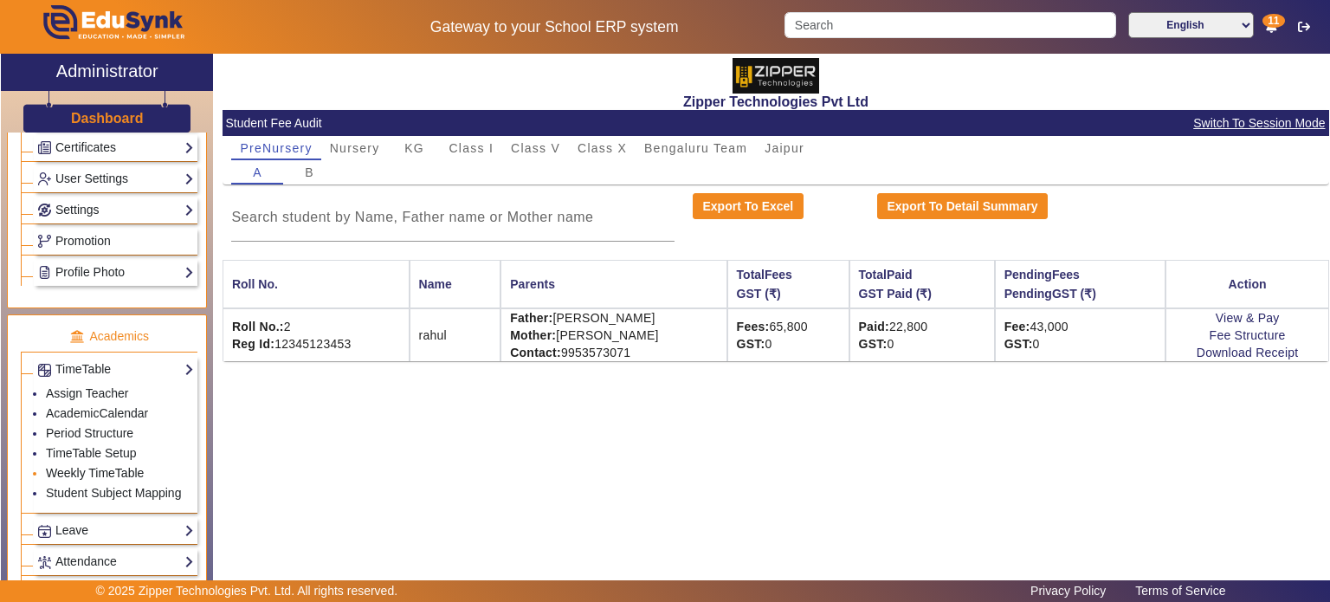
click at [100, 470] on link "Weekly TimeTable" at bounding box center [95, 473] width 98 height 14
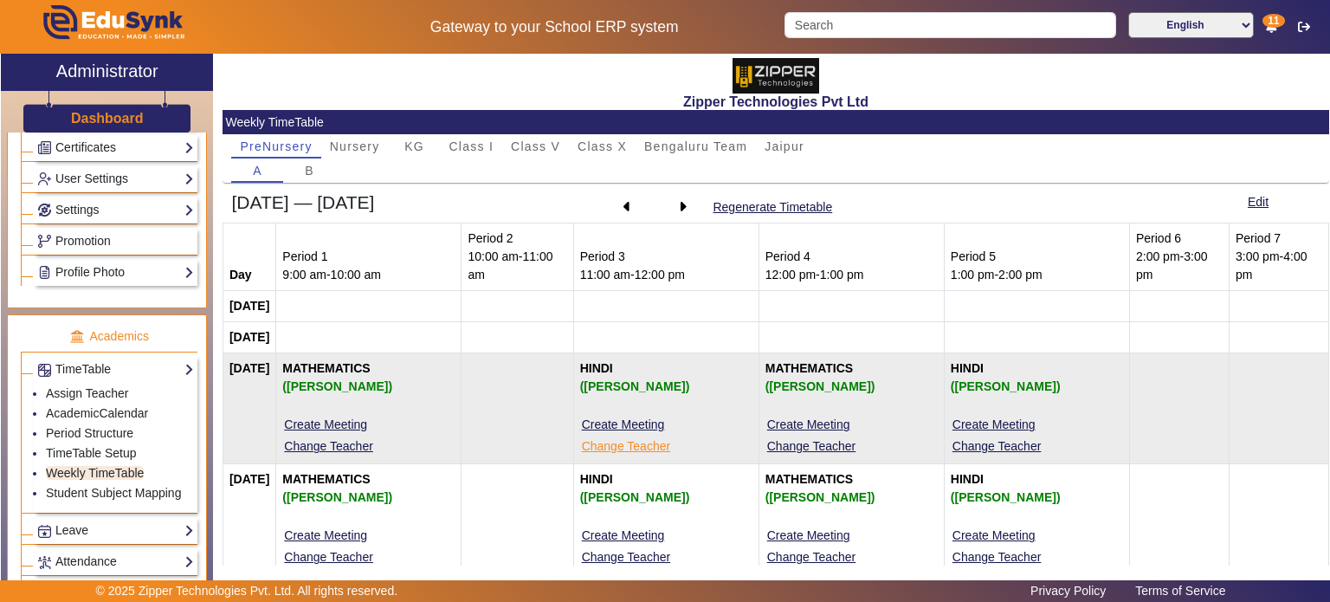
click at [641, 452] on button "Change Teacher" at bounding box center [626, 446] width 92 height 22
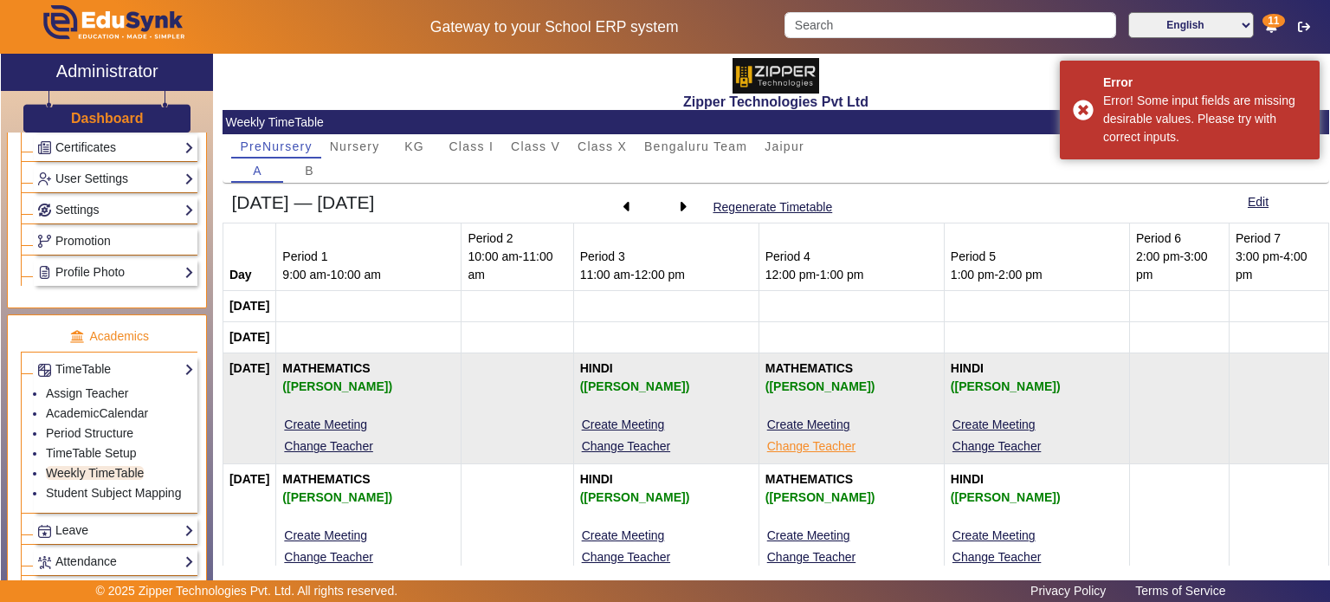
click at [816, 449] on button "Change Teacher" at bounding box center [811, 446] width 92 height 22
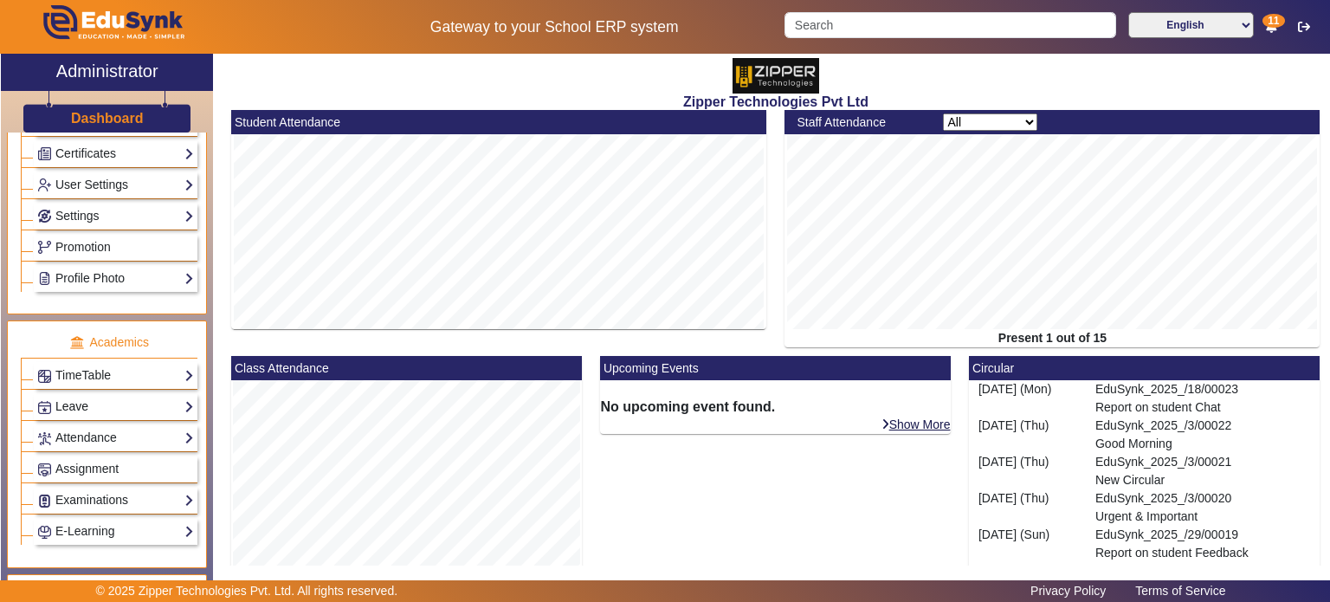
scroll to position [419, 0]
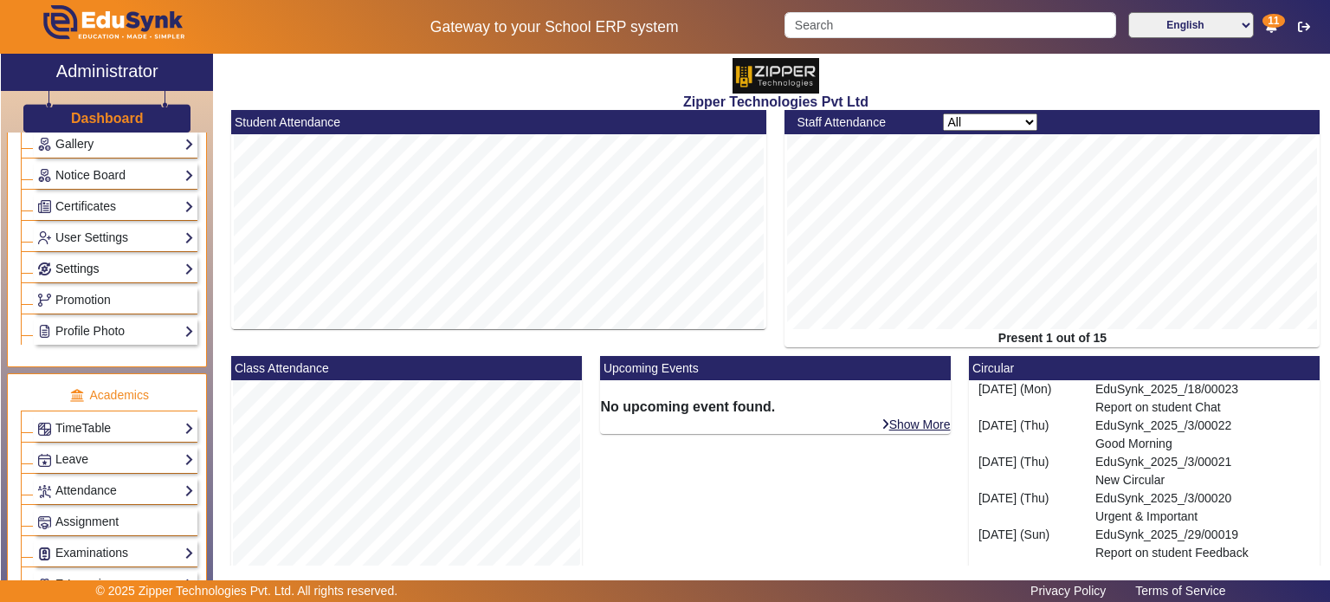
click at [121, 262] on link "Settings" at bounding box center [115, 269] width 157 height 20
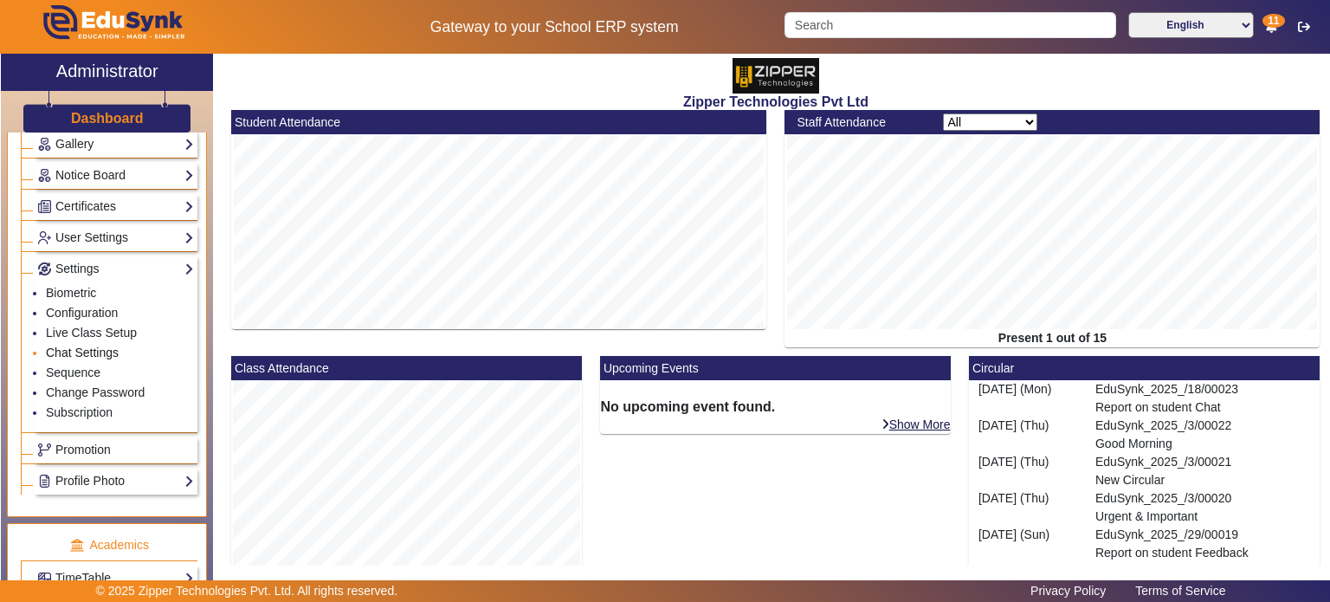
click at [94, 345] on link "Chat Settings" at bounding box center [82, 352] width 73 height 14
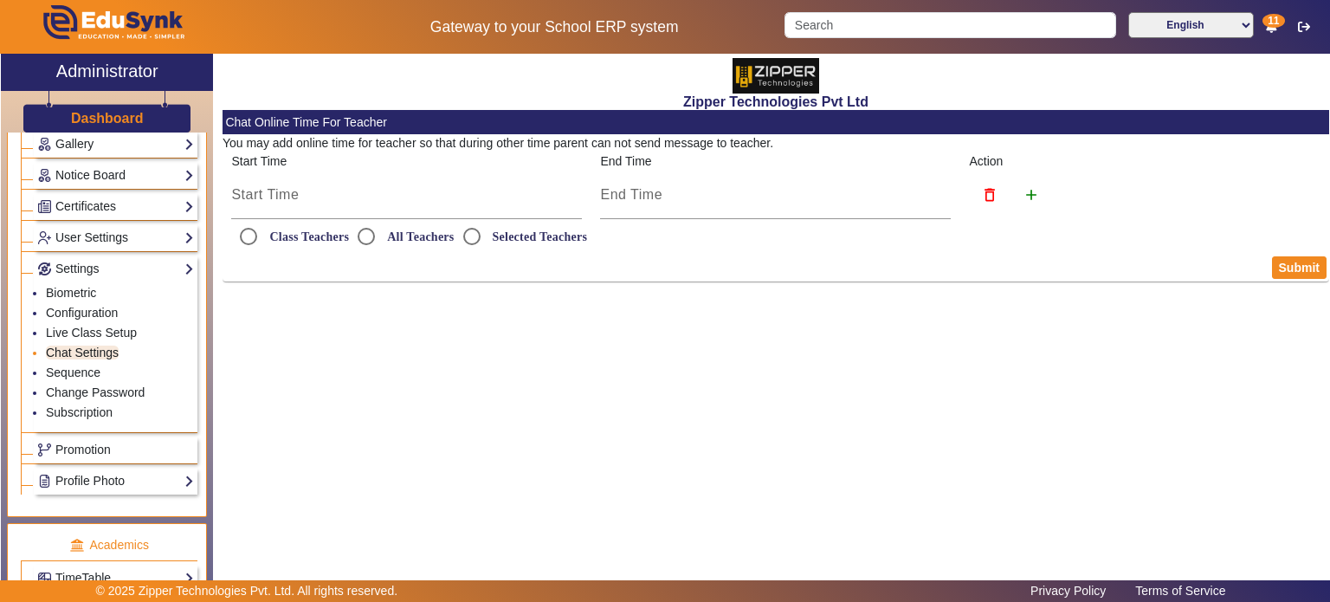
radio input "true"
click at [474, 232] on input "Selected Teachers" at bounding box center [472, 236] width 35 height 35
radio input "true"
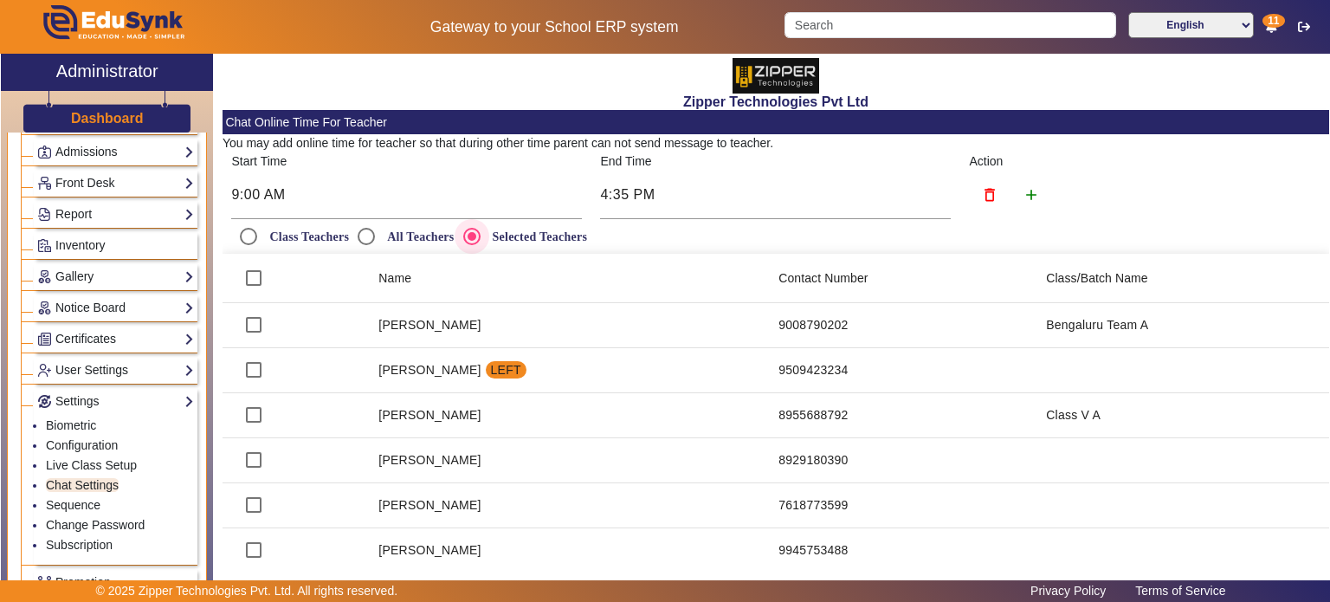
scroll to position [287, 0]
click at [99, 442] on link "Configuration" at bounding box center [82, 444] width 72 height 14
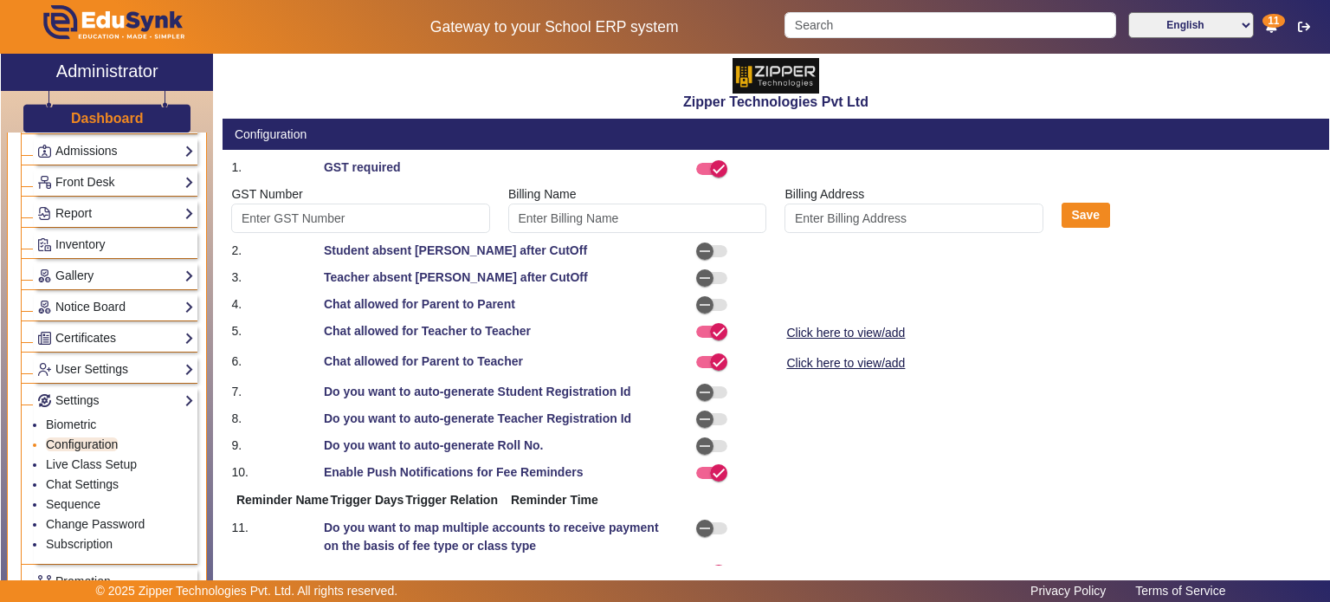
type input "Z3455"
type input "suryakant"
select select "BeforeDueDate"
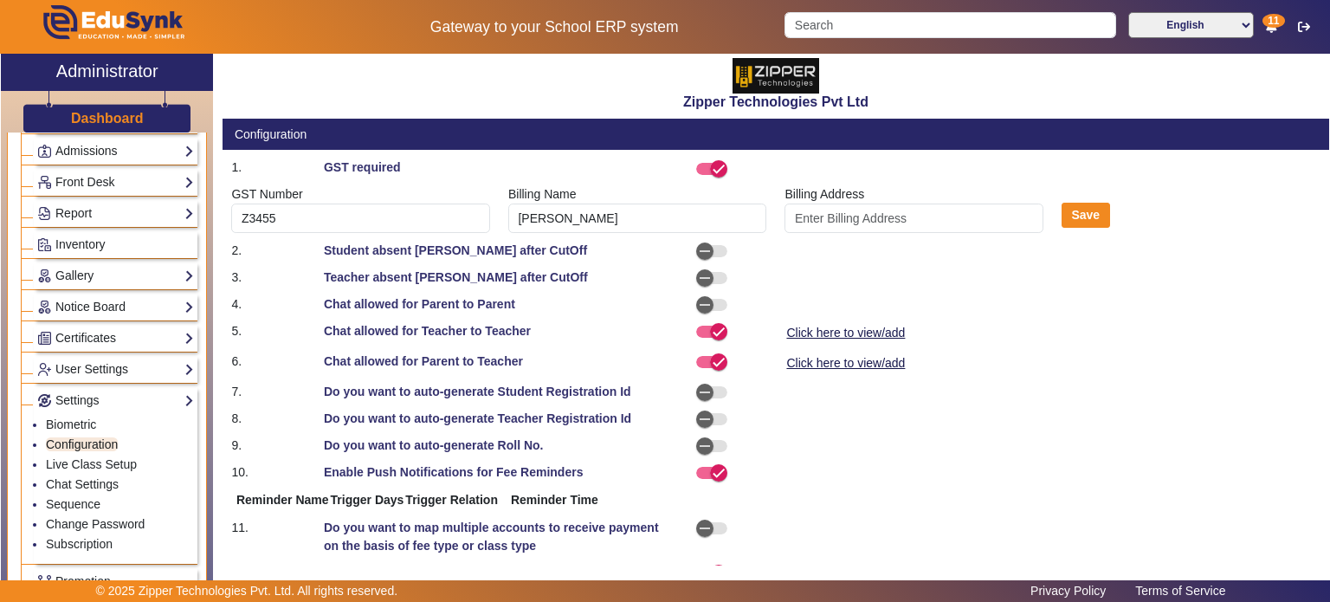
select select "OnDueDate"
select select "AfterDueDate"
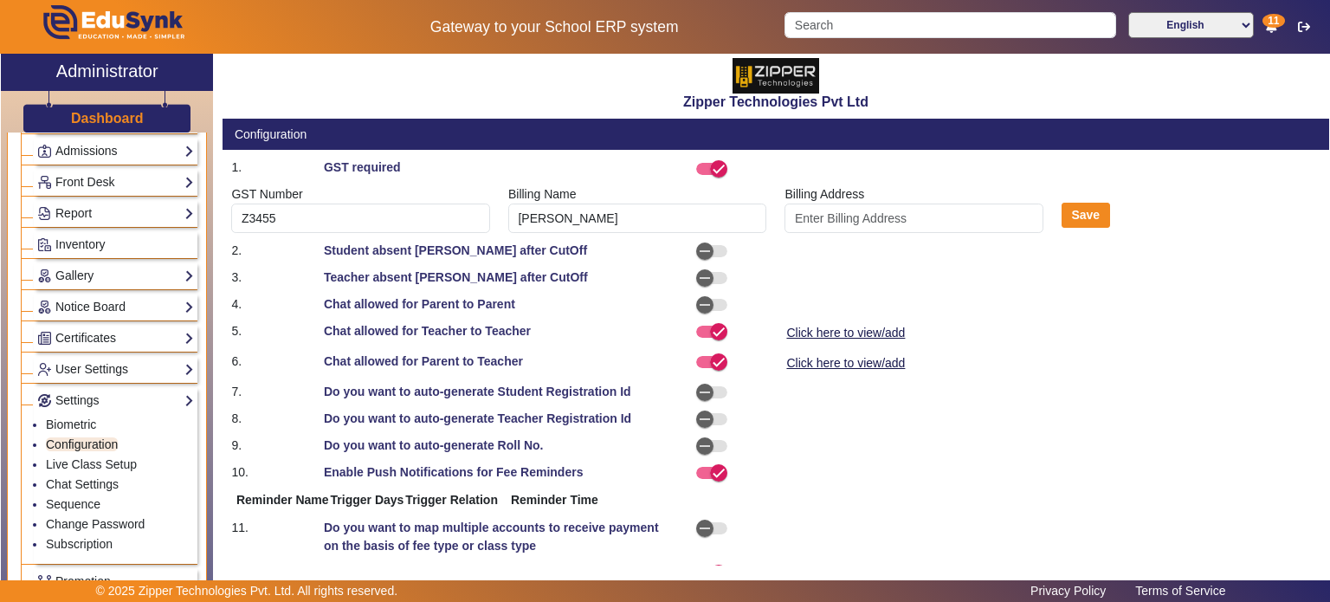
select select "AfterDueDate"
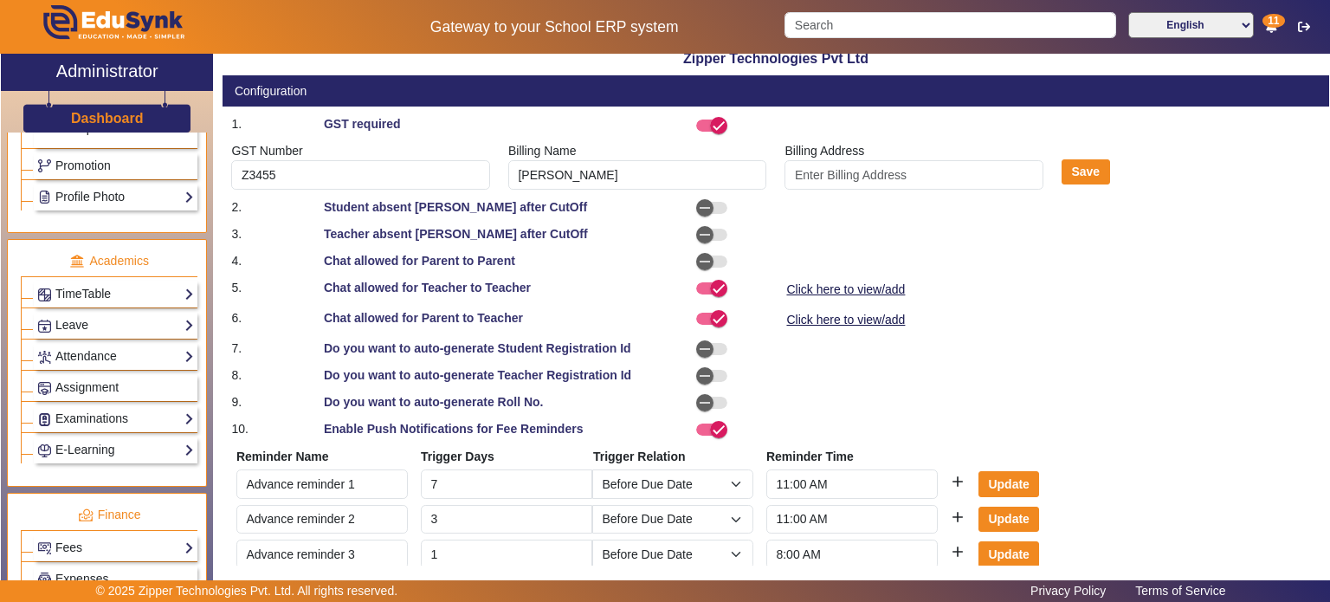
scroll to position [705, 0]
click at [121, 352] on link "Attendance" at bounding box center [115, 355] width 157 height 20
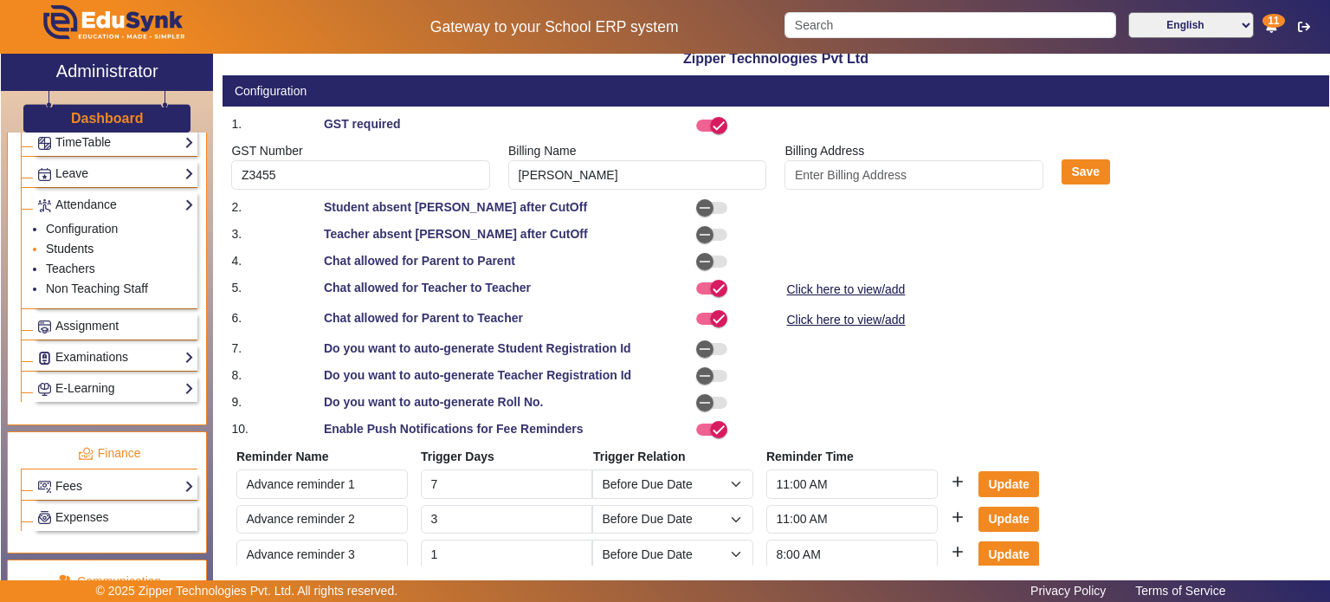
click at [81, 242] on link "Students" at bounding box center [70, 249] width 48 height 14
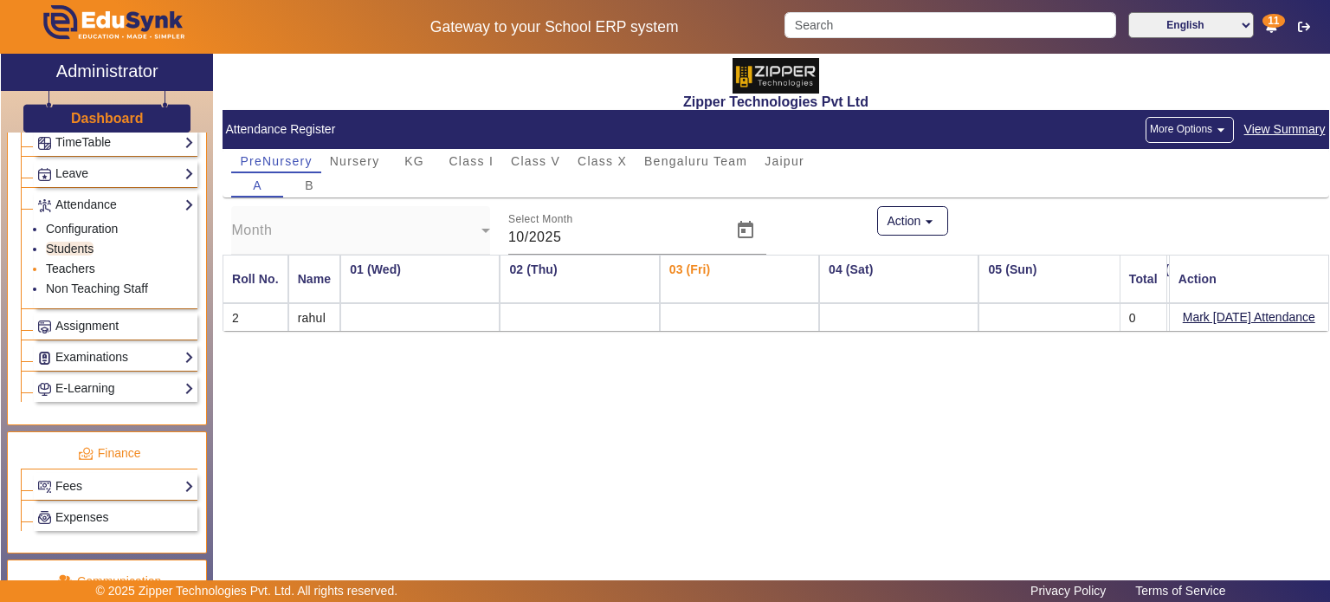
click at [81, 261] on link "Teachers" at bounding box center [70, 268] width 49 height 14
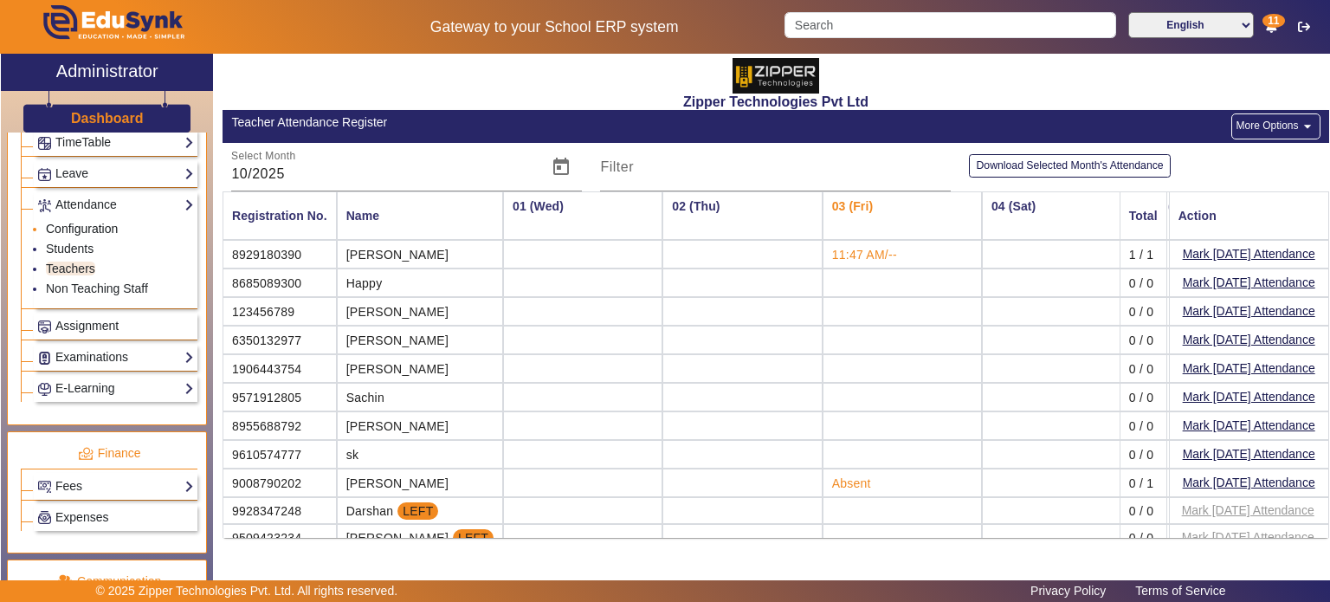
click at [89, 222] on link "Configuration" at bounding box center [82, 229] width 72 height 14
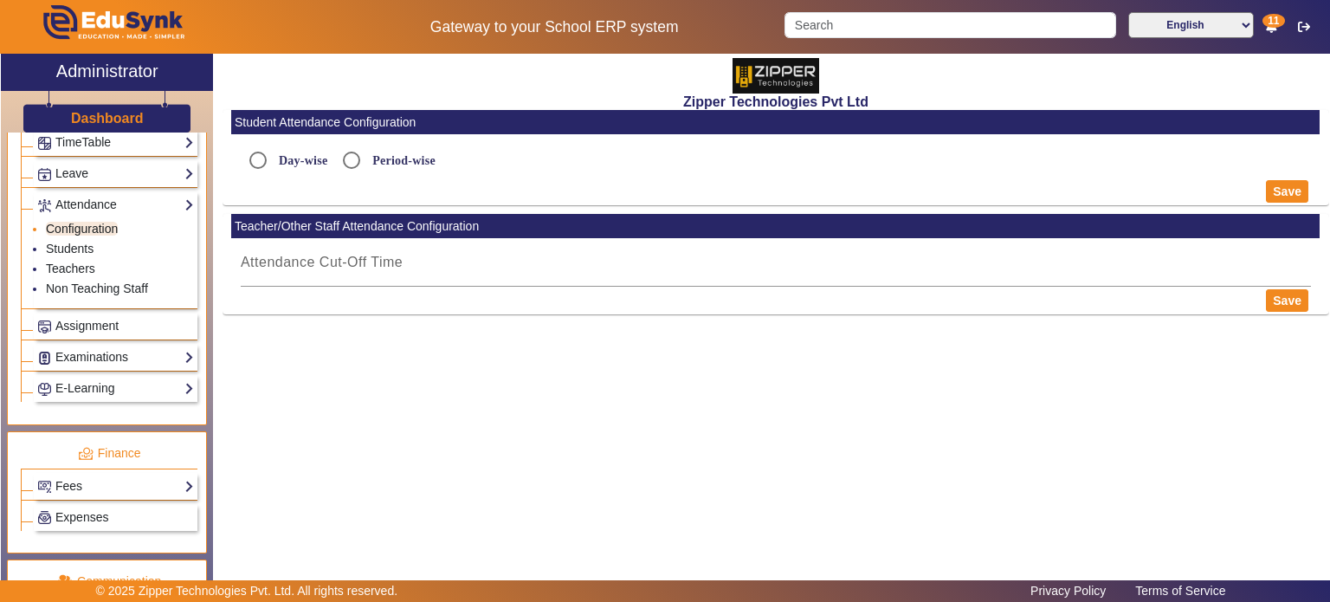
radio input "true"
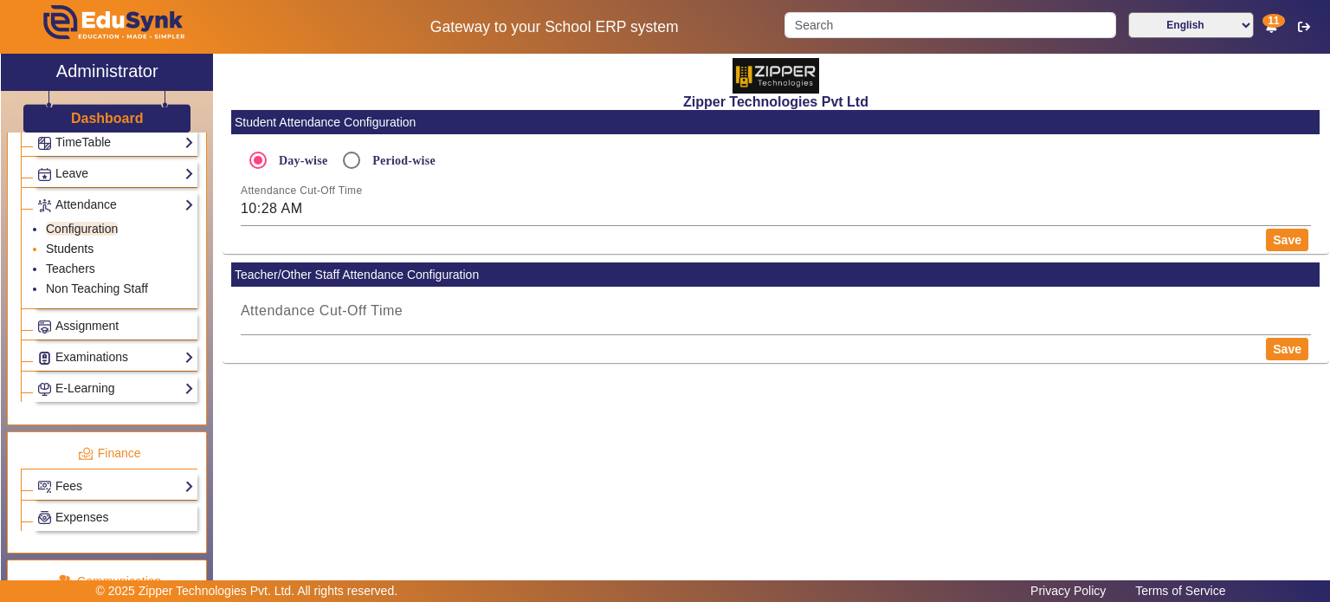
click at [89, 242] on link "Students" at bounding box center [70, 249] width 48 height 14
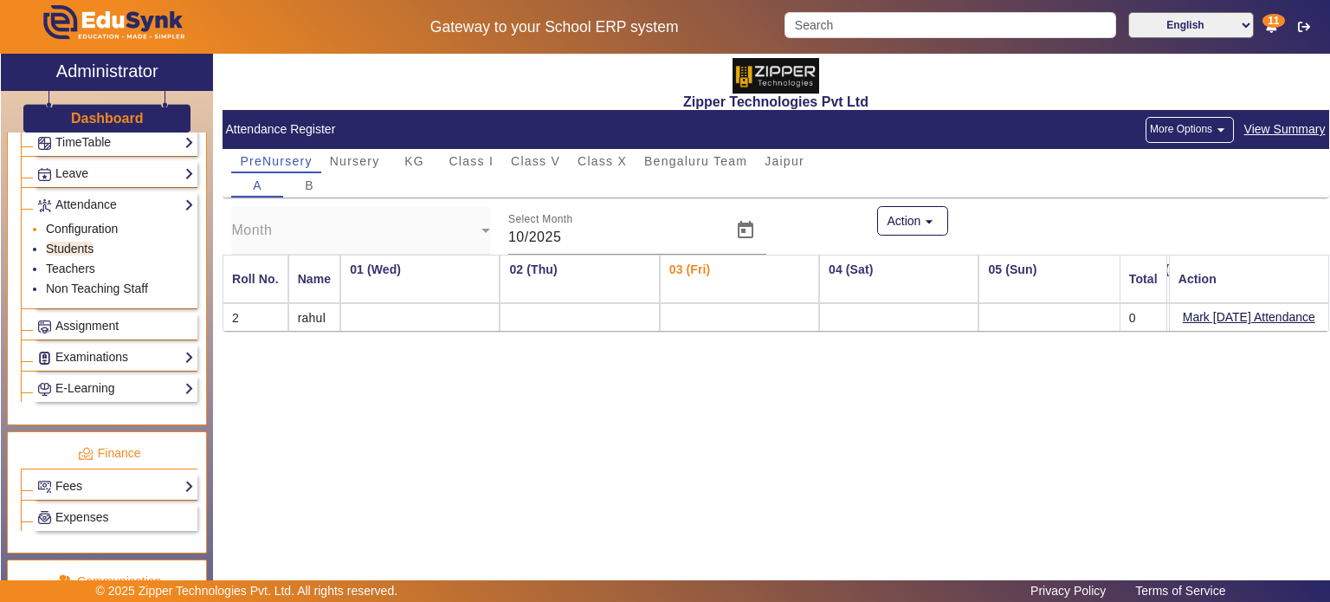
click at [99, 222] on link "Configuration" at bounding box center [82, 229] width 72 height 14
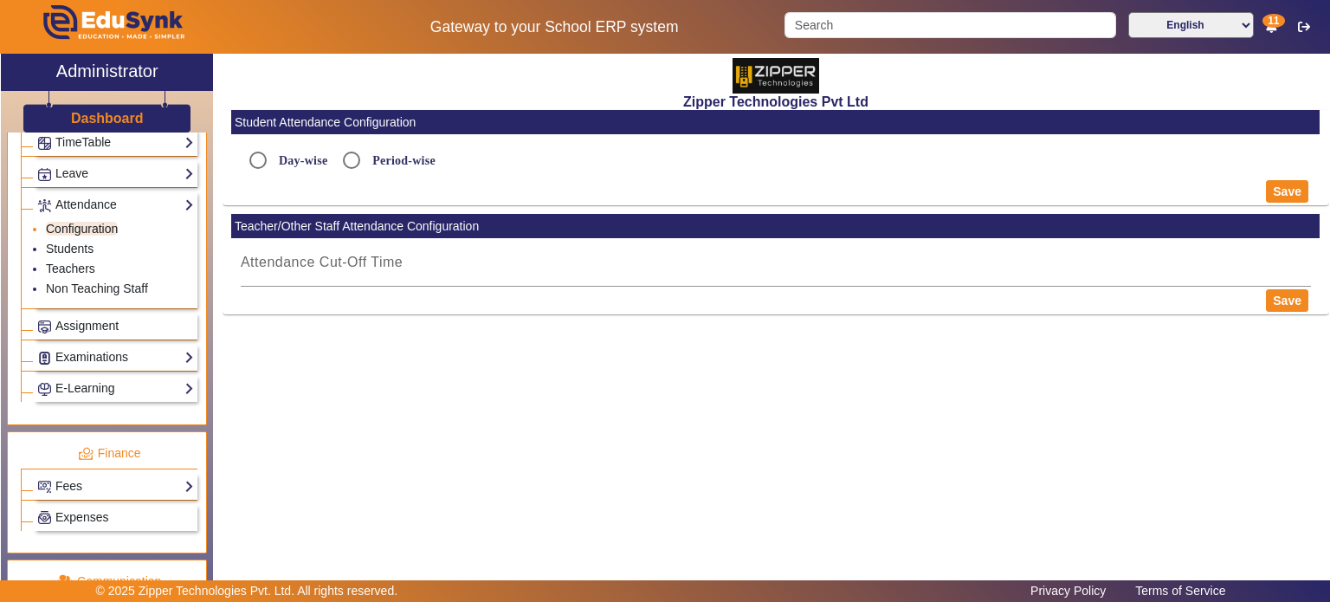
radio input "true"
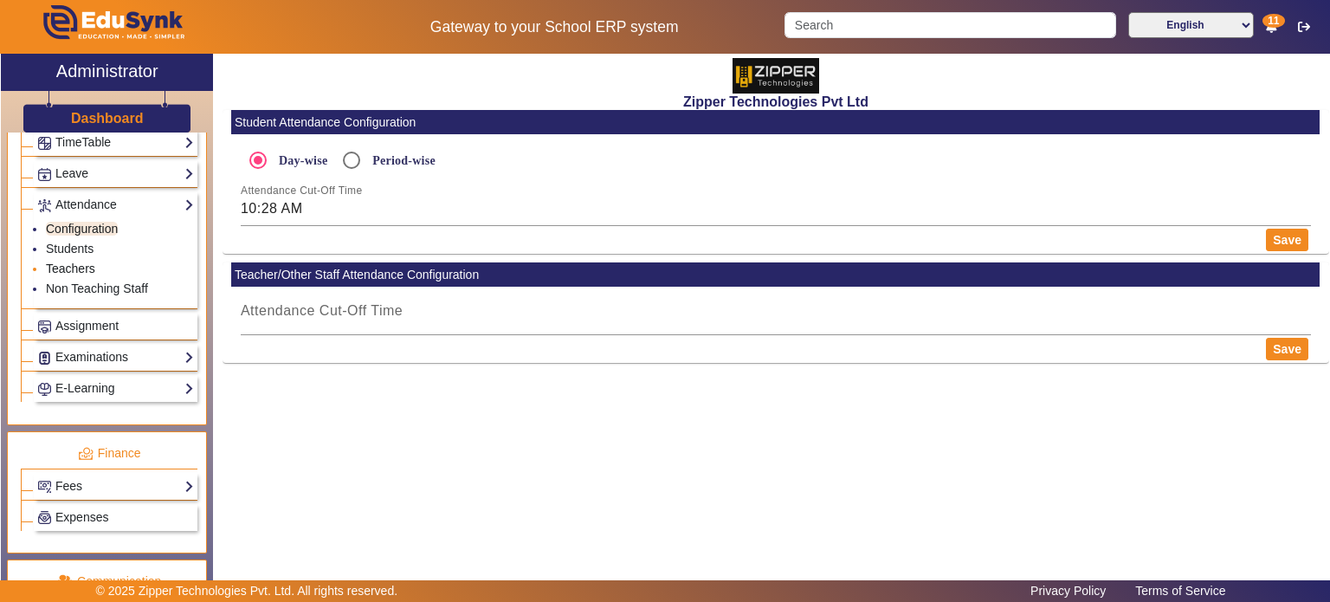
scroll to position [682, 0]
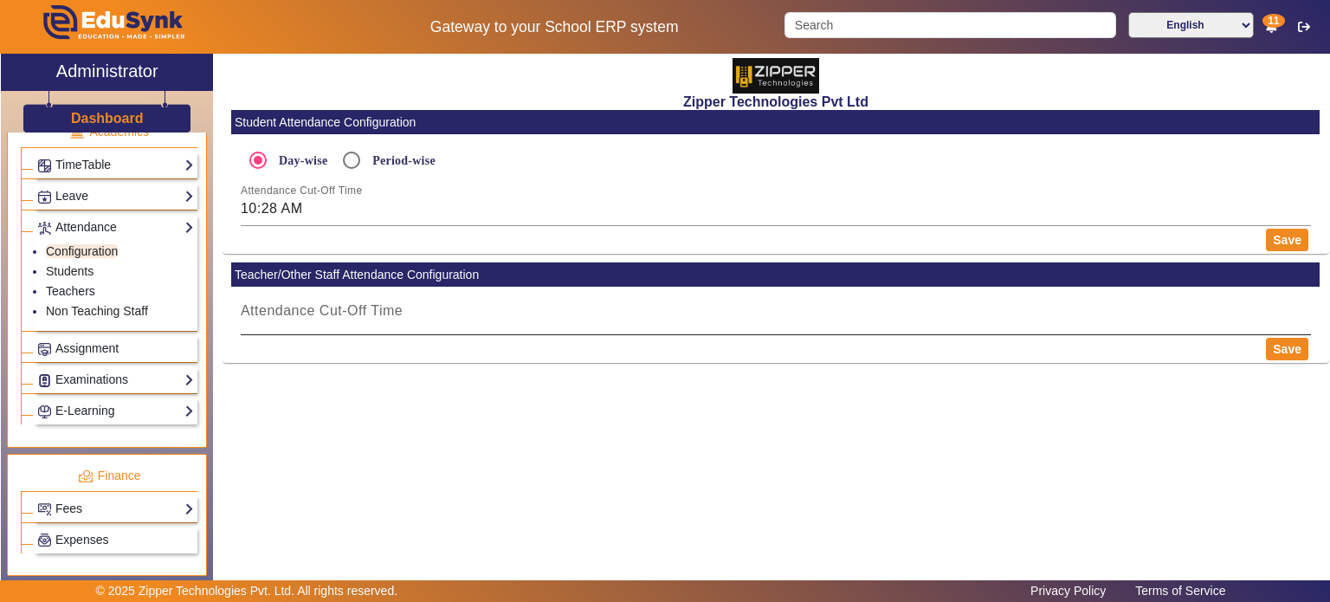
click at [320, 311] on mat-label "Attendance Cut-Off Time" at bounding box center [322, 310] width 162 height 15
click at [320, 311] on input "Attendance Cut-Off Time" at bounding box center [776, 317] width 1070 height 21
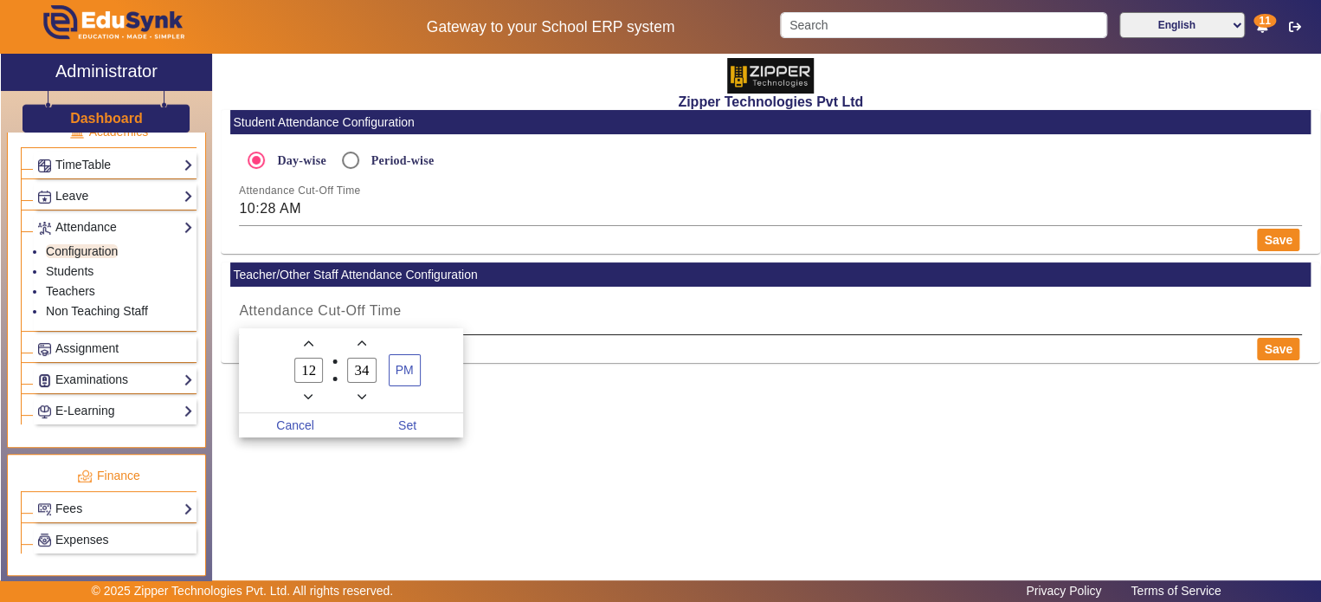
click at [320, 311] on div at bounding box center [660, 301] width 1321 height 602
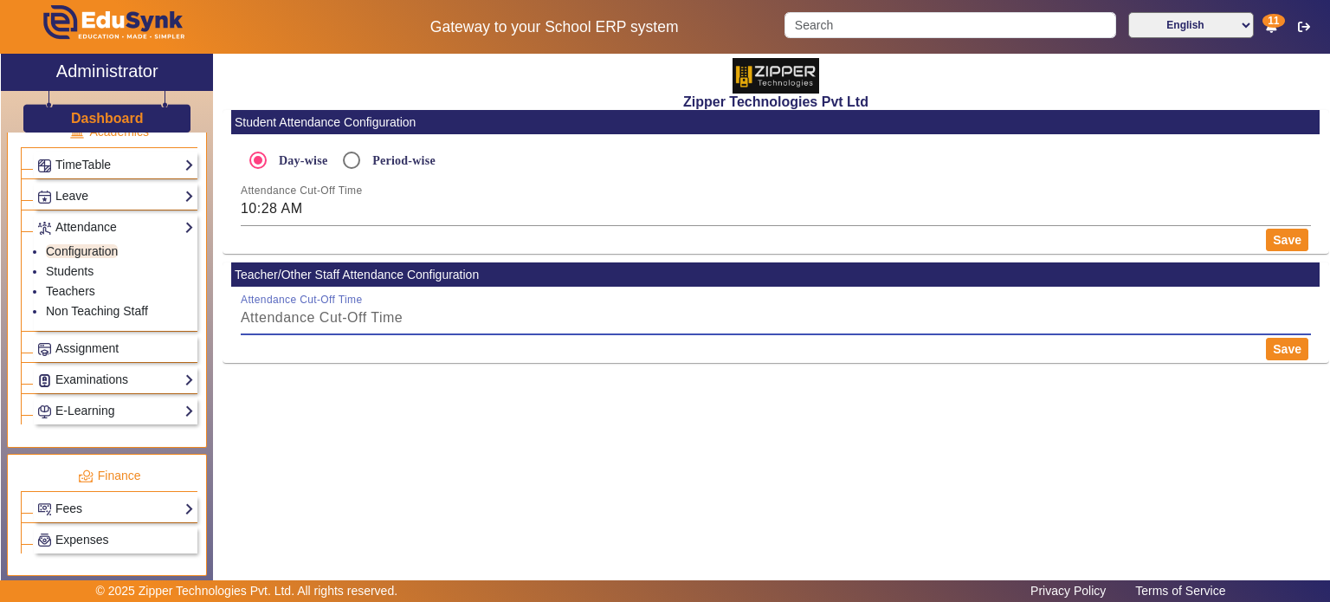
click at [312, 328] on input "Attendance Cut-Off Time" at bounding box center [776, 317] width 1070 height 21
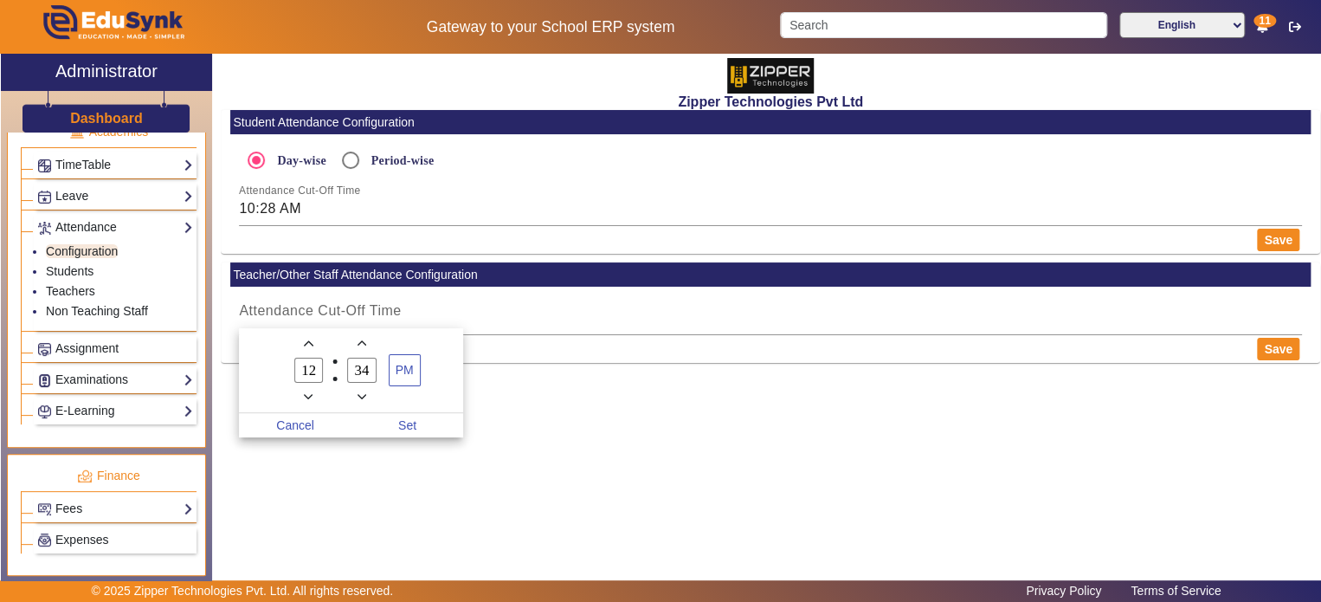
click at [532, 337] on div at bounding box center [660, 301] width 1321 height 602
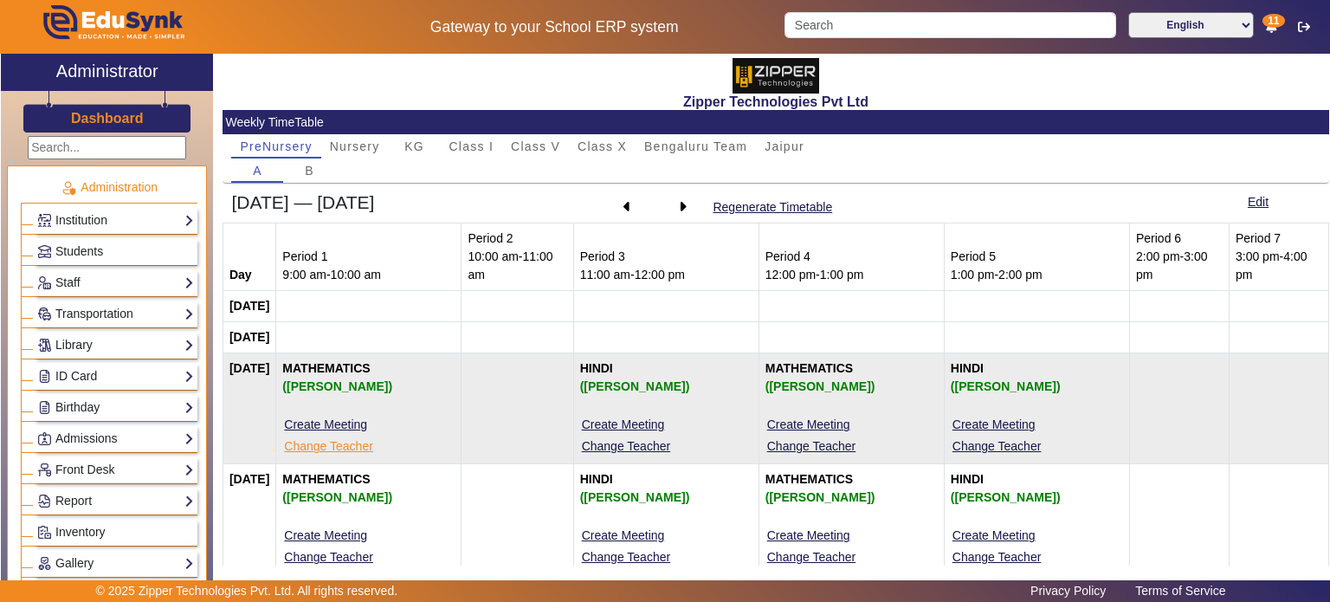
click at [370, 437] on button "Change Teacher" at bounding box center [328, 446] width 92 height 22
click at [343, 384] on div "([PERSON_NAME])" at bounding box center [368, 386] width 172 height 18
click at [360, 368] on b "MATHEMATICS (suryakant Bansal)" at bounding box center [368, 378] width 172 height 35
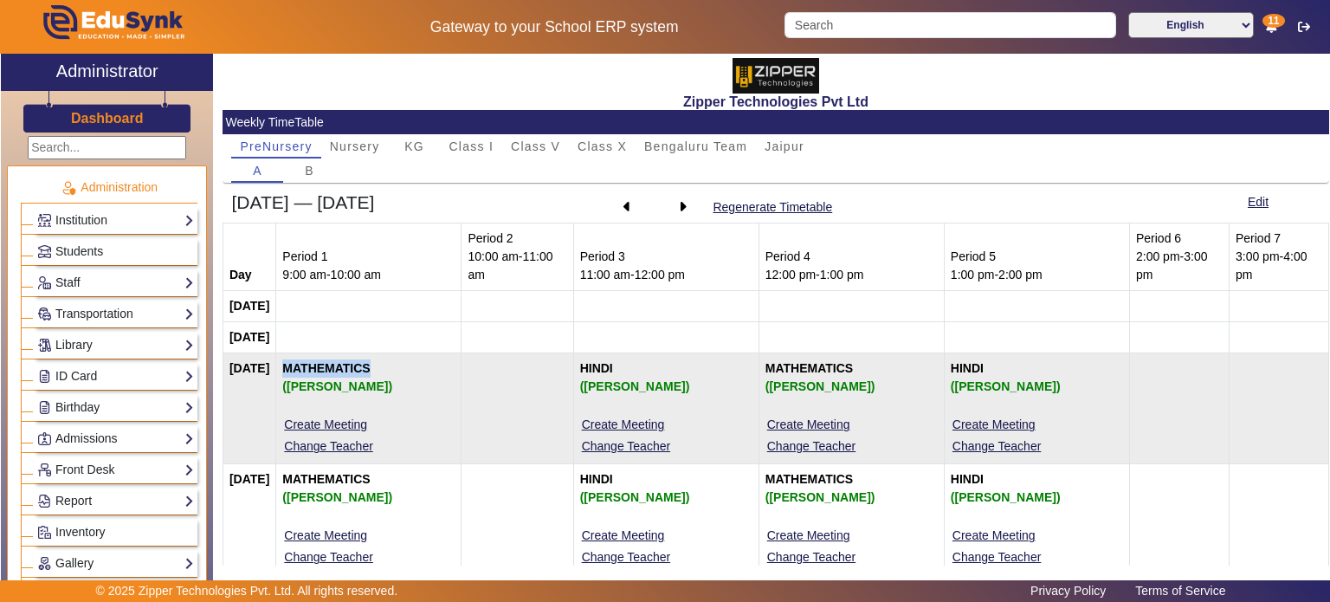
click at [360, 368] on b "MATHEMATICS (suryakant Bansal)" at bounding box center [368, 378] width 172 height 35
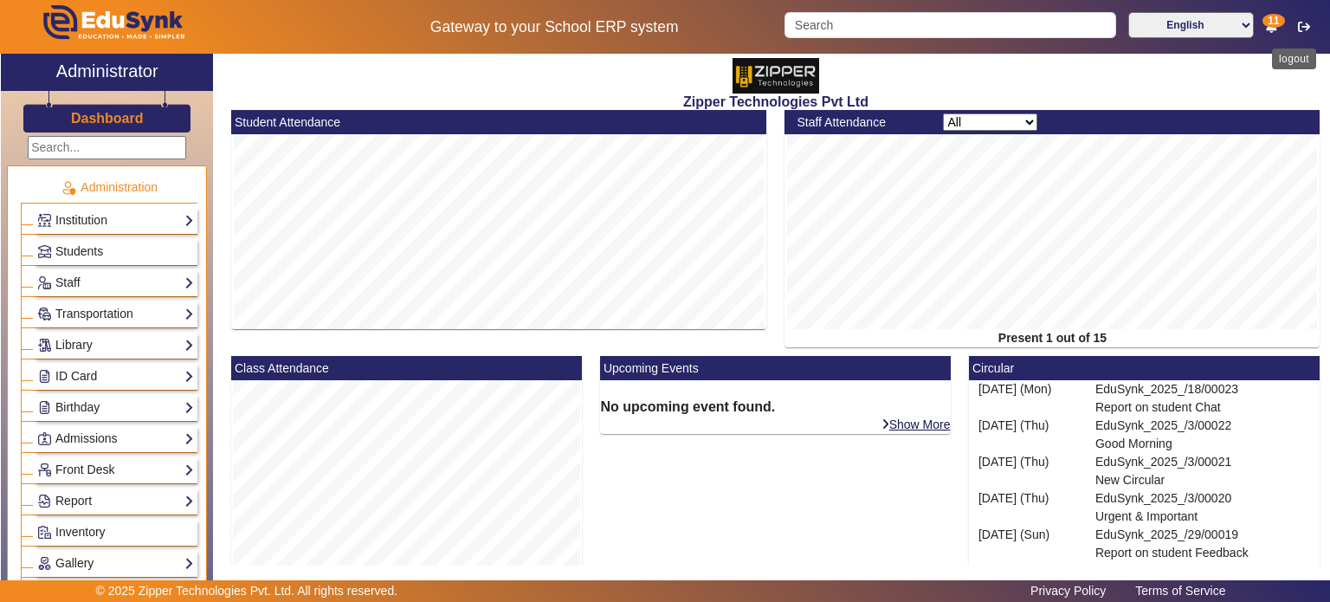
click at [1306, 21] on icon "button" at bounding box center [1304, 27] width 12 height 12
